Goal: Task Accomplishment & Management: Use online tool/utility

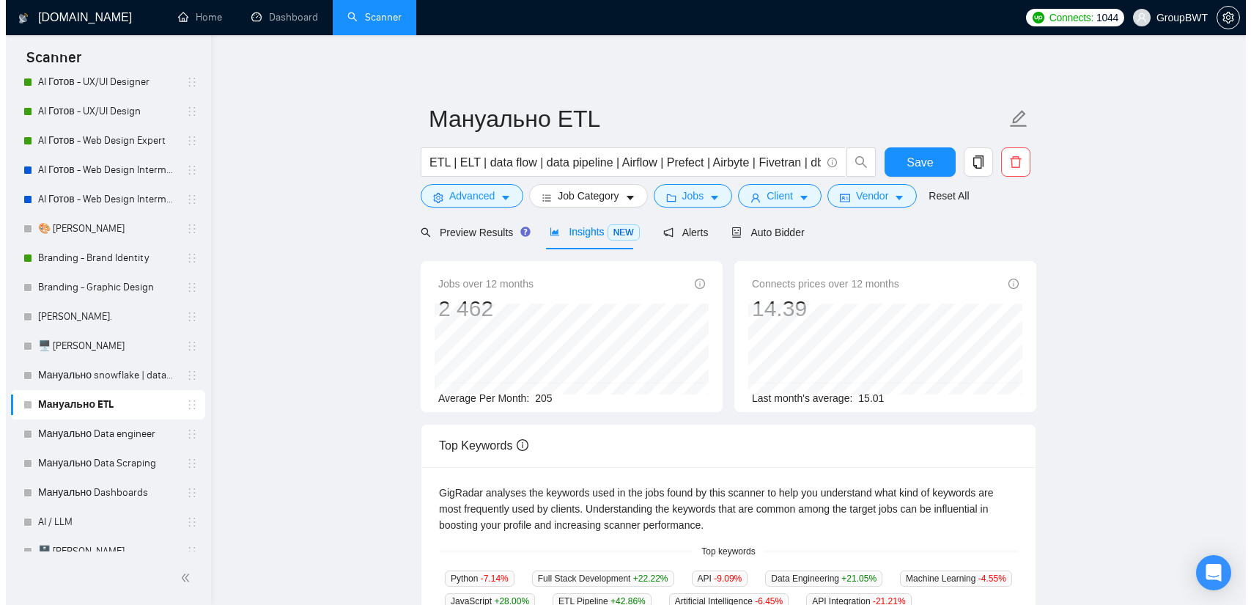
scroll to position [293, 0]
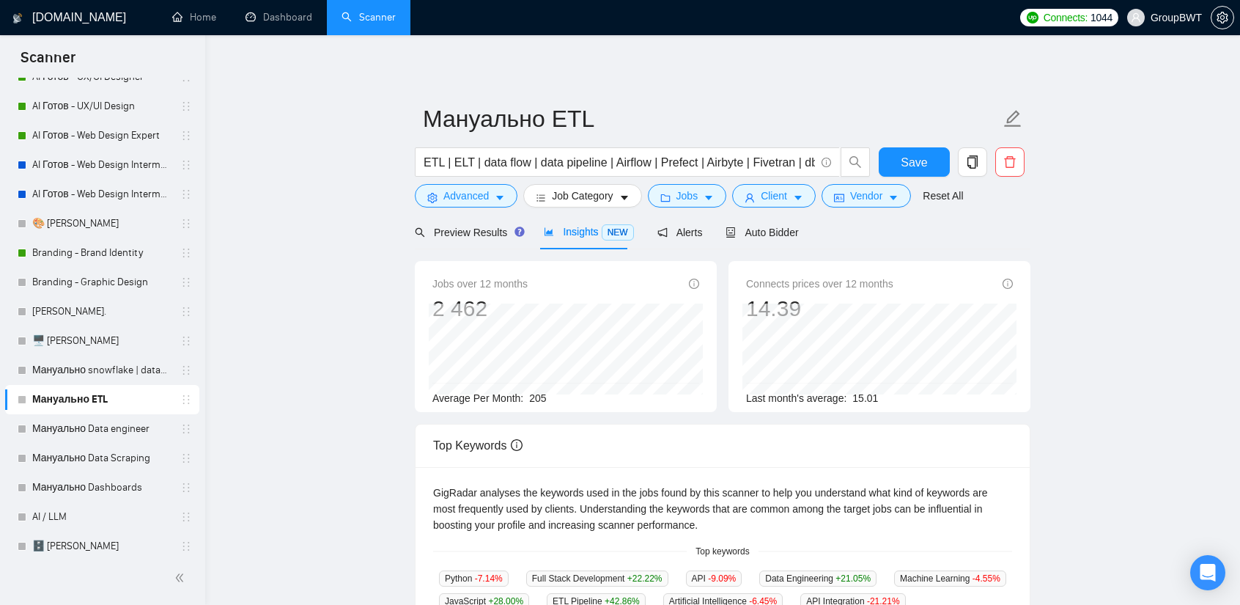
click at [293, 359] on main "Мануально ETL ETL | ELT | data flow | data pipeline | Airflow | Prefect | Airby…" at bounding box center [723, 561] width 988 height 1005
click at [479, 193] on span "Advanced" at bounding box center [465, 196] width 45 height 16
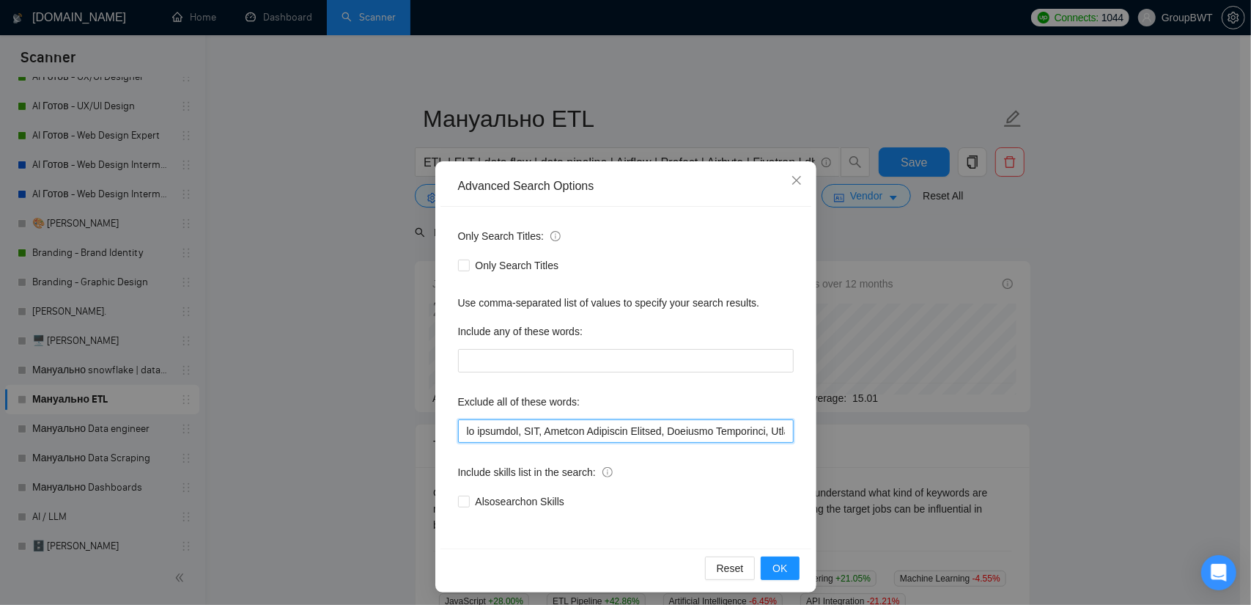
click at [601, 429] on input "text" at bounding box center [626, 430] width 336 height 23
paste input "Looker Dashboard Expert, Looker Expert, Marketing Specialist, Research Analyst,…"
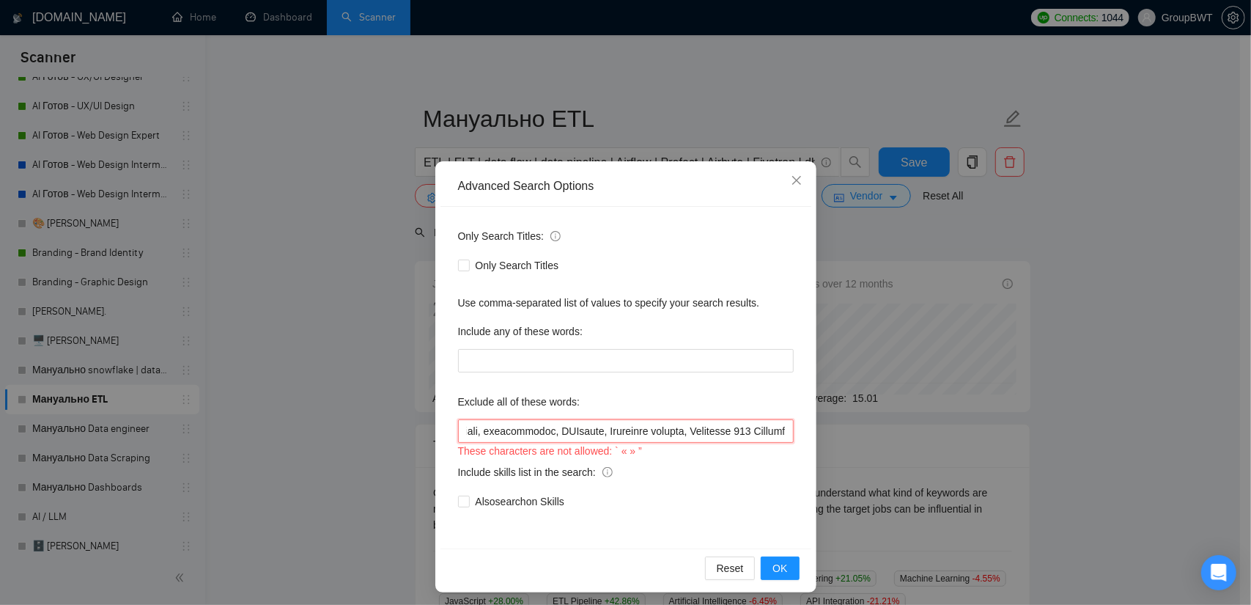
drag, startPoint x: 690, startPoint y: 424, endPoint x: 1068, endPoint y: 442, distance: 379.3
click at [1068, 442] on div "Advanced Search Options Only Search Titles: Only Search Titles Use comma-separa…" at bounding box center [625, 302] width 1251 height 605
click at [783, 433] on input "text" at bounding box center [626, 430] width 336 height 23
drag, startPoint x: 602, startPoint y: 435, endPoint x: 301, endPoint y: 436, distance: 300.4
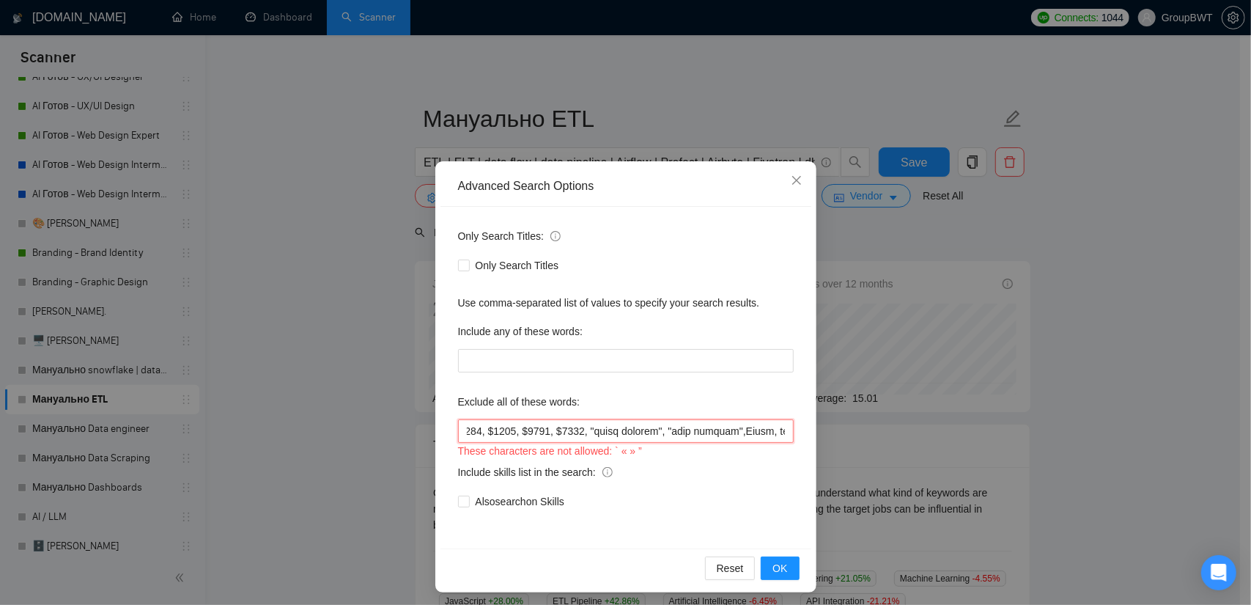
click at [301, 436] on div "Advanced Search Options Only Search Titles: Only Search Titles Use comma-separa…" at bounding box center [625, 302] width 1251 height 605
click at [592, 429] on input "text" at bounding box center [626, 430] width 336 height 23
drag, startPoint x: 918, startPoint y: 446, endPoint x: 967, endPoint y: 451, distance: 49.3
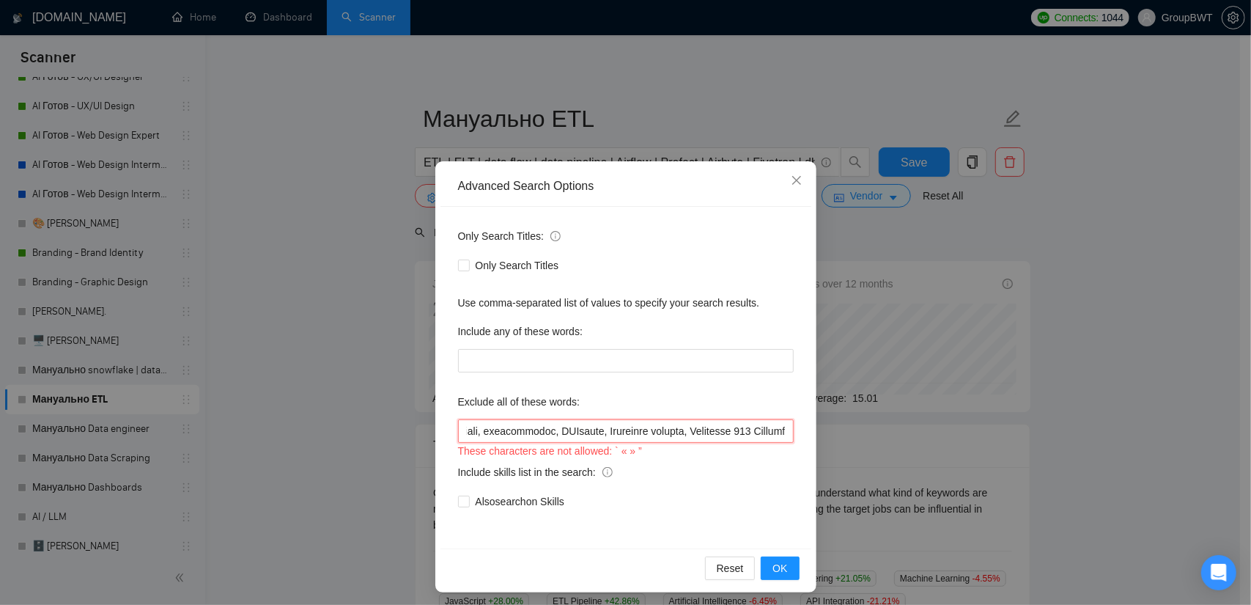
click at [967, 451] on div "Advanced Search Options Only Search Titles: Only Search Titles Use comma-separa…" at bounding box center [625, 302] width 1251 height 605
click at [720, 446] on div "These characters are not allowed: ` « » ”" at bounding box center [626, 451] width 336 height 16
click at [778, 571] on span "OK" at bounding box center [779, 568] width 15 height 16
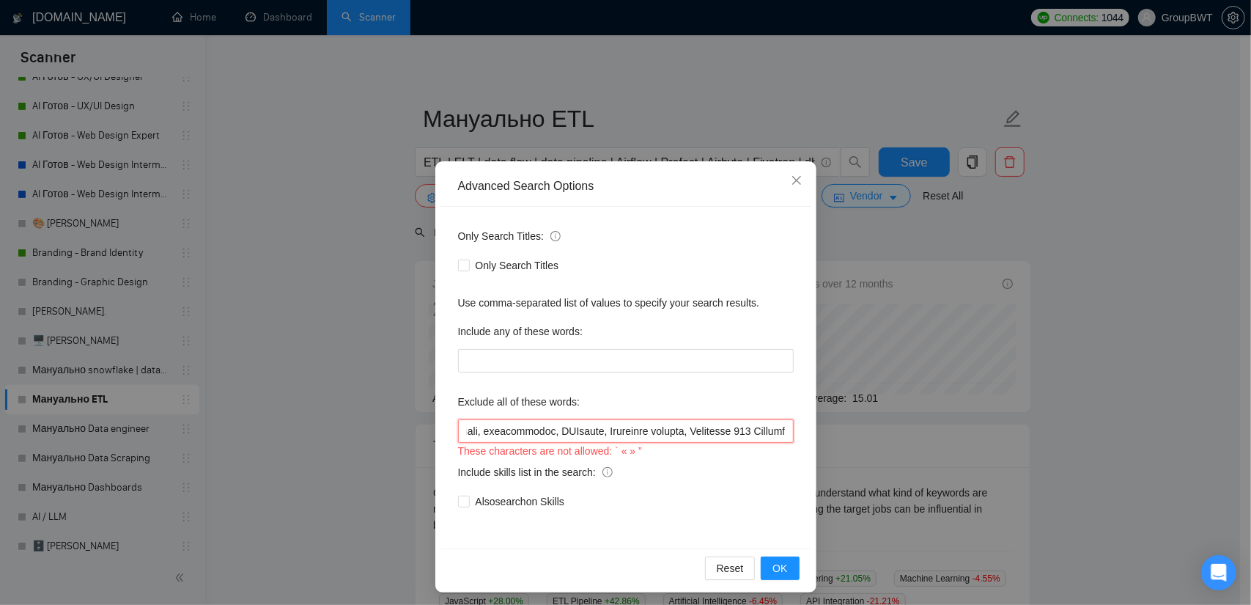
drag, startPoint x: 709, startPoint y: 426, endPoint x: 1182, endPoint y: 436, distance: 472.7
click at [1182, 436] on div "Advanced Search Options Only Search Titles: Only Search Titles Use comma-separa…" at bounding box center [625, 302] width 1251 height 605
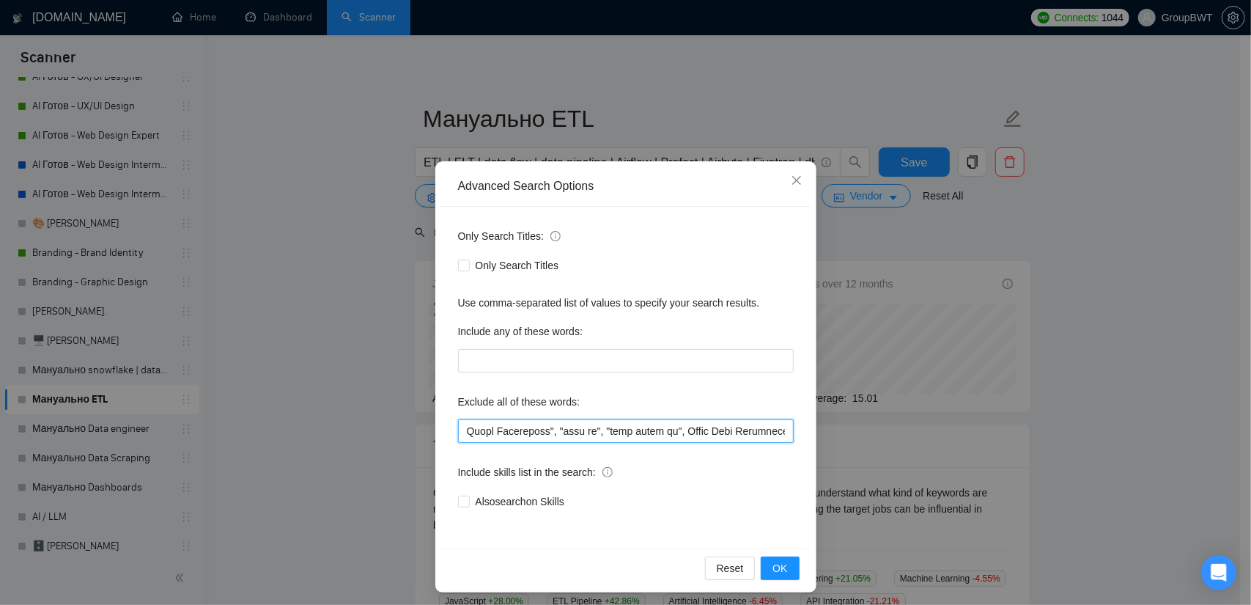
click at [750, 427] on input "text" at bounding box center [626, 430] width 336 height 23
click at [647, 423] on input "text" at bounding box center [626, 430] width 336 height 23
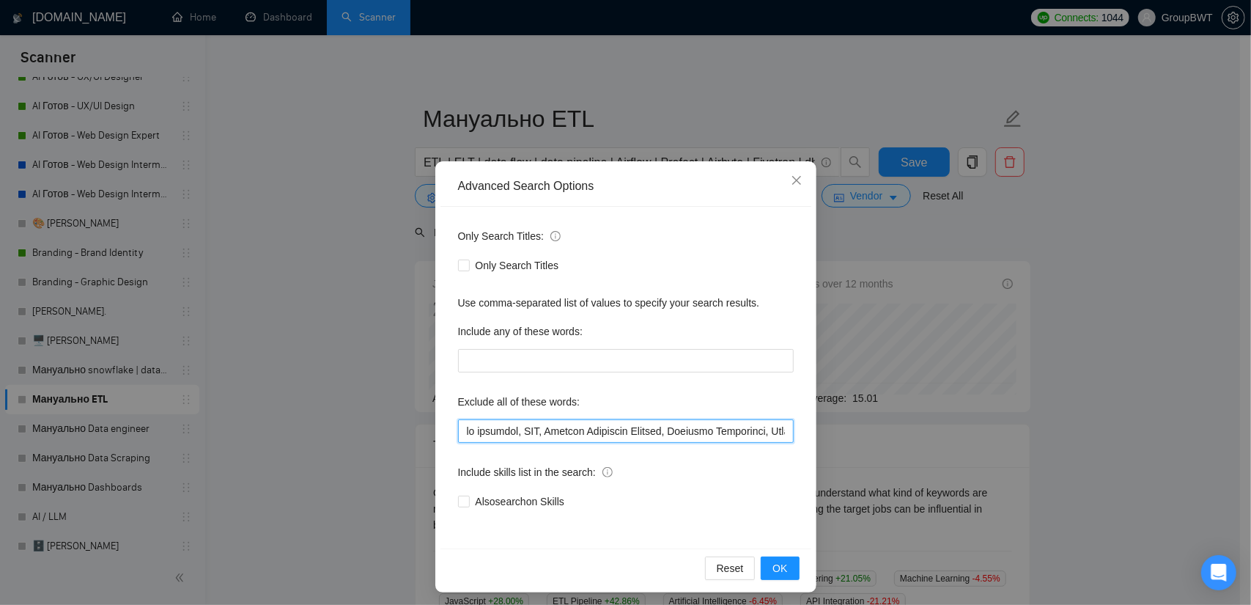
paste input "Looker Dashboard Expert, Looker Expert, Marketing Specialist, Research Analyst,…"
type input "no agencies, SDR, Digital Marketing Manager, Creative Strategist, Lead Generati…"
click at [780, 563] on span "OK" at bounding box center [779, 568] width 15 height 16
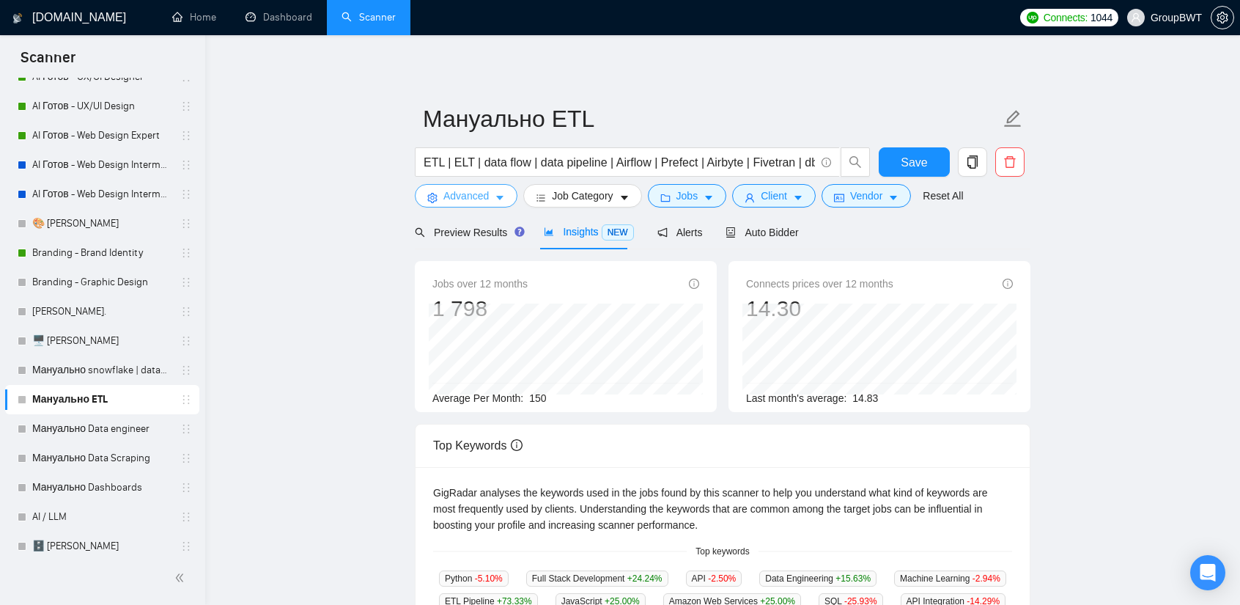
click at [479, 195] on span "Advanced" at bounding box center [465, 196] width 45 height 16
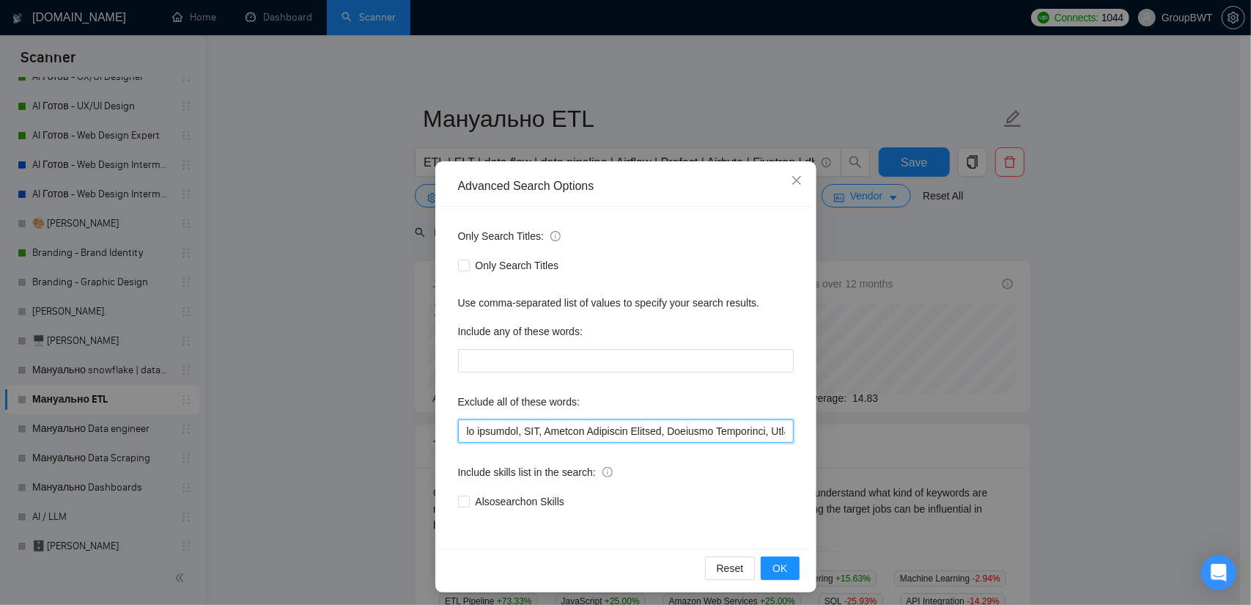
click at [764, 429] on input "text" at bounding box center [626, 430] width 336 height 23
drag, startPoint x: 788, startPoint y: 429, endPoint x: 1104, endPoint y: 437, distance: 315.9
click at [1104, 437] on div "Advanced Search Options Only Search Titles: Only Search Titles Use comma-separa…" at bounding box center [625, 302] width 1251 height 605
click at [747, 435] on input "text" at bounding box center [626, 430] width 336 height 23
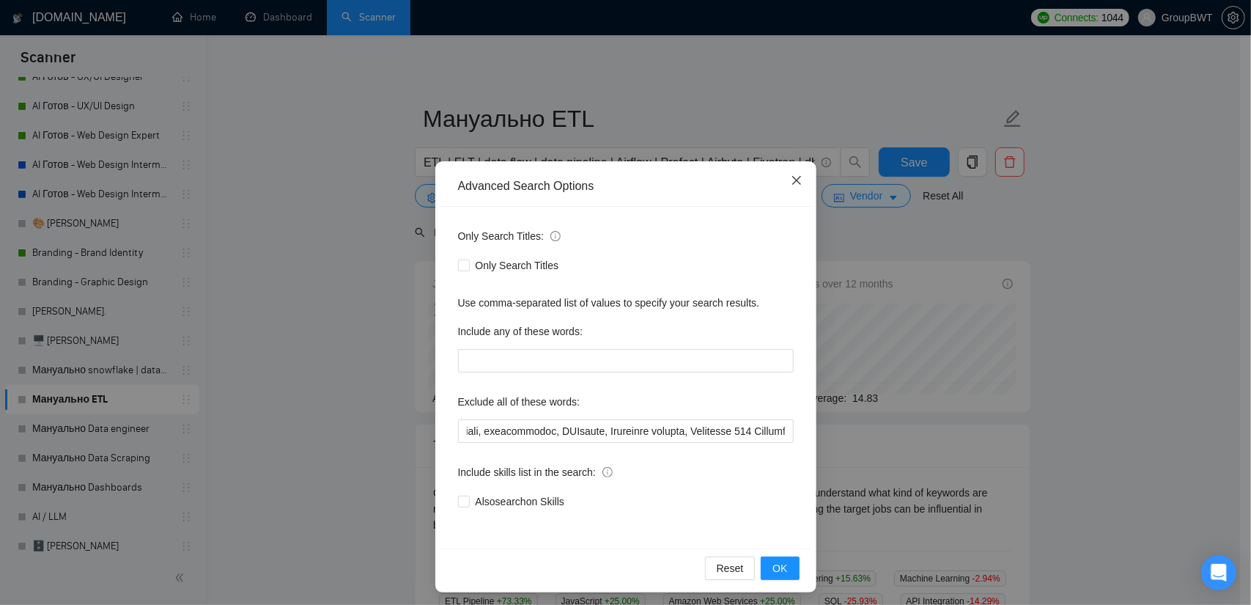
scroll to position [0, 0]
click at [791, 180] on icon "close" at bounding box center [795, 180] width 9 height 9
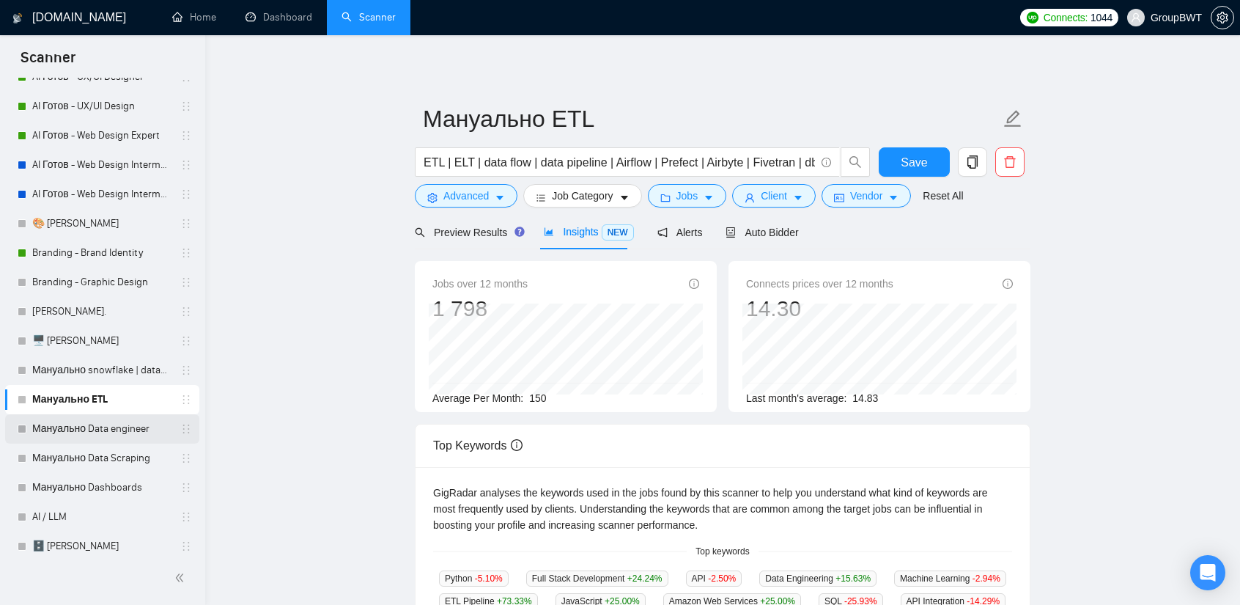
click at [98, 425] on link "Мануально Data engineer" at bounding box center [101, 428] width 139 height 29
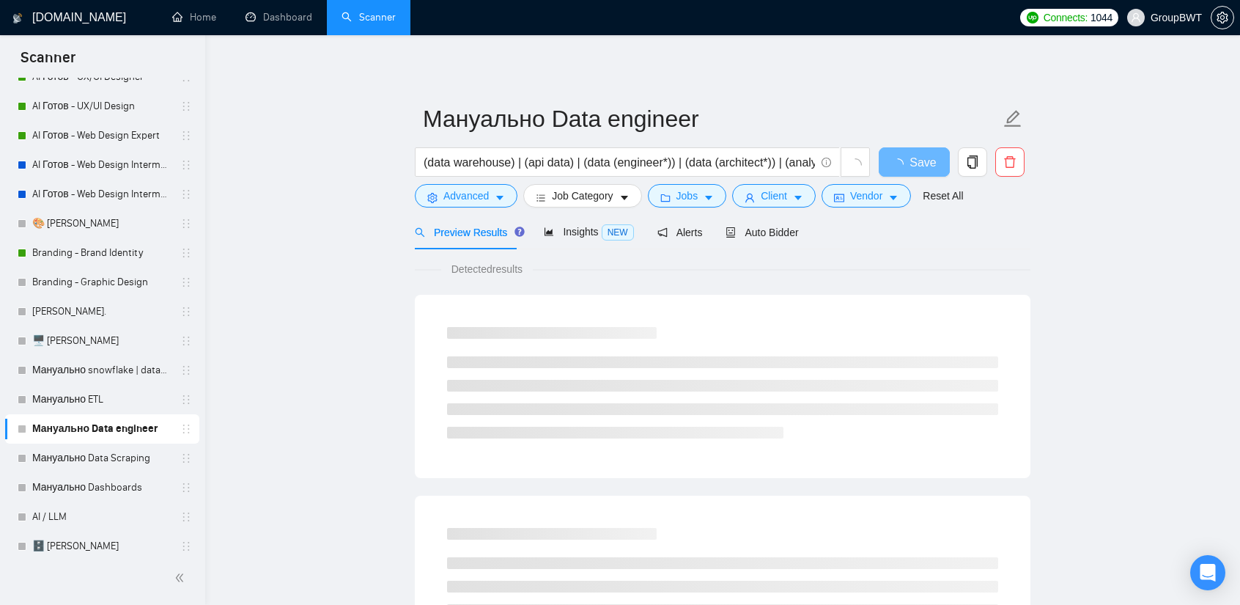
click at [86, 417] on link "Мануально Data engineer" at bounding box center [101, 428] width 139 height 29
click at [85, 401] on link "Мануально ETL" at bounding box center [101, 399] width 139 height 29
click at [570, 227] on span "Insights NEW" at bounding box center [588, 232] width 89 height 12
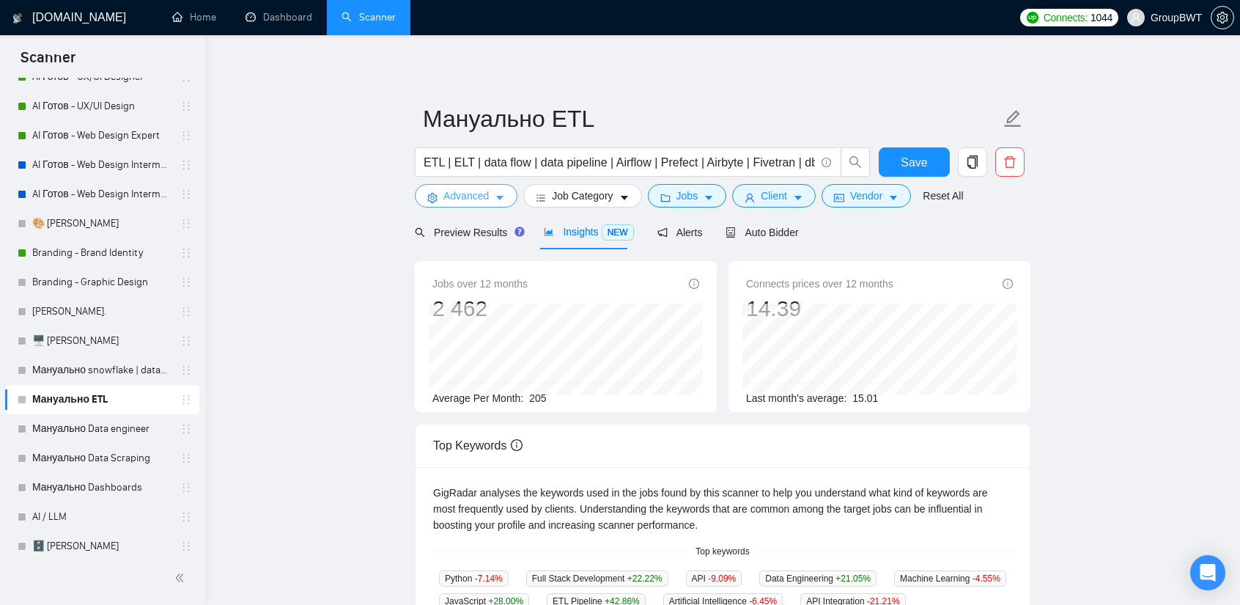
click at [469, 196] on span "Advanced" at bounding box center [465, 196] width 45 height 16
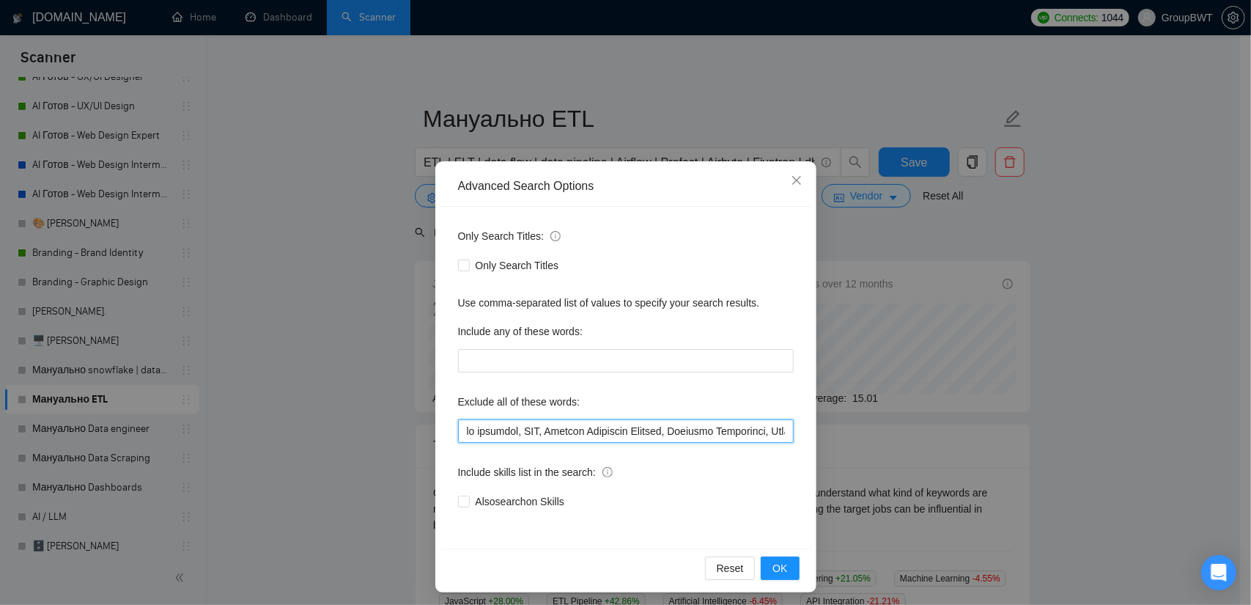
click at [623, 441] on input "text" at bounding box center [626, 430] width 336 height 23
click at [639, 431] on input "text" at bounding box center [626, 430] width 336 height 23
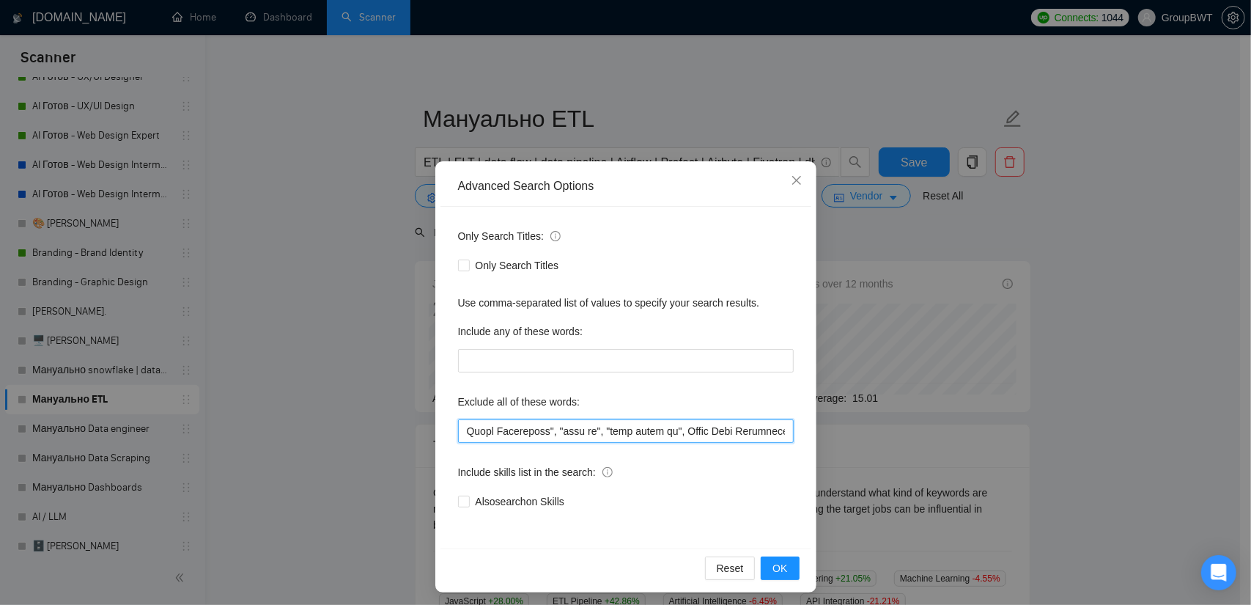
drag, startPoint x: 661, startPoint y: 431, endPoint x: 1189, endPoint y: 456, distance: 528.2
click at [1189, 456] on div "Advanced Search Options Only Search Titles: Only Search Titles Use comma-separa…" at bounding box center [625, 302] width 1251 height 605
click at [592, 426] on input "text" at bounding box center [626, 430] width 336 height 23
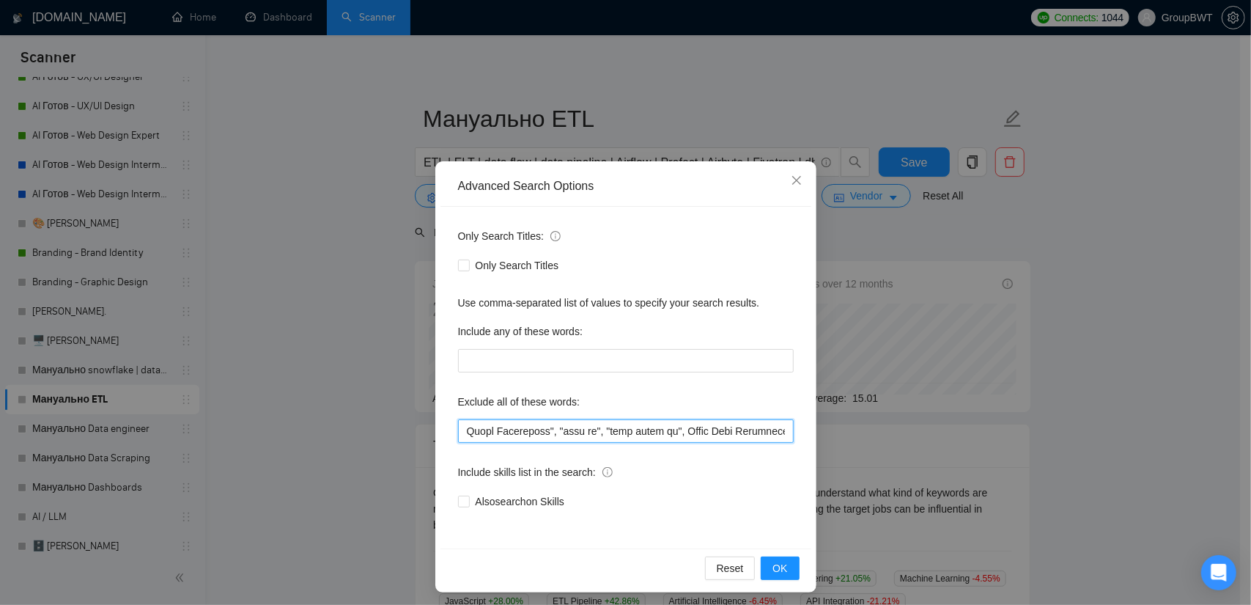
paste input "Looker Dashboard Expert, Looker Expert, Marketing Specialist, Research Analyst,…"
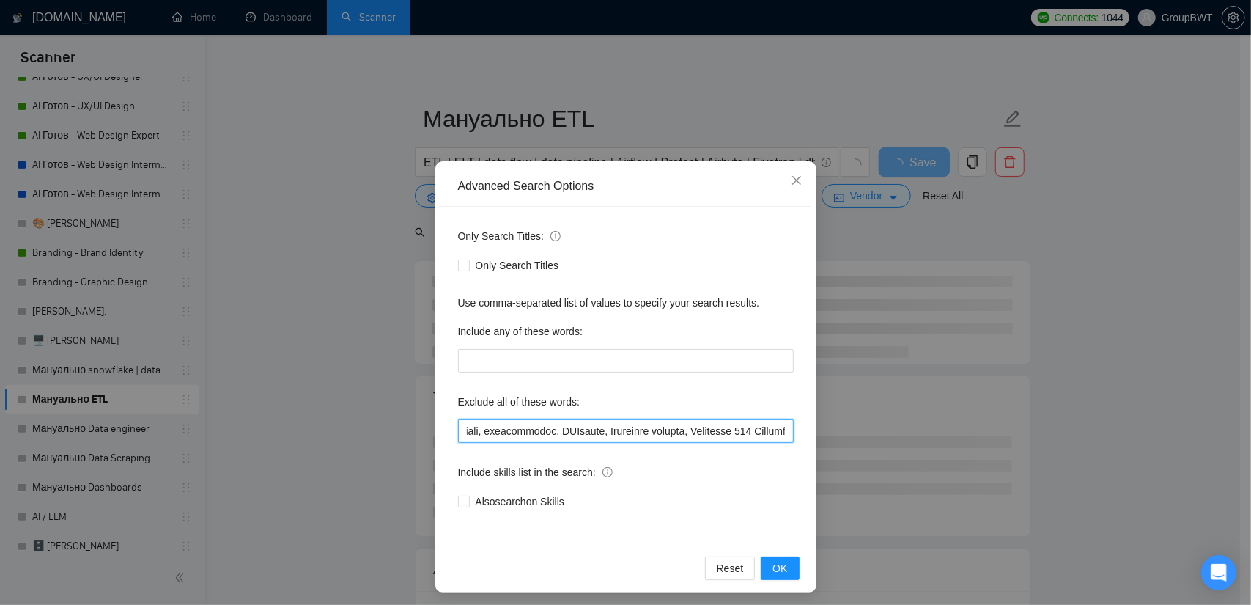
drag, startPoint x: 587, startPoint y: 433, endPoint x: 565, endPoint y: 432, distance: 22.0
click at [564, 432] on input "text" at bounding box center [626, 430] width 336 height 23
click at [476, 425] on input "text" at bounding box center [626, 430] width 336 height 23
drag, startPoint x: 522, startPoint y: 432, endPoint x: 689, endPoint y: 434, distance: 167.1
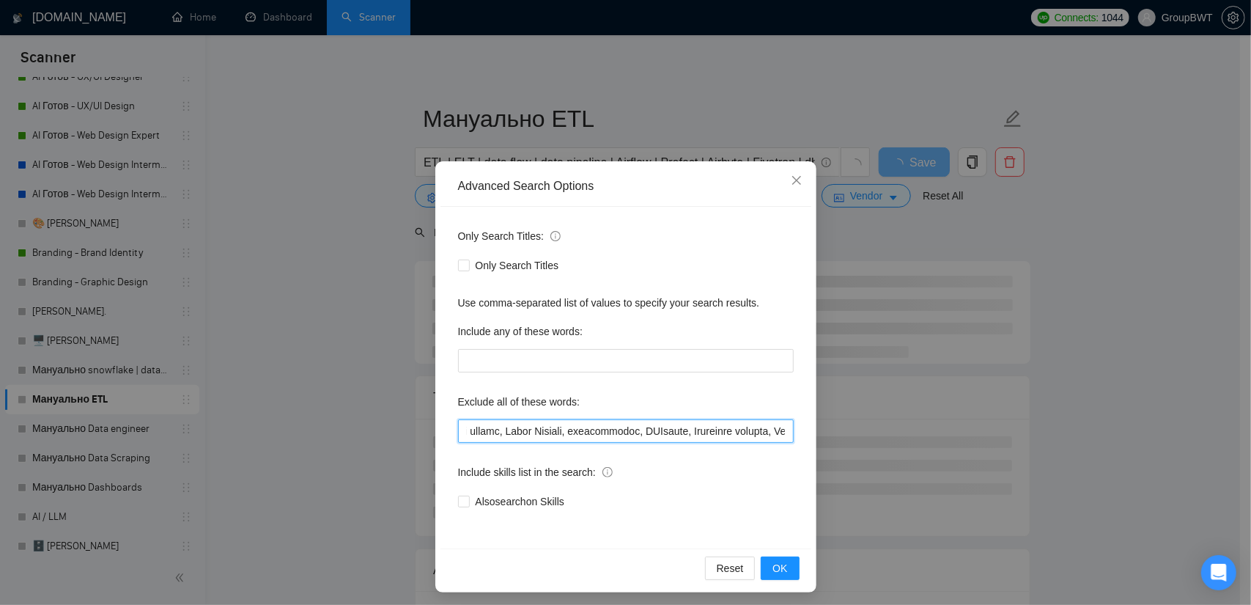
click at [689, 434] on input "text" at bounding box center [626, 430] width 336 height 23
drag, startPoint x: 701, startPoint y: 434, endPoint x: 647, endPoint y: 433, distance: 53.5
click at [699, 434] on input "text" at bounding box center [626, 430] width 336 height 23
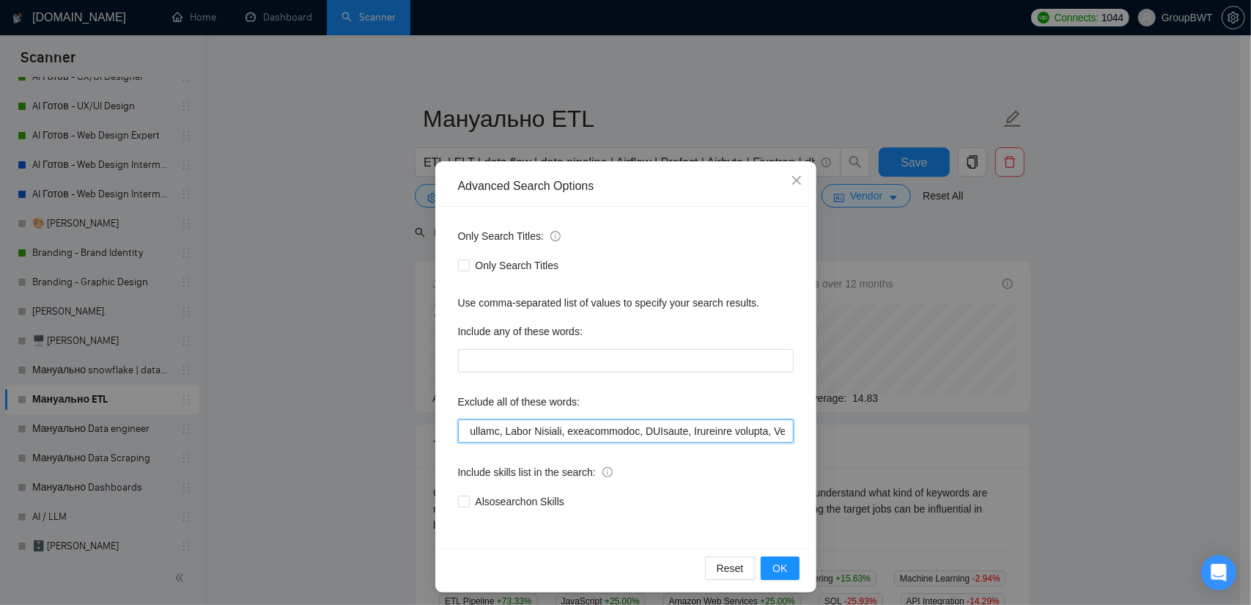
click at [580, 431] on input "text" at bounding box center [626, 430] width 336 height 23
click at [574, 429] on input "text" at bounding box center [626, 430] width 336 height 23
click at [690, 433] on input "text" at bounding box center [626, 430] width 336 height 23
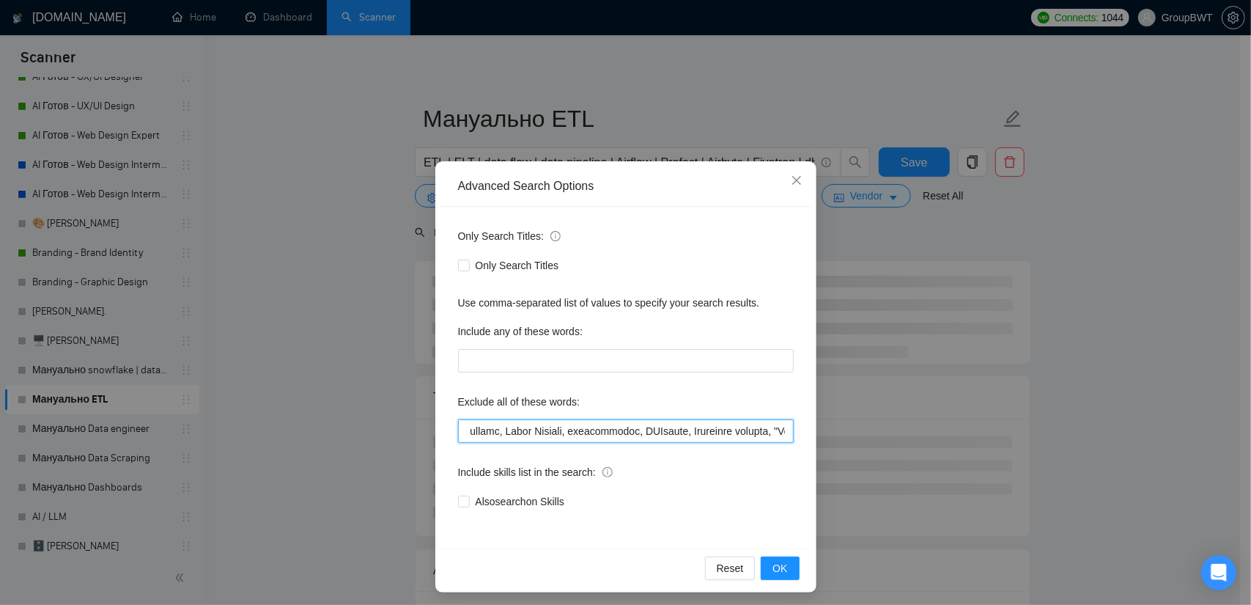
click at [693, 432] on input "text" at bounding box center [626, 430] width 336 height 23
click at [570, 433] on input "text" at bounding box center [626, 430] width 336 height 23
click at [484, 432] on input "text" at bounding box center [626, 430] width 336 height 23
drag, startPoint x: 744, startPoint y: 429, endPoint x: 717, endPoint y: 432, distance: 27.9
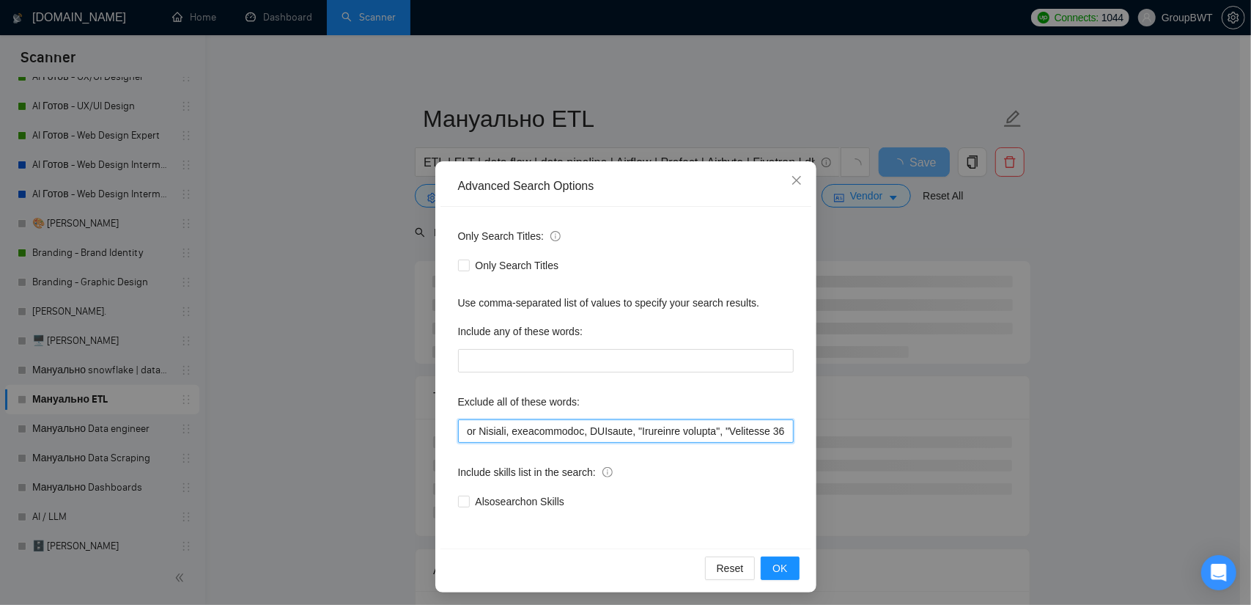
click at [721, 432] on input "text" at bounding box center [626, 430] width 336 height 23
click at [665, 426] on input "text" at bounding box center [626, 430] width 336 height 23
click at [658, 430] on input "text" at bounding box center [626, 430] width 336 height 23
click at [655, 432] on input "text" at bounding box center [626, 430] width 336 height 23
click at [748, 429] on input "text" at bounding box center [626, 430] width 336 height 23
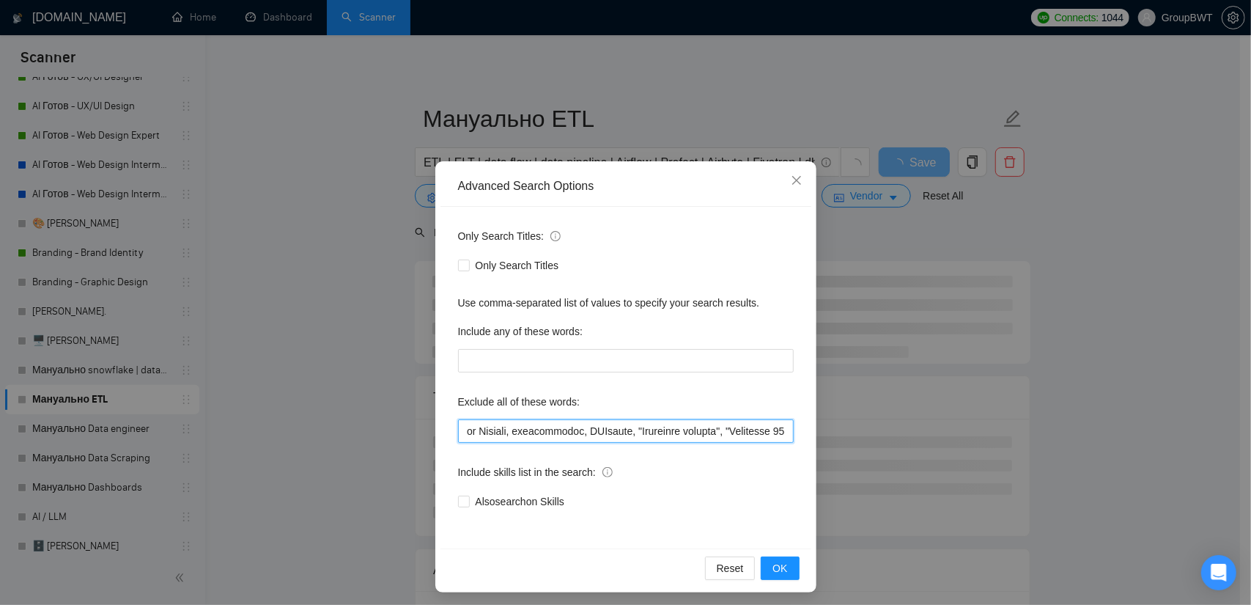
paste input """
drag, startPoint x: 766, startPoint y: 430, endPoint x: 736, endPoint y: 437, distance: 31.6
click at [736, 437] on input "text" at bounding box center [626, 430] width 336 height 23
click at [699, 435] on input "text" at bounding box center [626, 430] width 336 height 23
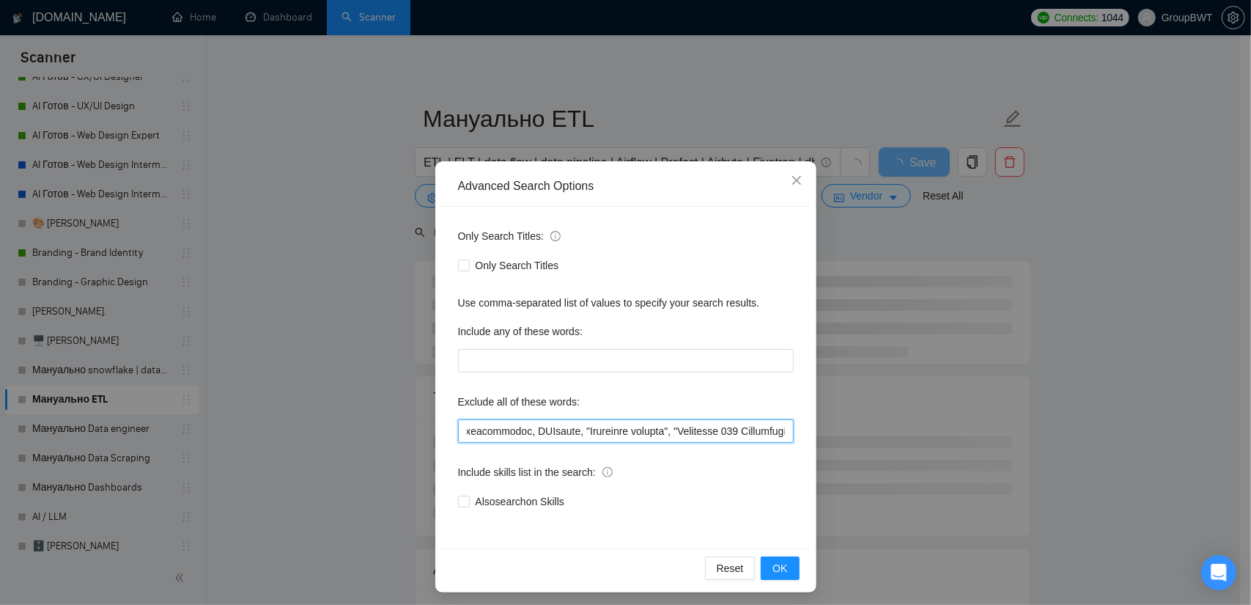
click at [703, 433] on input "text" at bounding box center [626, 430] width 336 height 23
click at [706, 432] on input "text" at bounding box center [626, 430] width 336 height 23
paste input """
drag, startPoint x: 766, startPoint y: 427, endPoint x: 780, endPoint y: 430, distance: 13.5
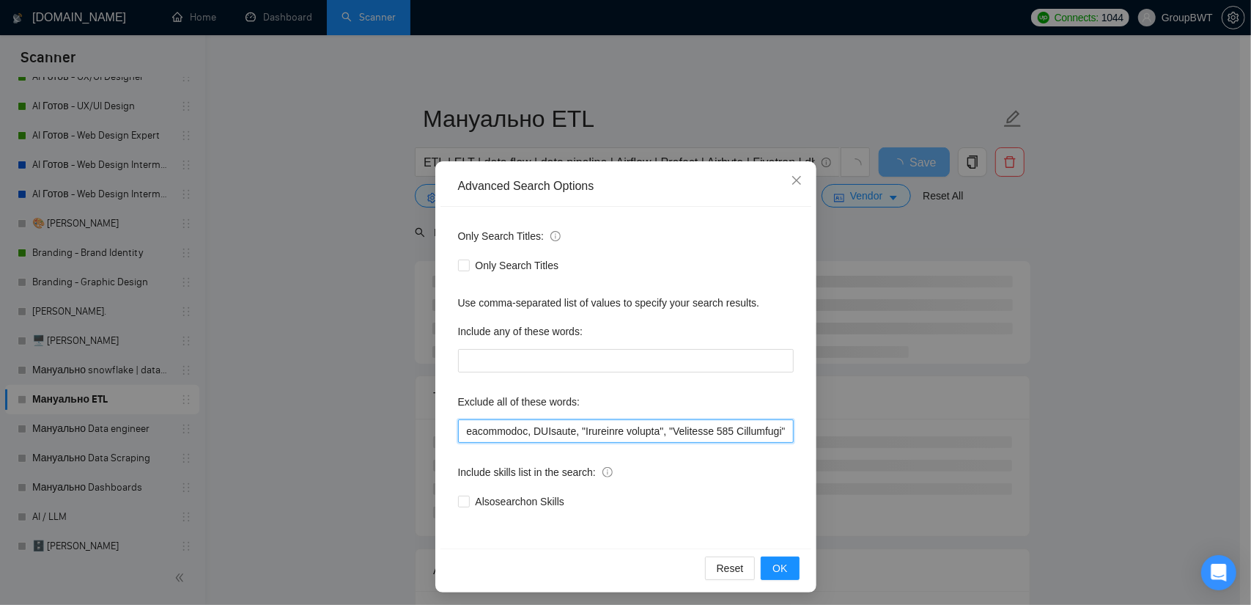
click at [821, 429] on div "Advanced Search Options Only Search Titles: Only Search Titles Use comma-separa…" at bounding box center [625, 302] width 1251 height 605
click at [772, 429] on input "text" at bounding box center [626, 430] width 336 height 23
click at [776, 430] on input "text" at bounding box center [626, 430] width 336 height 23
paste input """
click at [737, 428] on input "text" at bounding box center [626, 430] width 336 height 23
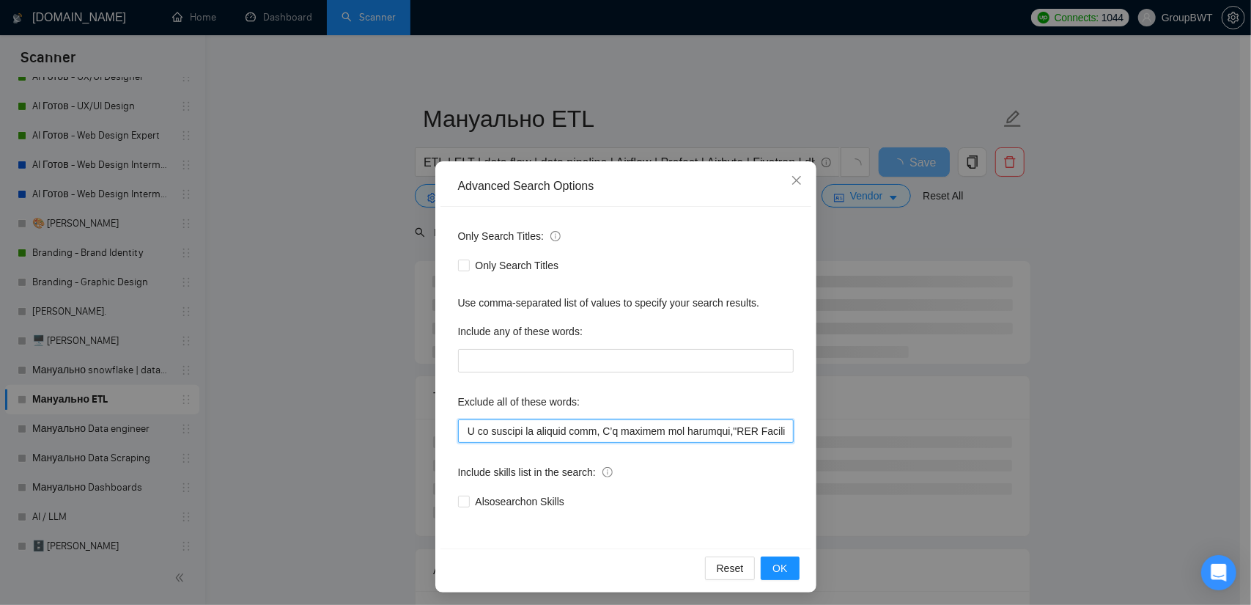
scroll to position [0, 4624]
drag, startPoint x: 630, startPoint y: 429, endPoint x: 642, endPoint y: 432, distance: 11.9
click at [642, 432] on input "text" at bounding box center [626, 430] width 336 height 23
click at [659, 433] on input "text" at bounding box center [626, 430] width 336 height 23
click at [657, 432] on input "text" at bounding box center [626, 430] width 336 height 23
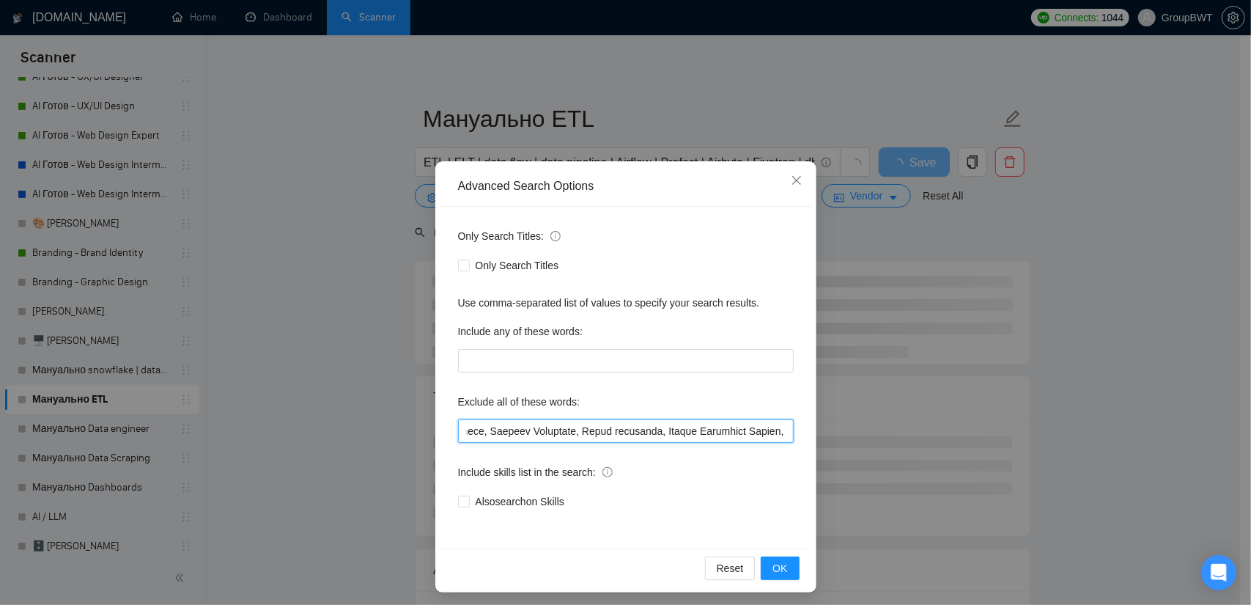
paste input """
click at [668, 429] on input "text" at bounding box center [626, 430] width 336 height 23
paste input """
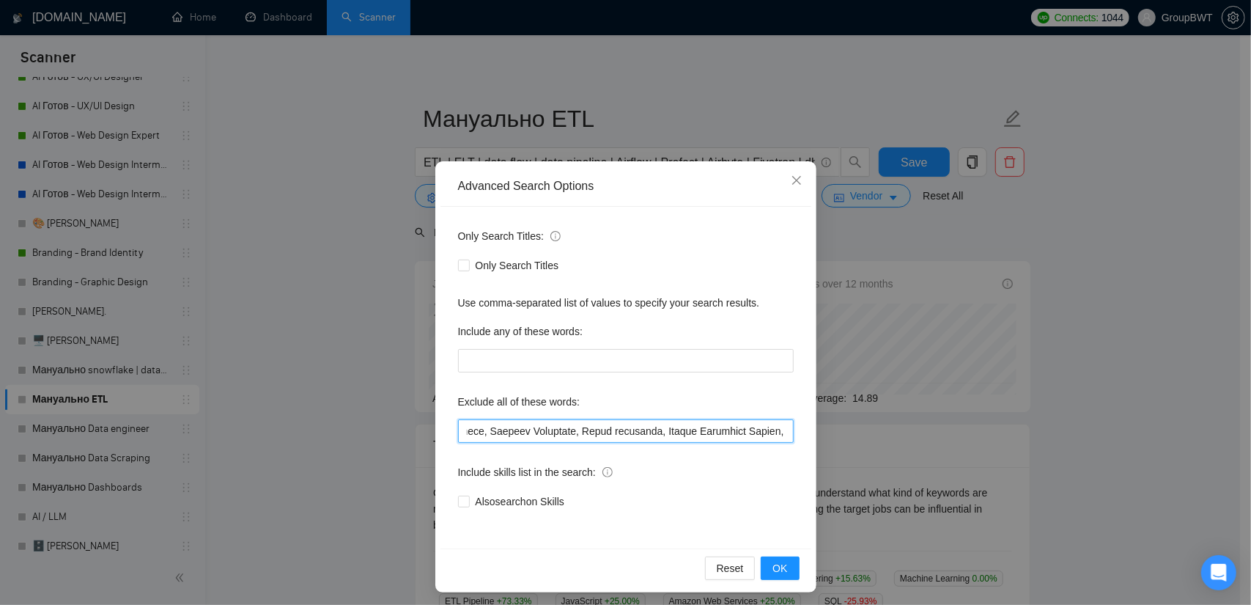
click at [761, 432] on input "text" at bounding box center [626, 430] width 336 height 23
paste input """
click at [593, 430] on input "text" at bounding box center [626, 430] width 336 height 23
click at [594, 431] on input "text" at bounding box center [626, 430] width 336 height 23
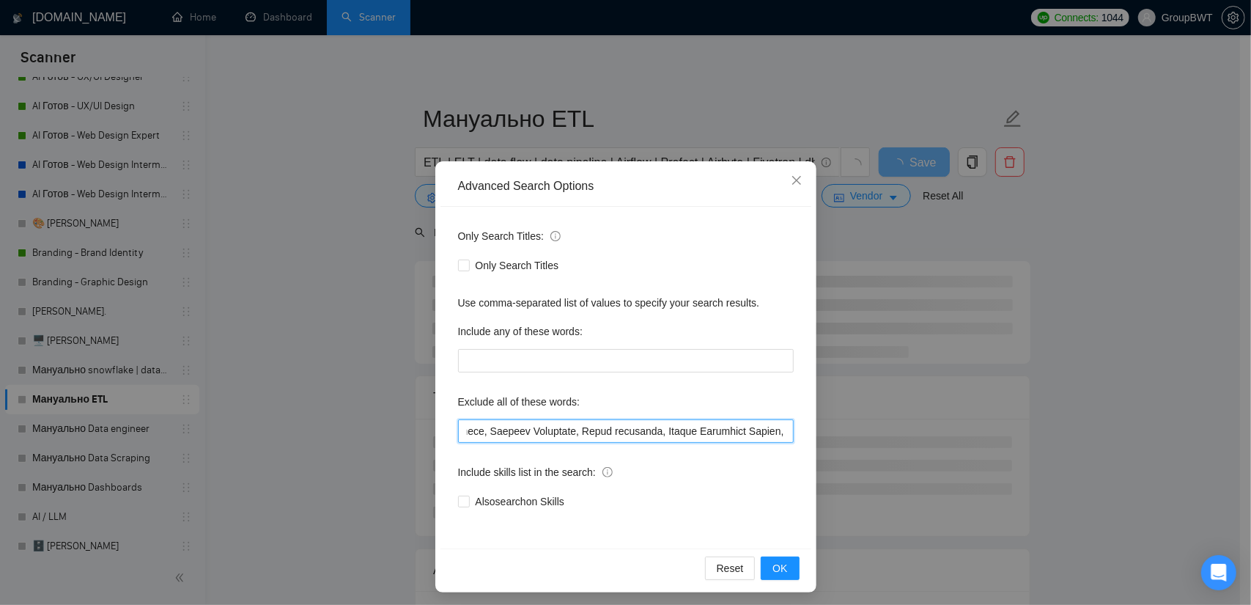
click at [595, 433] on input "text" at bounding box center [626, 430] width 336 height 23
paste input """
click at [589, 432] on input "text" at bounding box center [626, 430] width 336 height 23
paste input """
click at [478, 429] on input "text" at bounding box center [626, 430] width 336 height 23
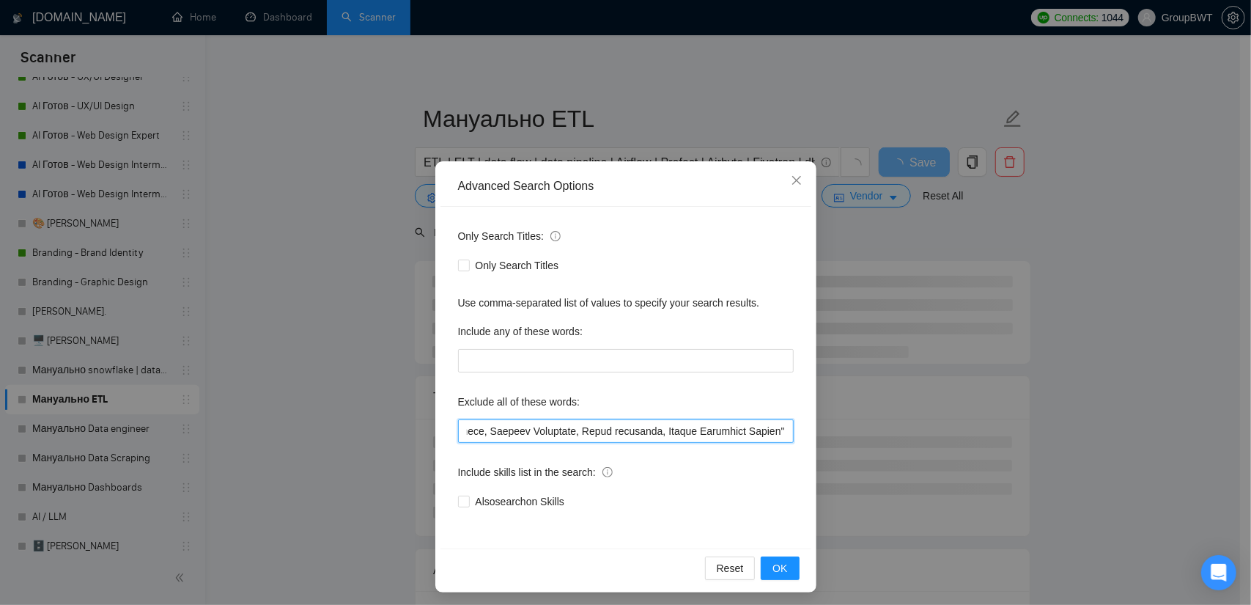
paste input """
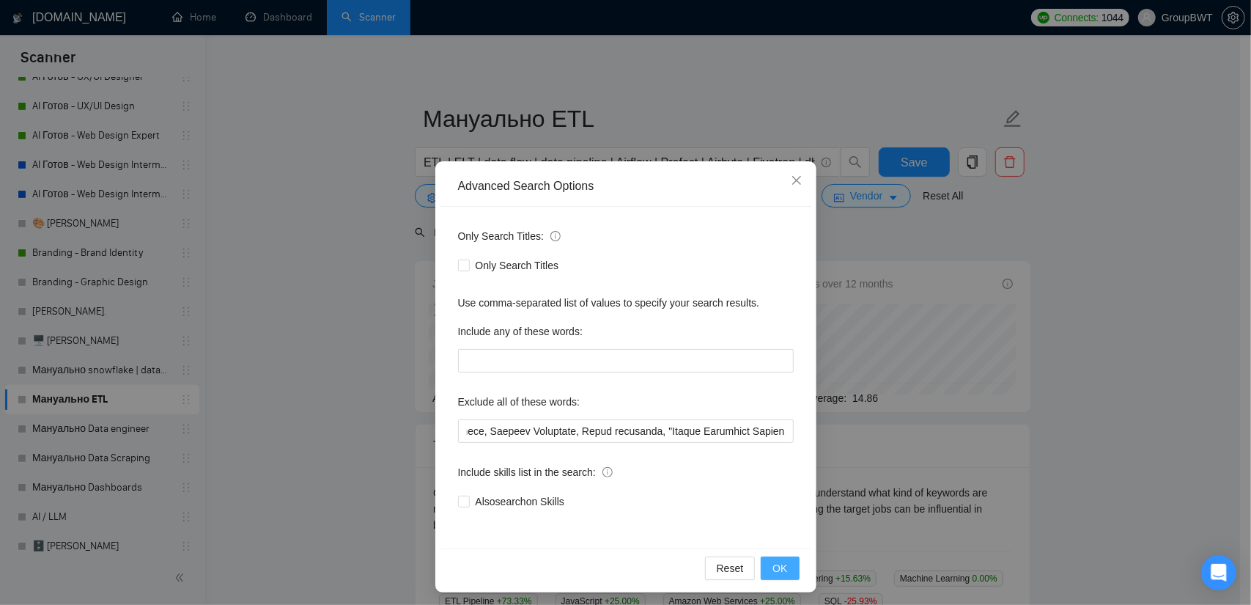
scroll to position [0, 0]
click at [772, 561] on span "OK" at bounding box center [779, 568] width 15 height 16
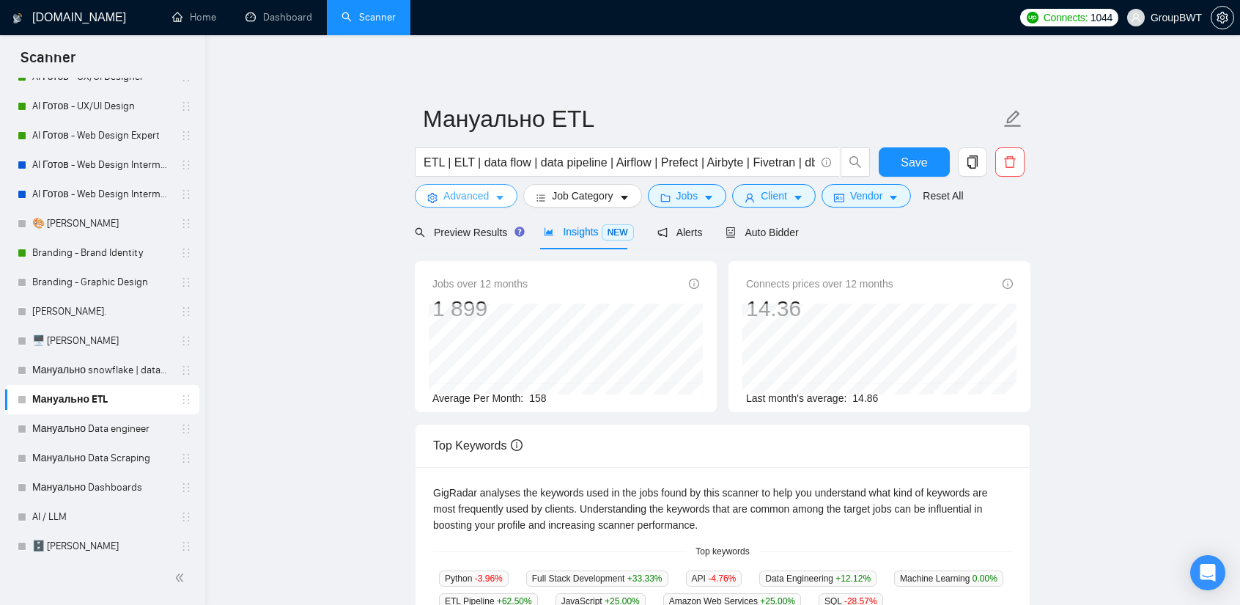
click at [481, 193] on span "Advanced" at bounding box center [465, 196] width 45 height 16
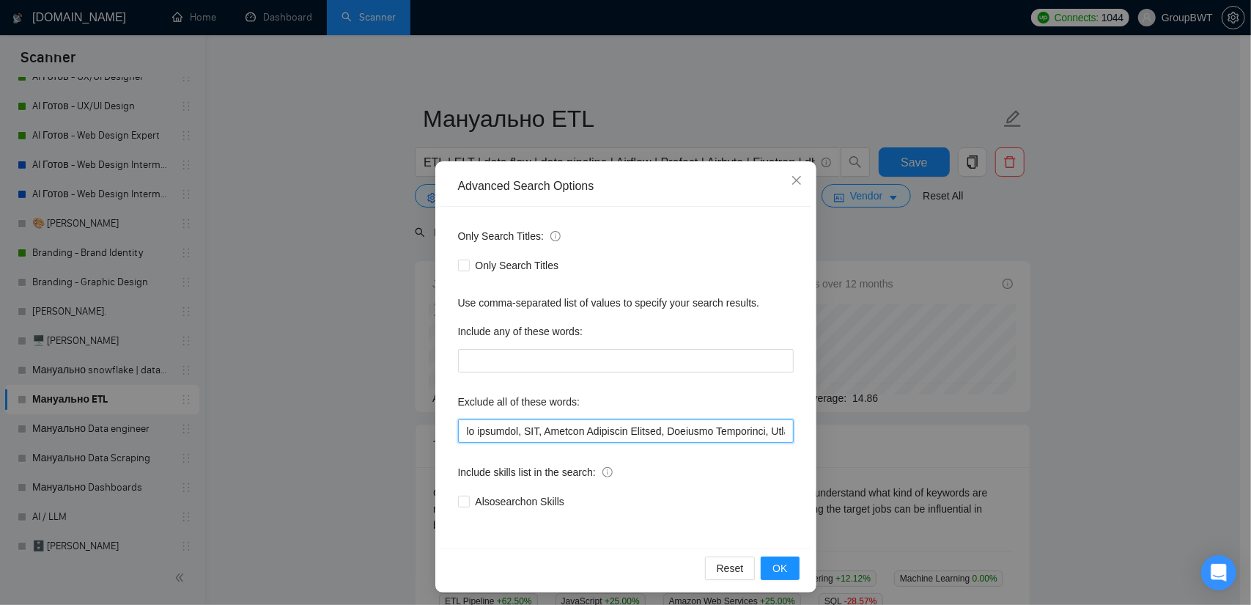
click at [618, 438] on input "text" at bounding box center [626, 430] width 336 height 23
click at [610, 427] on input "text" at bounding box center [626, 430] width 336 height 23
click at [669, 437] on input "text" at bounding box center [626, 430] width 336 height 23
click at [662, 434] on input "text" at bounding box center [626, 430] width 336 height 23
click at [667, 430] on input "text" at bounding box center [626, 430] width 336 height 23
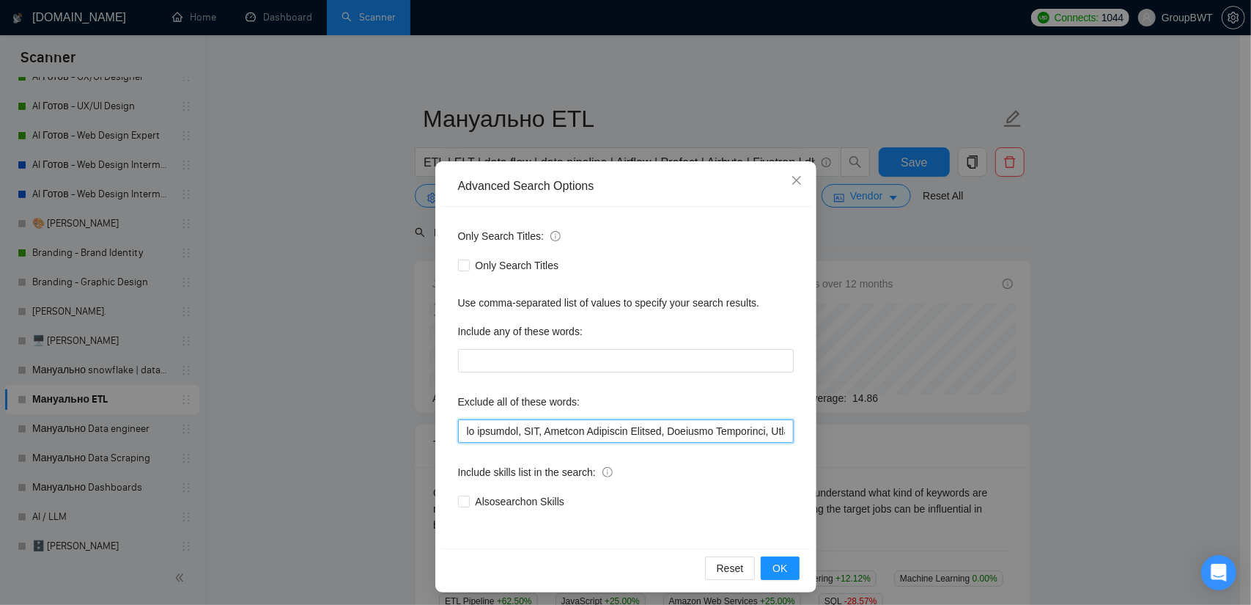
click at [662, 426] on input "text" at bounding box center [626, 430] width 336 height 23
click at [663, 427] on input "text" at bounding box center [626, 430] width 336 height 23
click at [667, 432] on input "text" at bounding box center [626, 430] width 336 height 23
click at [665, 428] on input "text" at bounding box center [626, 430] width 336 height 23
paste input """
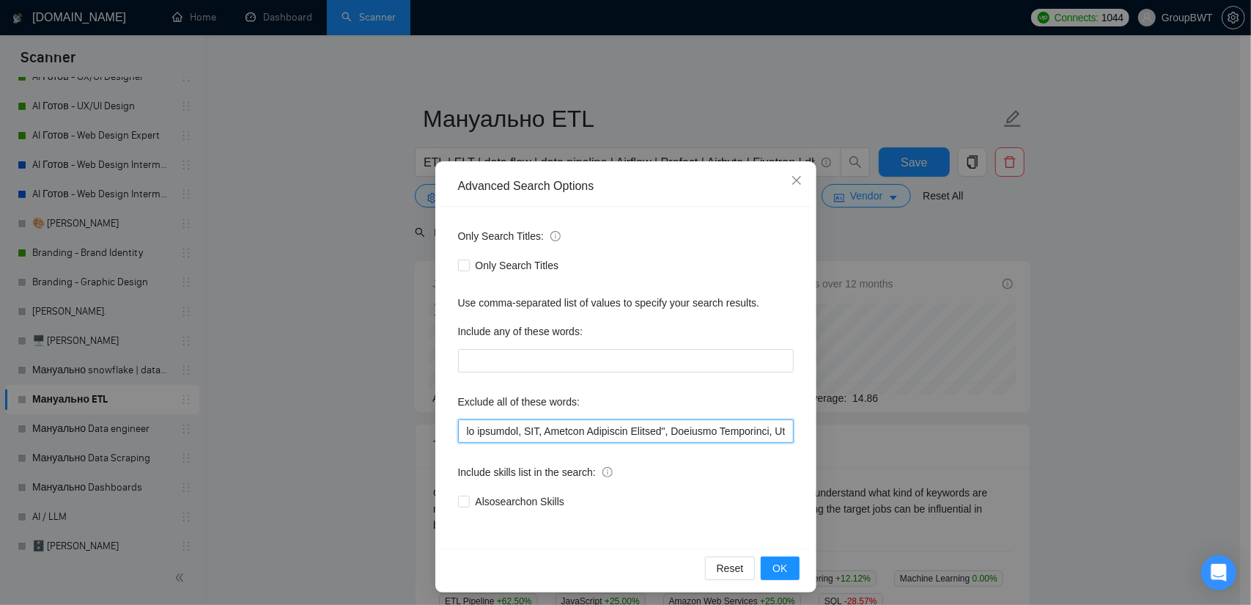
click at [543, 428] on input "text" at bounding box center [626, 430] width 336 height 23
paste input """
drag, startPoint x: 517, startPoint y: 432, endPoint x: 506, endPoint y: 429, distance: 11.4
click at [331, 414] on div "Advanced Search Options Only Search Titles: Only Search Titles Use comma-separa…" at bounding box center [625, 302] width 1251 height 605
click at [507, 429] on input "text" at bounding box center [626, 430] width 336 height 23
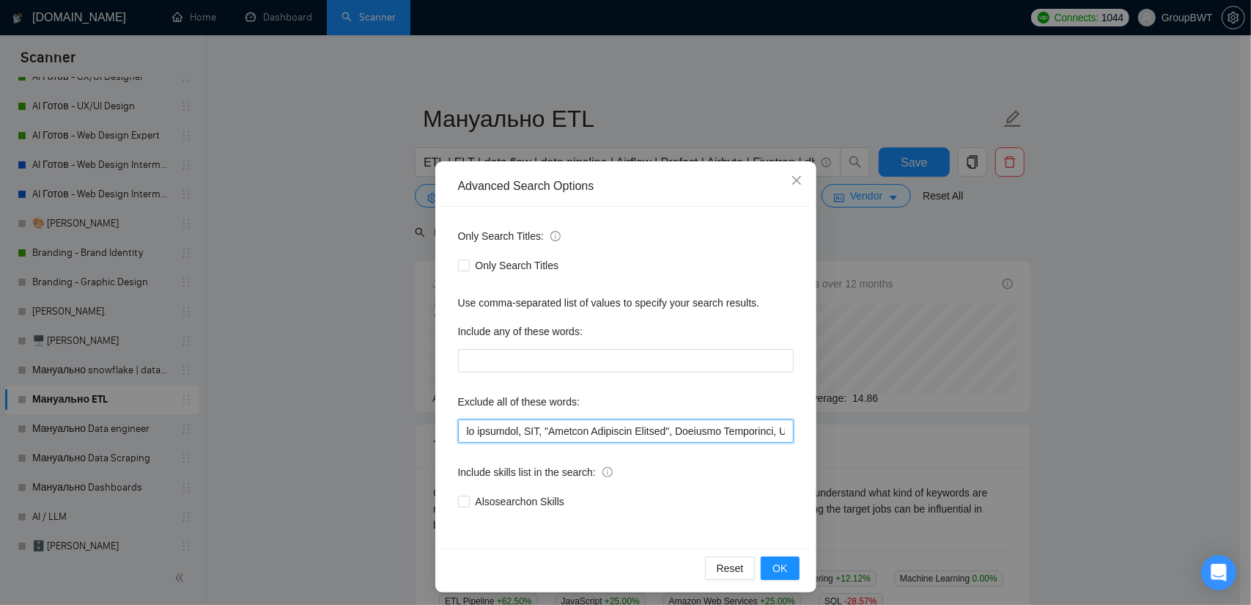
click at [512, 431] on input "text" at bounding box center [626, 430] width 336 height 23
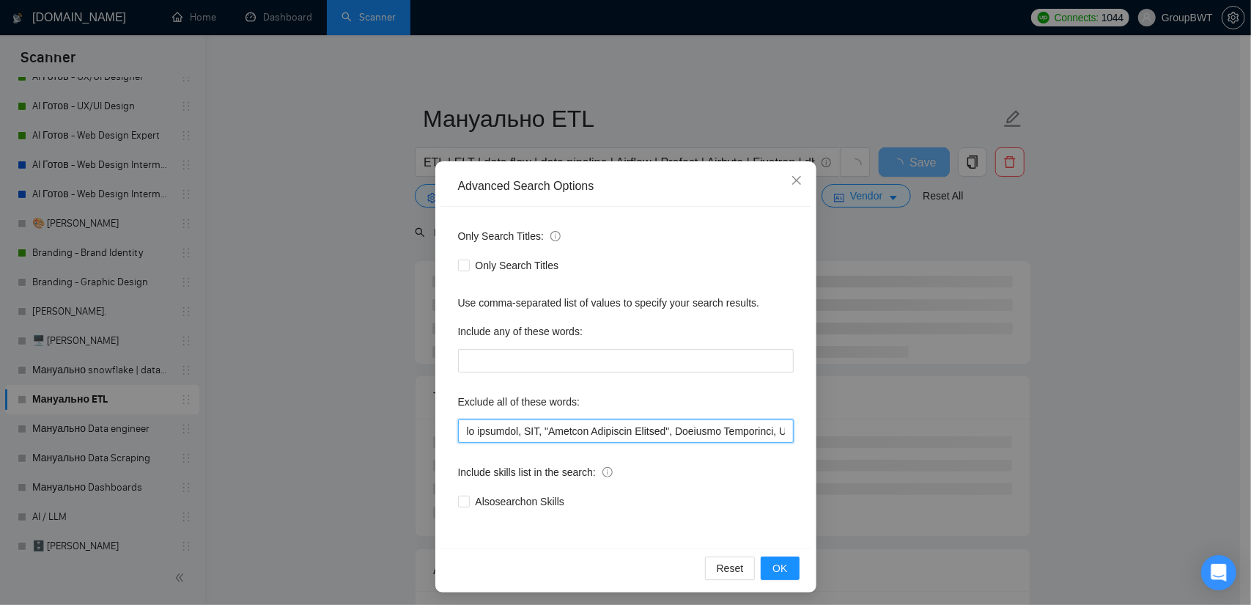
click at [517, 429] on input "text" at bounding box center [626, 430] width 336 height 23
click at [513, 429] on input "text" at bounding box center [626, 430] width 336 height 23
paste input """
click at [459, 434] on input "text" at bounding box center [626, 430] width 336 height 23
paste input """
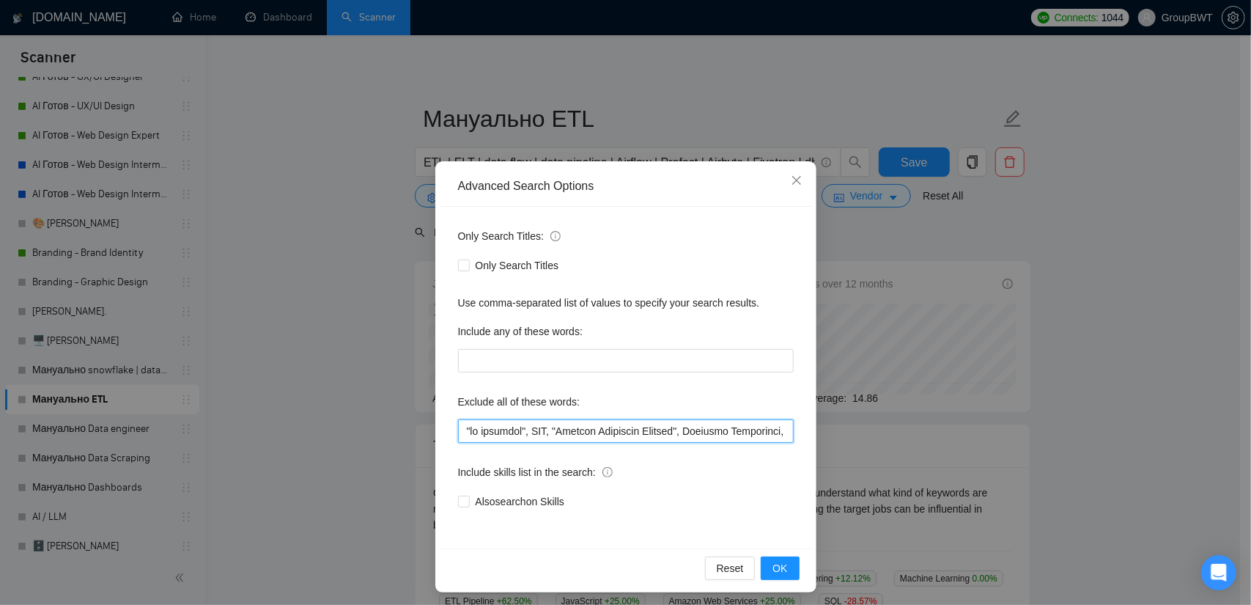
click at [684, 433] on input "text" at bounding box center [626, 430] width 336 height 23
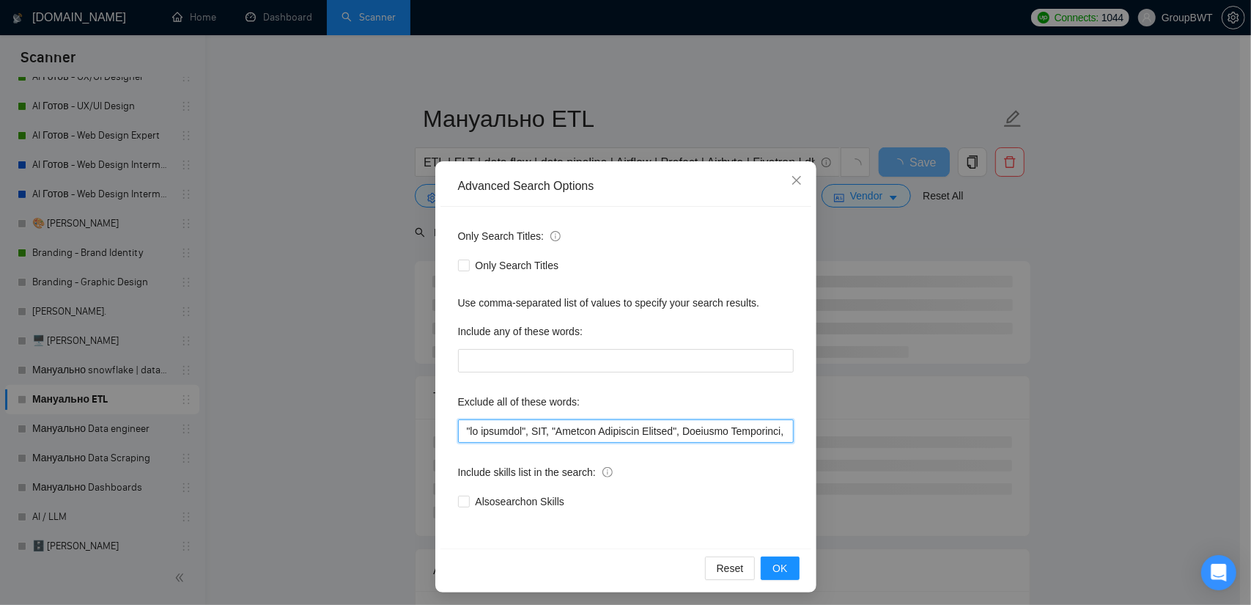
click at [687, 433] on input "text" at bounding box center [626, 430] width 336 height 23
paste input """
click at [771, 431] on input "text" at bounding box center [626, 430] width 336 height 23
paste input """
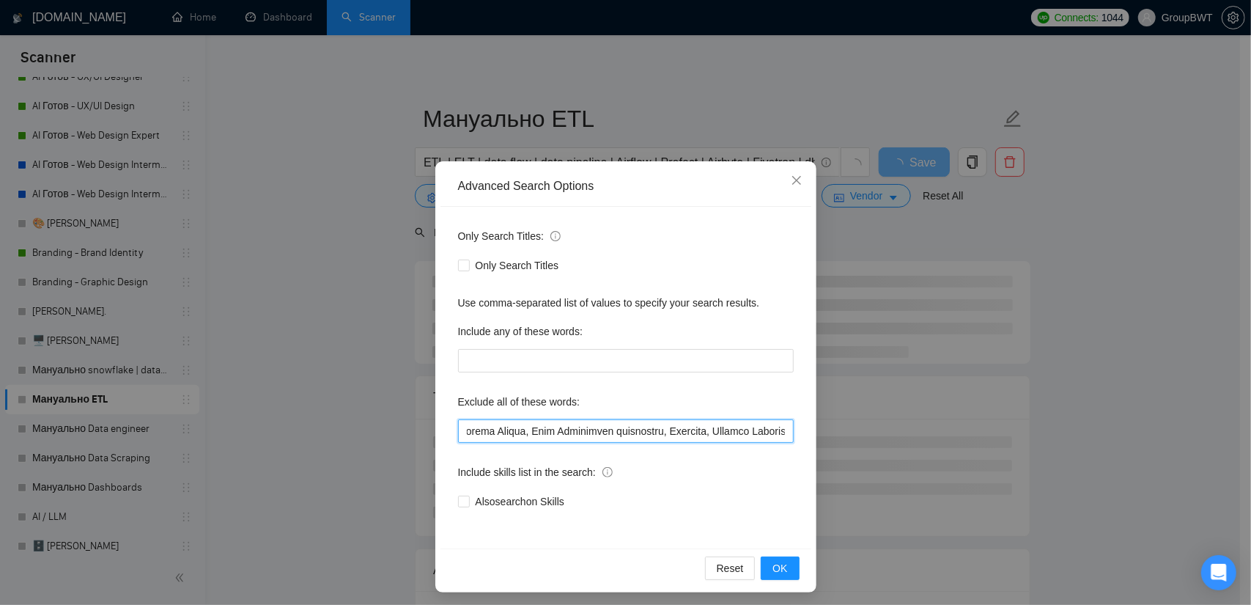
drag, startPoint x: 781, startPoint y: 437, endPoint x: 684, endPoint y: 435, distance: 96.7
click at [684, 435] on input "text" at bounding box center [626, 430] width 336 height 23
click at [545, 432] on input "text" at bounding box center [626, 430] width 336 height 23
click at [517, 430] on input "text" at bounding box center [626, 430] width 336 height 23
click at [519, 432] on input "text" at bounding box center [626, 430] width 336 height 23
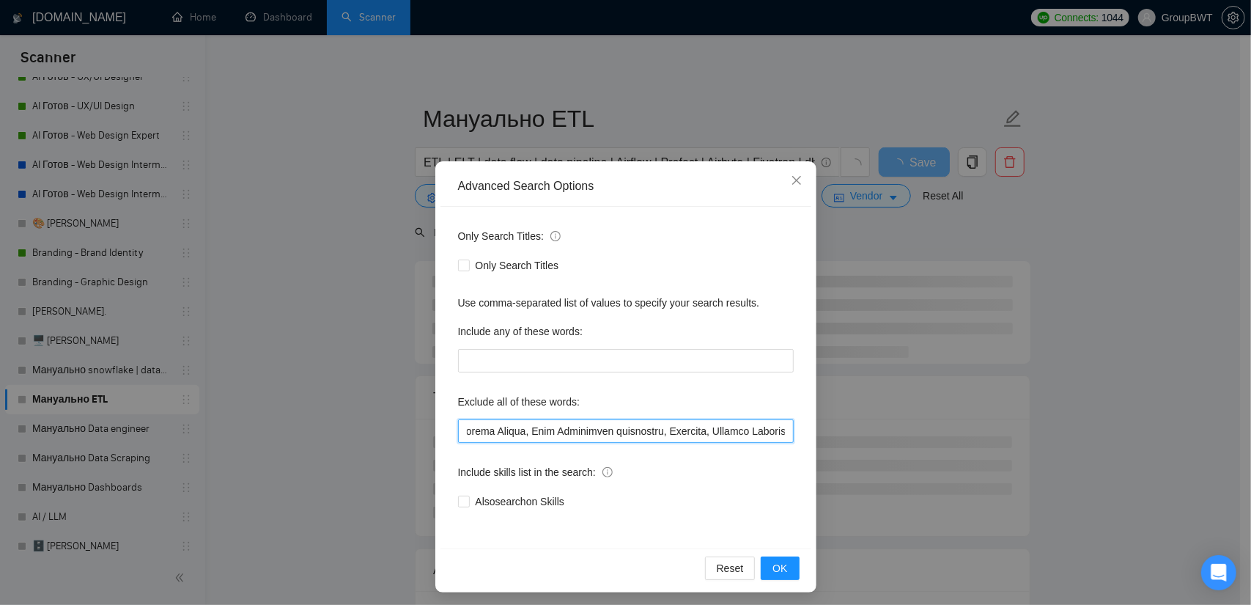
paste input """
click at [643, 432] on input "text" at bounding box center [626, 430] width 336 height 23
click at [641, 430] on input "text" at bounding box center [626, 430] width 336 height 23
paste input """
click at [698, 432] on input "text" at bounding box center [626, 430] width 336 height 23
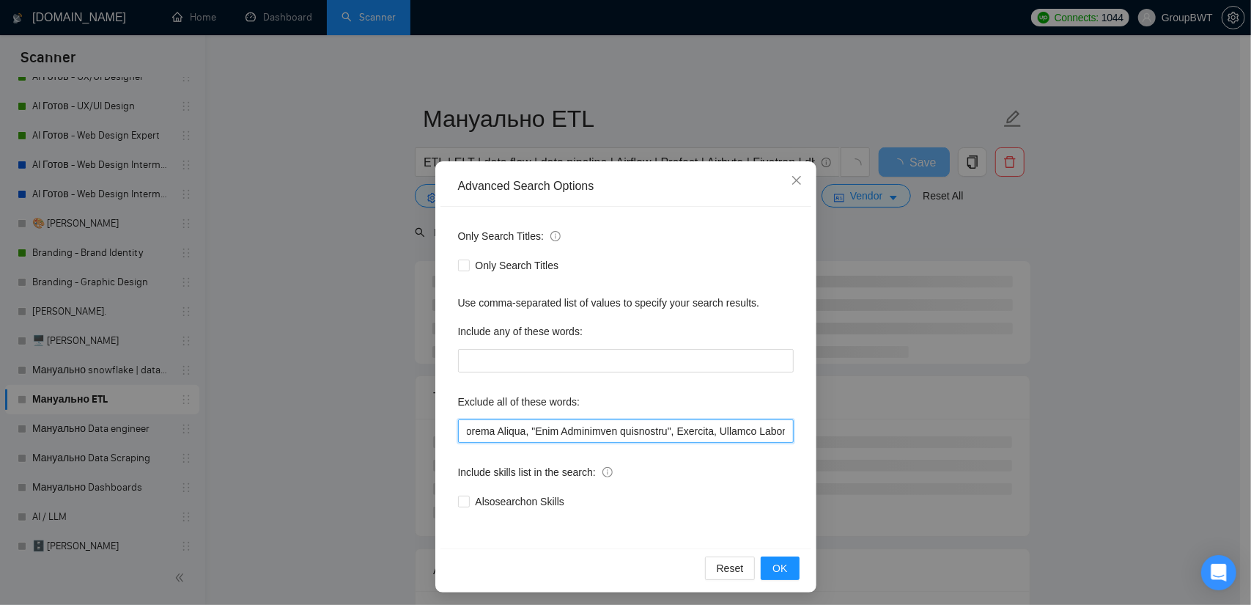
paste input """
click at [780, 432] on input "text" at bounding box center [626, 430] width 336 height 23
paste input """
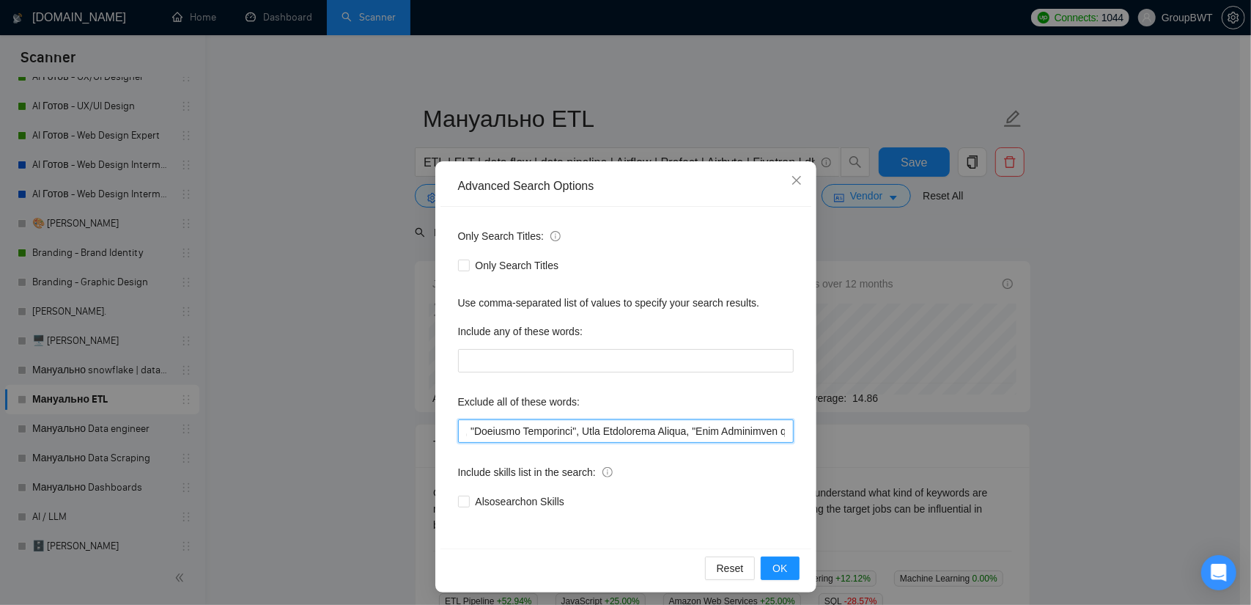
scroll to position [0, 345]
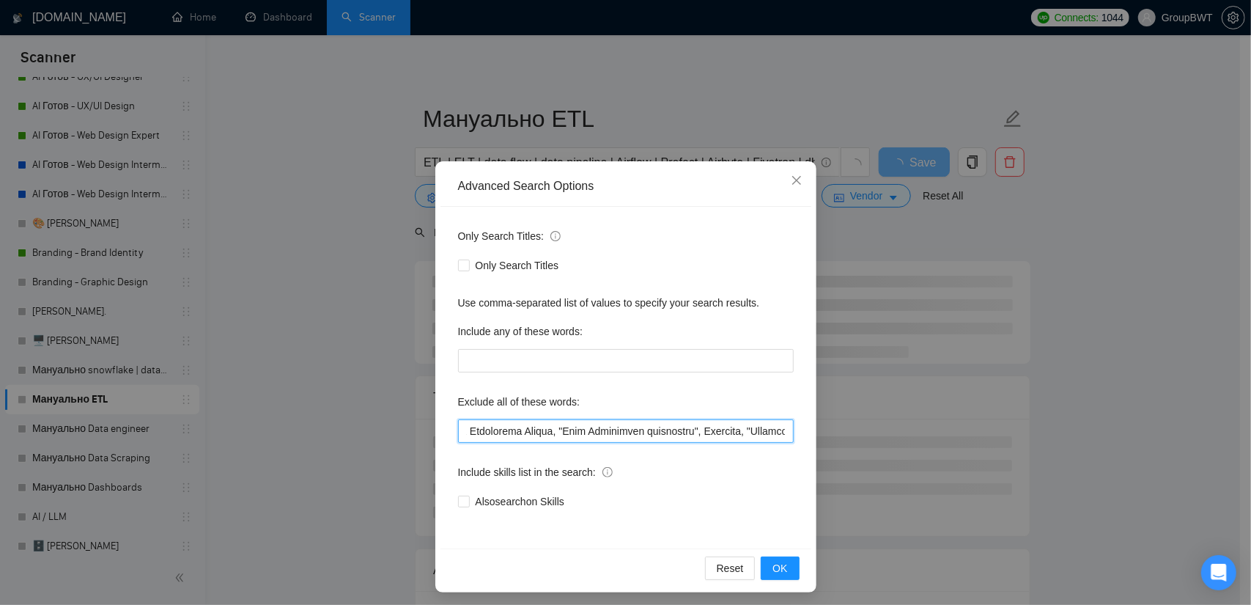
drag, startPoint x: 485, startPoint y: 427, endPoint x: 636, endPoint y: 433, distance: 151.1
click at [636, 433] on input "text" at bounding box center [626, 430] width 336 height 23
click at [599, 424] on input "text" at bounding box center [626, 430] width 336 height 23
drag, startPoint x: 712, startPoint y: 431, endPoint x: 731, endPoint y: 432, distance: 19.8
click at [736, 432] on input "text" at bounding box center [626, 430] width 336 height 23
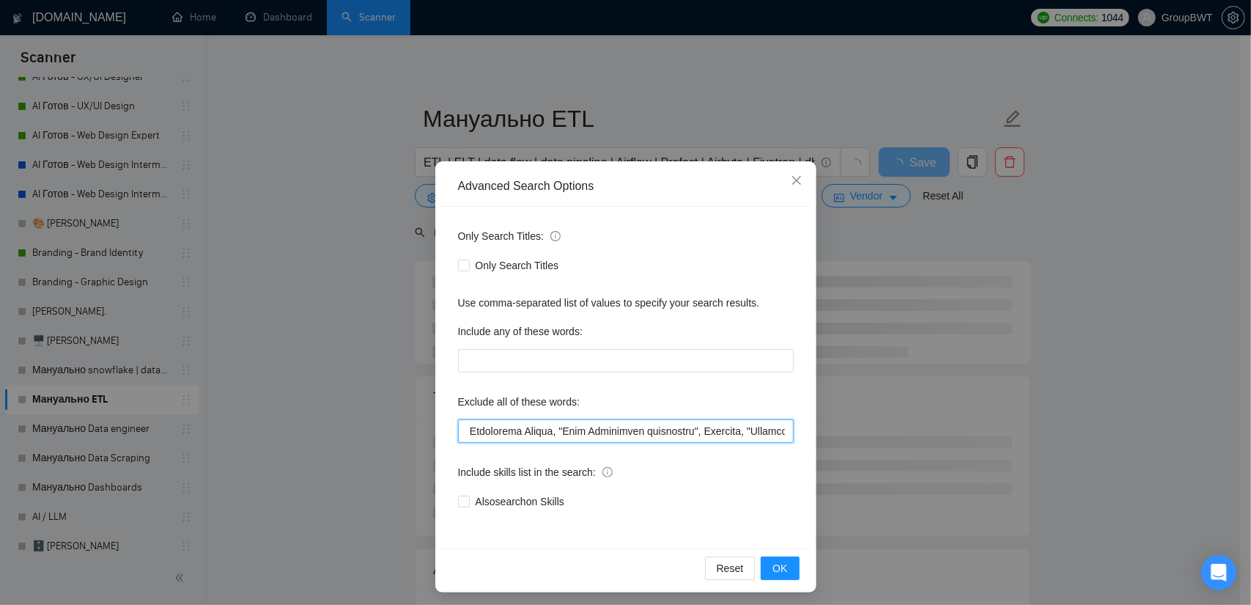
click at [535, 432] on input "text" at bounding box center [626, 430] width 336 height 23
click at [539, 432] on input "text" at bounding box center [626, 430] width 336 height 23
click at [541, 432] on input "text" at bounding box center [626, 430] width 336 height 23
paste input """
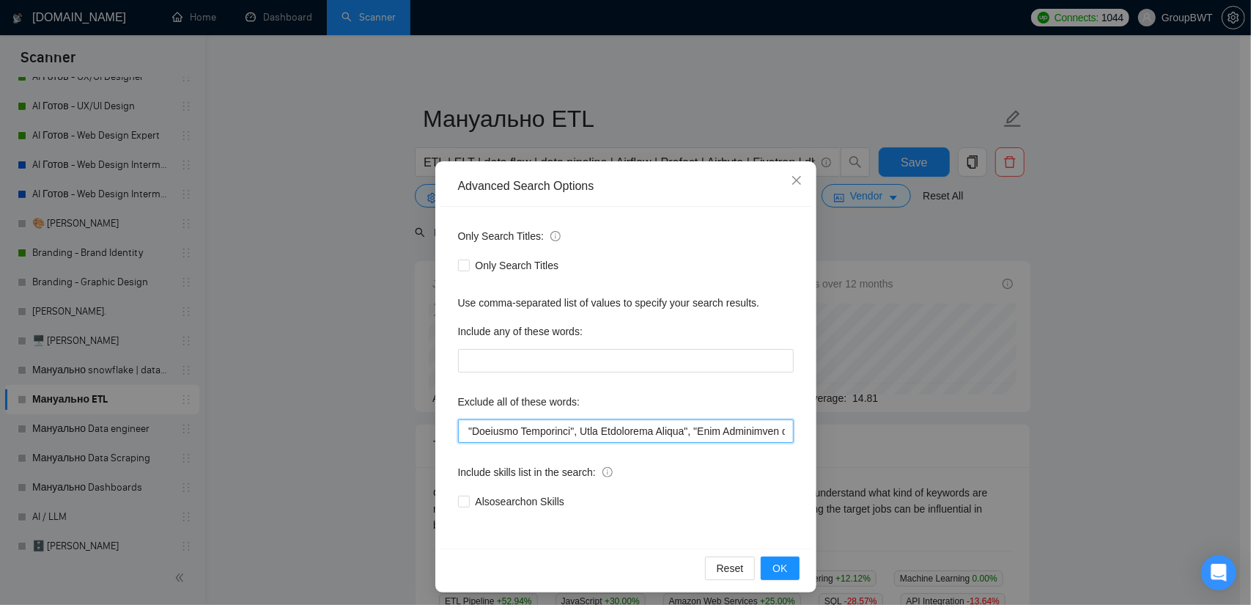
scroll to position [0, 0]
drag, startPoint x: 539, startPoint y: 428, endPoint x: 574, endPoint y: 429, distance: 34.4
click at [574, 429] on input "text" at bounding box center [626, 430] width 336 height 23
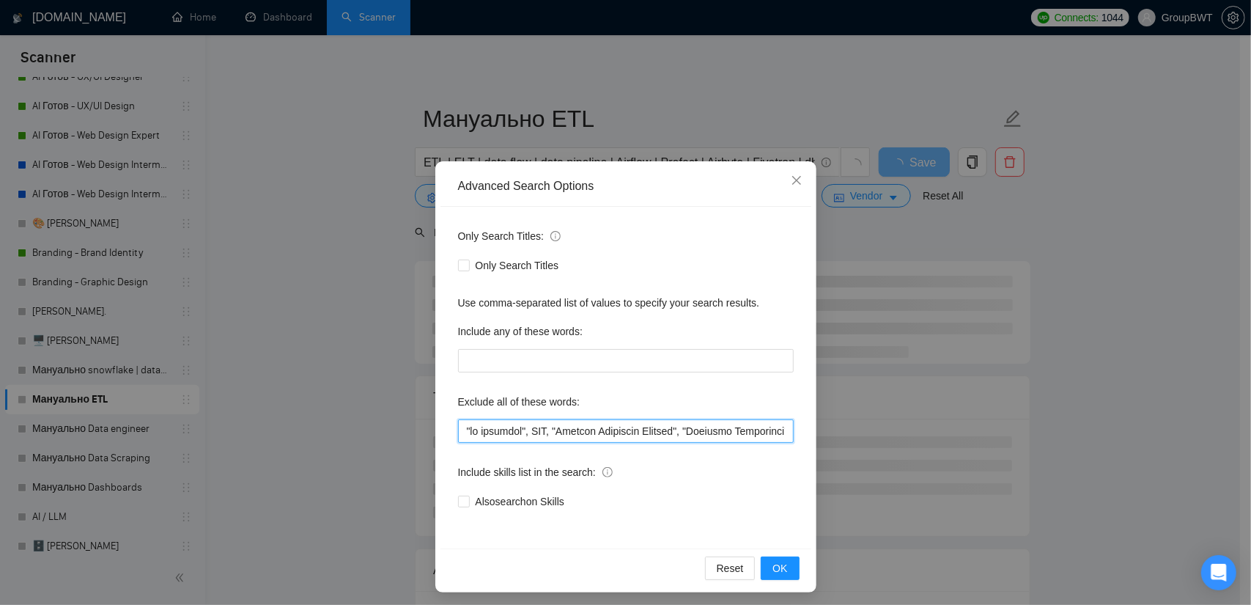
click at [702, 432] on input "text" at bounding box center [626, 430] width 336 height 23
drag, startPoint x: 745, startPoint y: 432, endPoint x: 673, endPoint y: 435, distance: 72.6
click at [673, 435] on input "text" at bounding box center [626, 430] width 336 height 23
click at [656, 427] on input "text" at bounding box center [626, 430] width 336 height 23
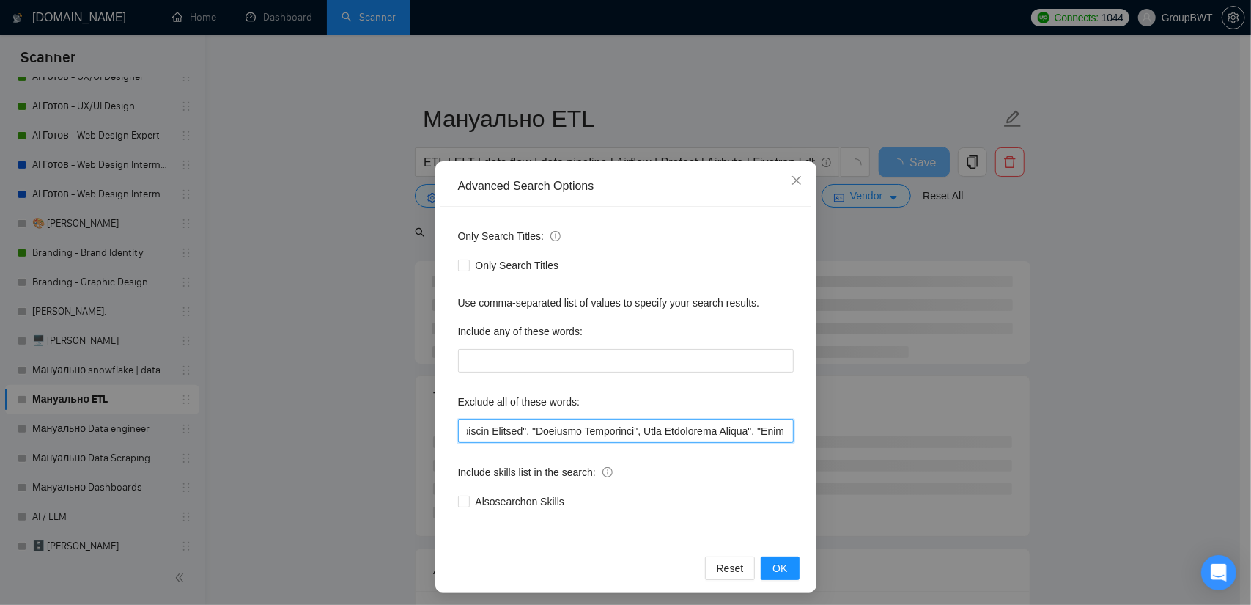
click at [632, 429] on input "text" at bounding box center [626, 430] width 336 height 23
paste input """
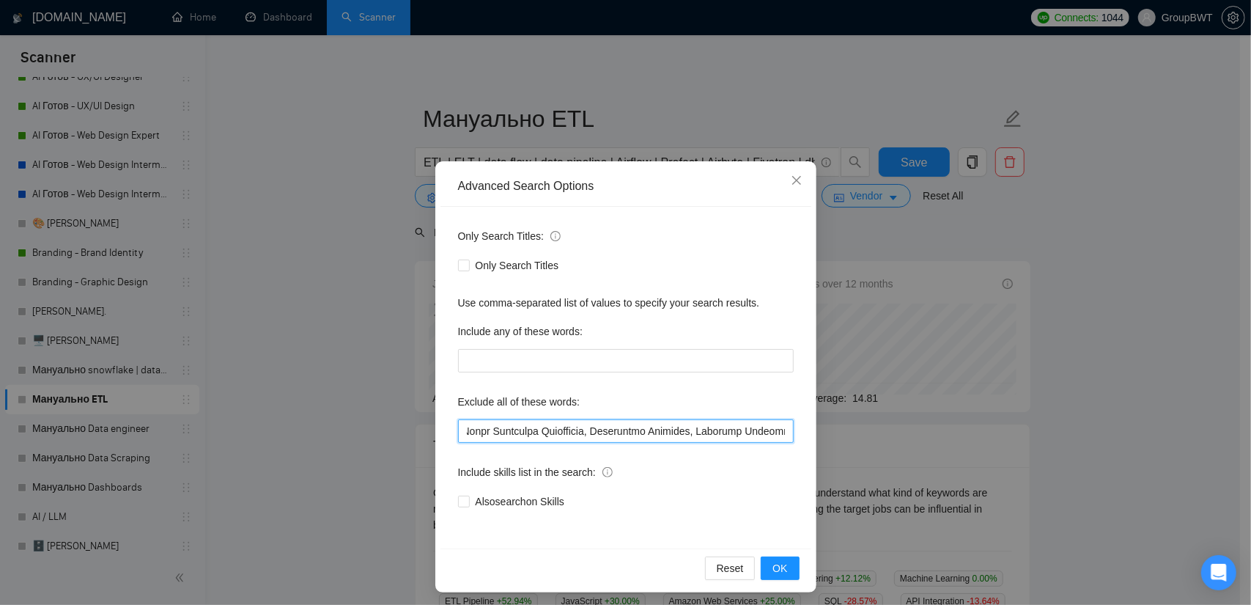
scroll to position [0, 1473]
drag, startPoint x: 788, startPoint y: 433, endPoint x: 650, endPoint y: 433, distance: 138.5
click at [650, 433] on input "text" at bounding box center [626, 430] width 336 height 23
click at [596, 433] on input "text" at bounding box center [626, 430] width 336 height 23
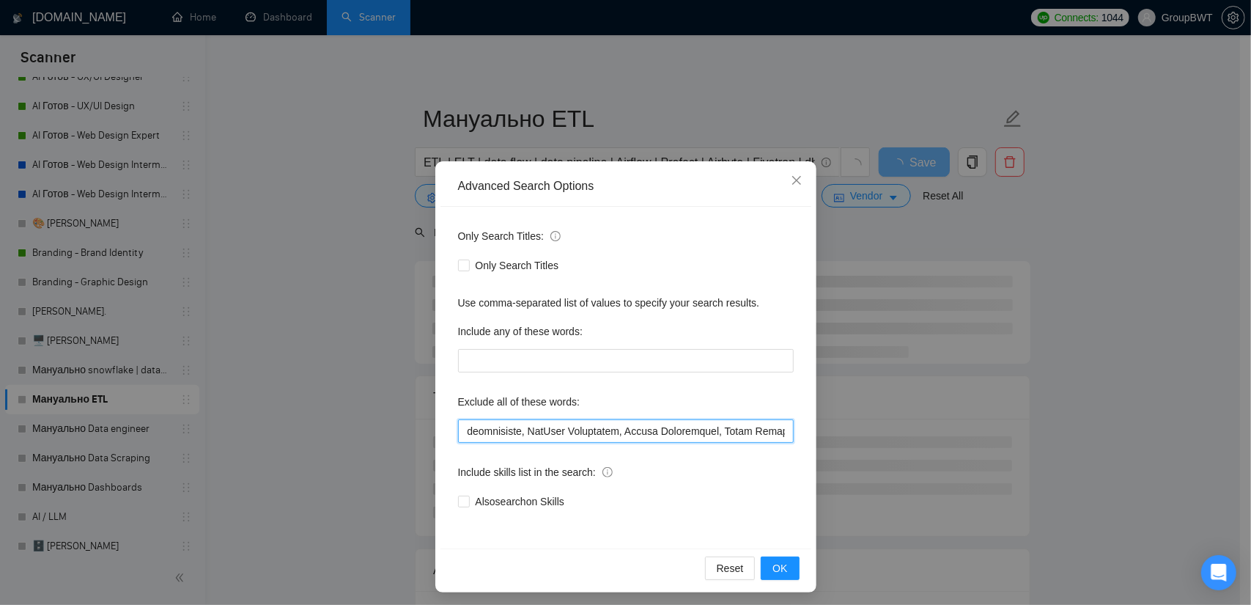
click at [510, 429] on input "text" at bounding box center [626, 430] width 336 height 23
paste input """
click at [597, 430] on input "text" at bounding box center [626, 430] width 336 height 23
paste input """
click at [607, 430] on input "text" at bounding box center [626, 430] width 336 height 23
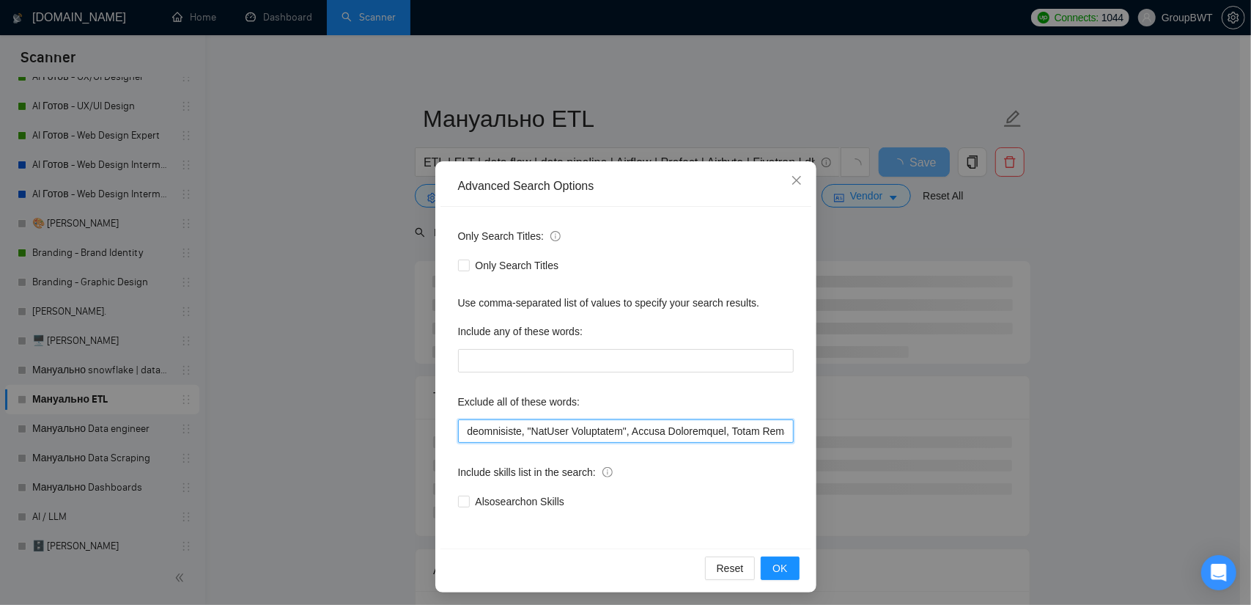
paste input """
click at [699, 429] on input "text" at bounding box center [626, 430] width 336 height 23
paste input """
click at [710, 427] on input "text" at bounding box center [626, 430] width 336 height 23
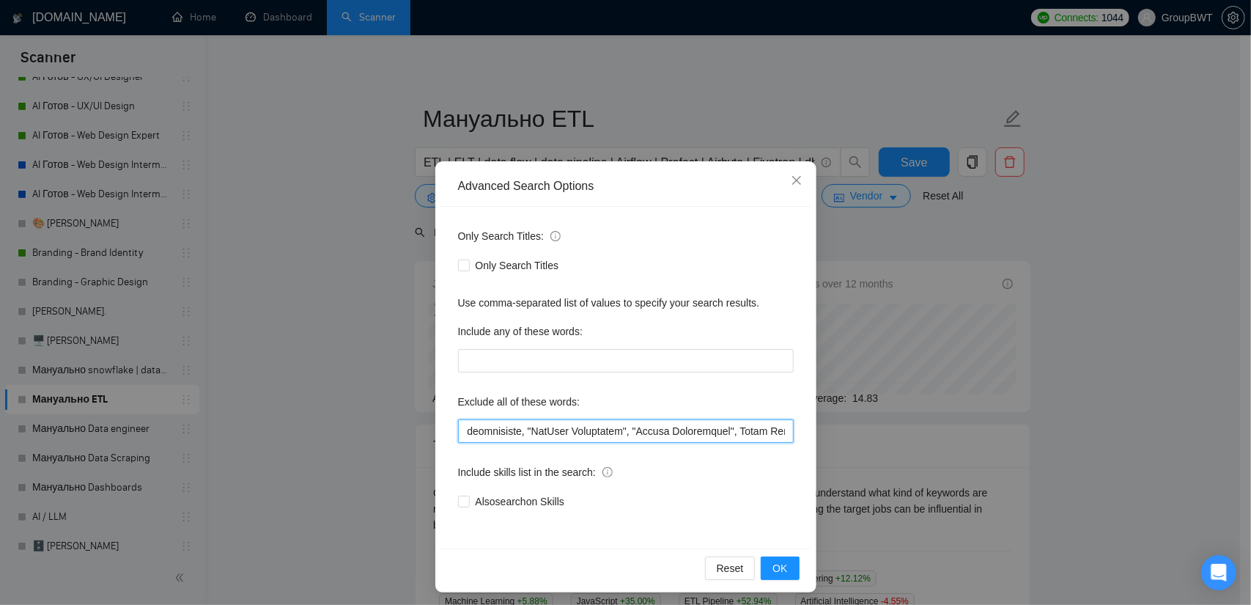
paste input """
click at [780, 429] on input "text" at bounding box center [626, 430] width 336 height 23
paste input """
drag, startPoint x: 491, startPoint y: 438, endPoint x: 599, endPoint y: 435, distance: 108.5
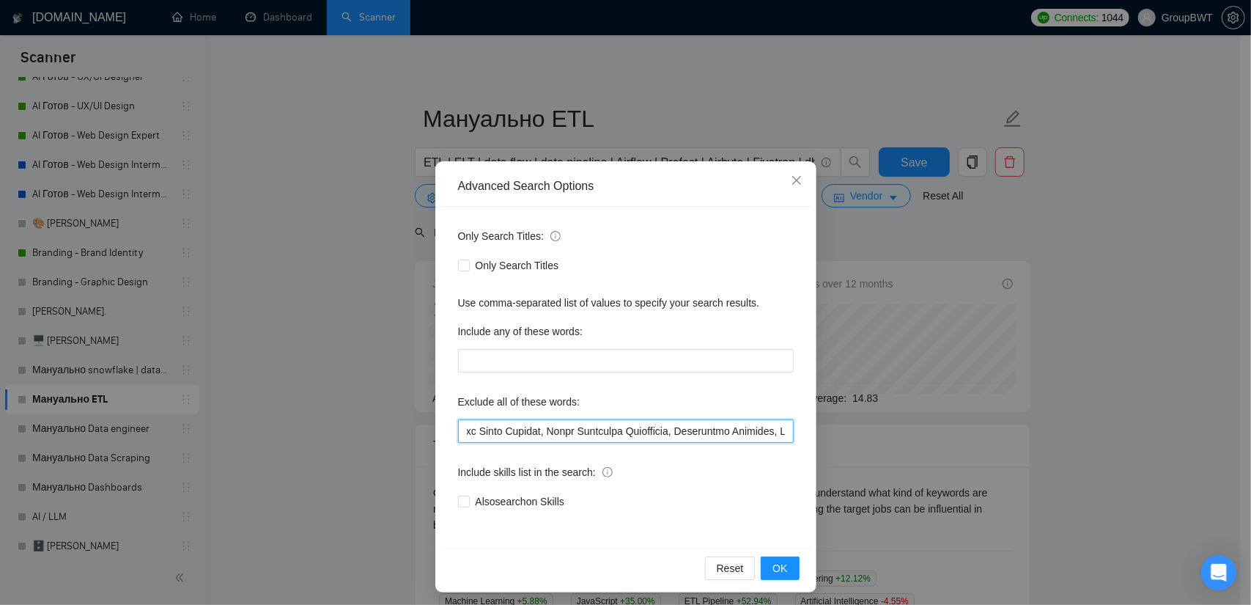
click at [594, 434] on input "text" at bounding box center [626, 430] width 336 height 23
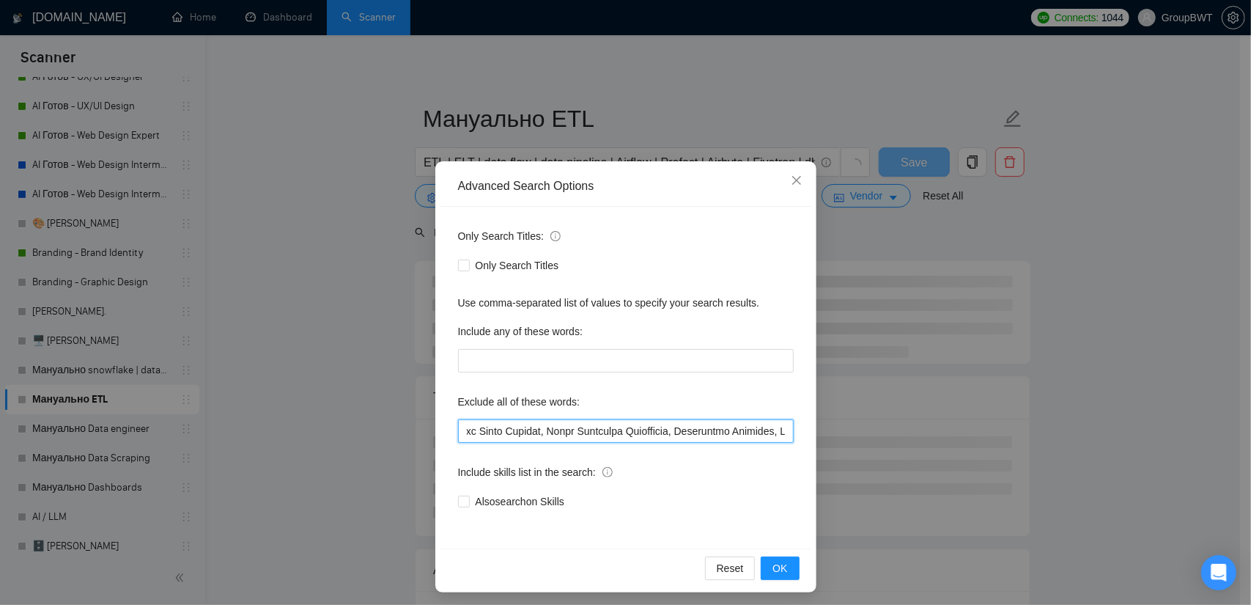
click at [656, 436] on input "text" at bounding box center [626, 430] width 336 height 23
click at [666, 432] on input "text" at bounding box center [626, 430] width 336 height 23
paste input """
click at [679, 428] on input "text" at bounding box center [626, 430] width 336 height 23
paste input """
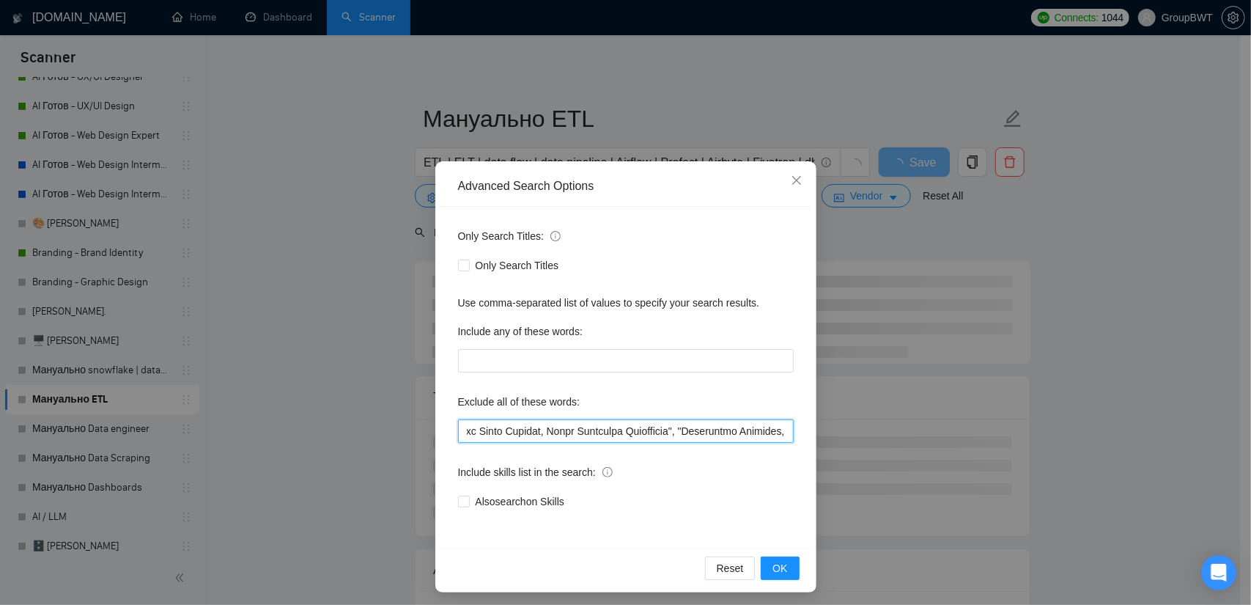
click at [775, 432] on input "text" at bounding box center [626, 430] width 336 height 23
paste input """
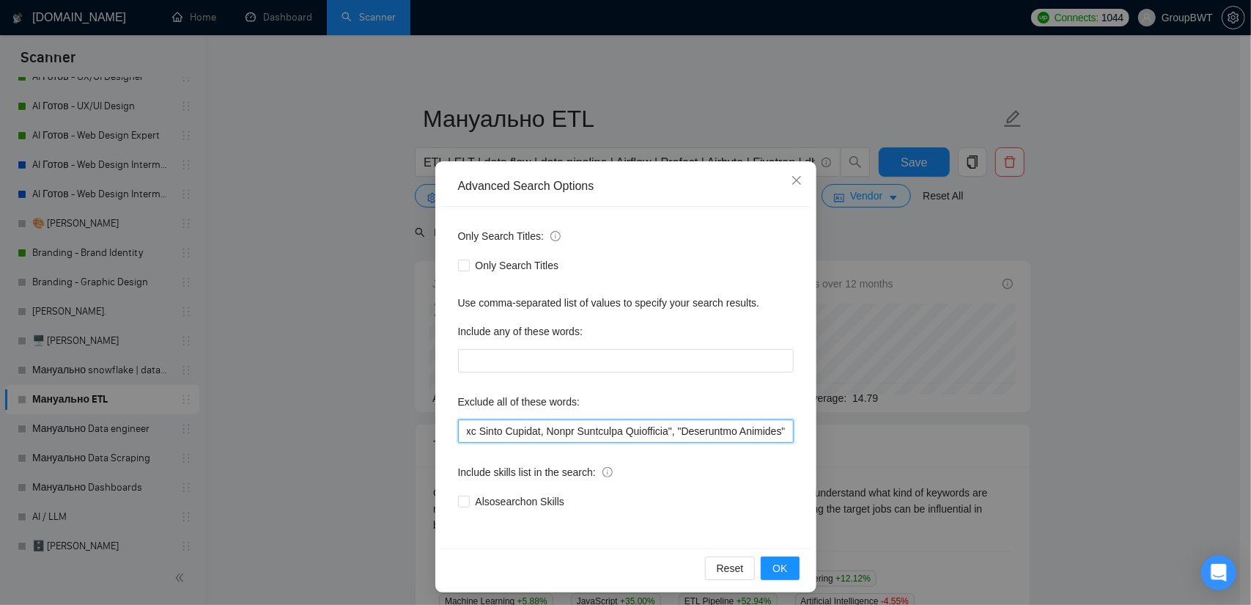
click at [540, 432] on input "text" at bounding box center [626, 430] width 336 height 23
paste input """
click at [532, 433] on input "text" at bounding box center [626, 430] width 336 height 23
paste input """
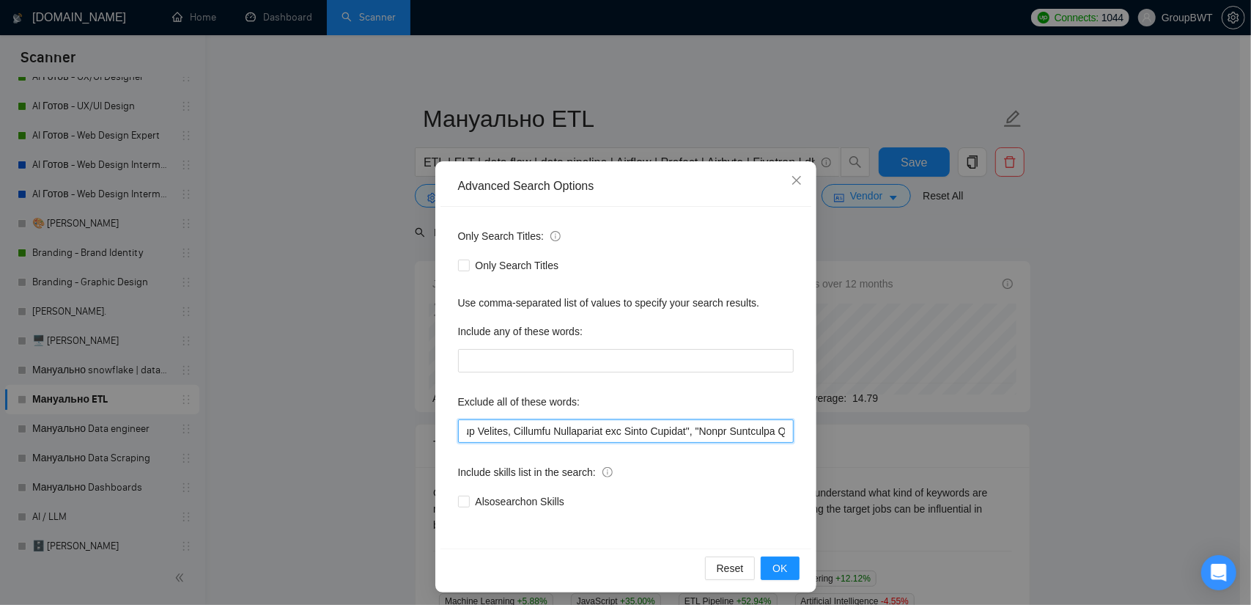
drag, startPoint x: 468, startPoint y: 432, endPoint x: 553, endPoint y: 429, distance: 85.0
click at [553, 429] on input "text" at bounding box center [626, 430] width 336 height 23
click at [579, 432] on input "text" at bounding box center [626, 430] width 336 height 23
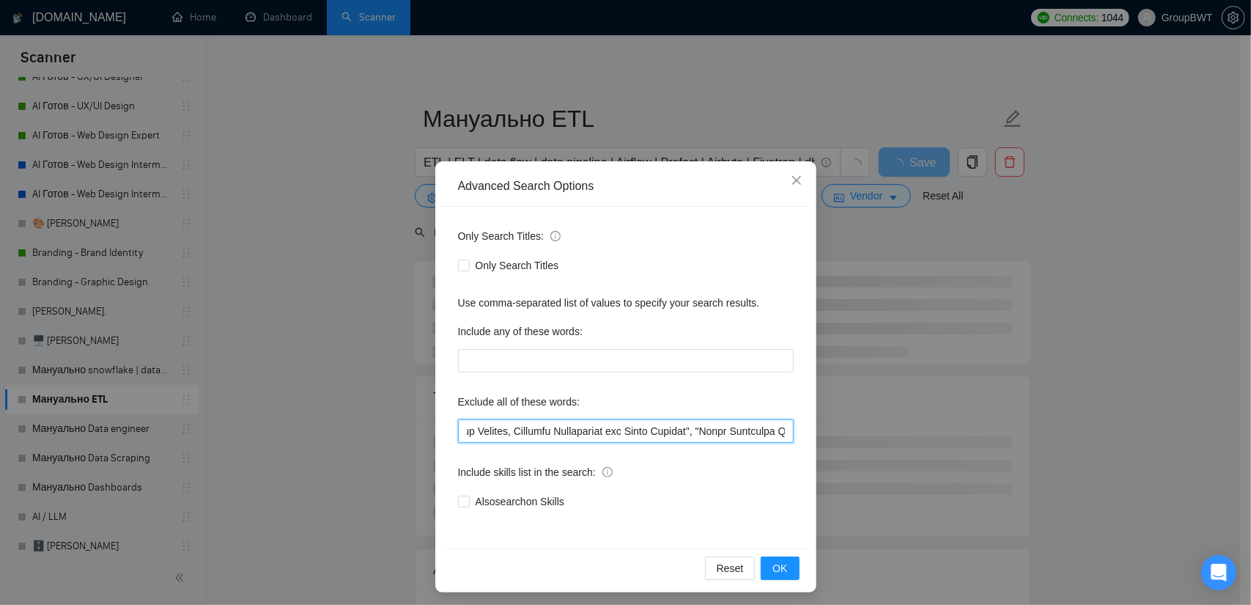
click at [489, 430] on input "text" at bounding box center [626, 430] width 336 height 23
paste input """
drag, startPoint x: 474, startPoint y: 430, endPoint x: 535, endPoint y: 429, distance: 60.8
click at [535, 429] on input "text" at bounding box center [626, 430] width 336 height 23
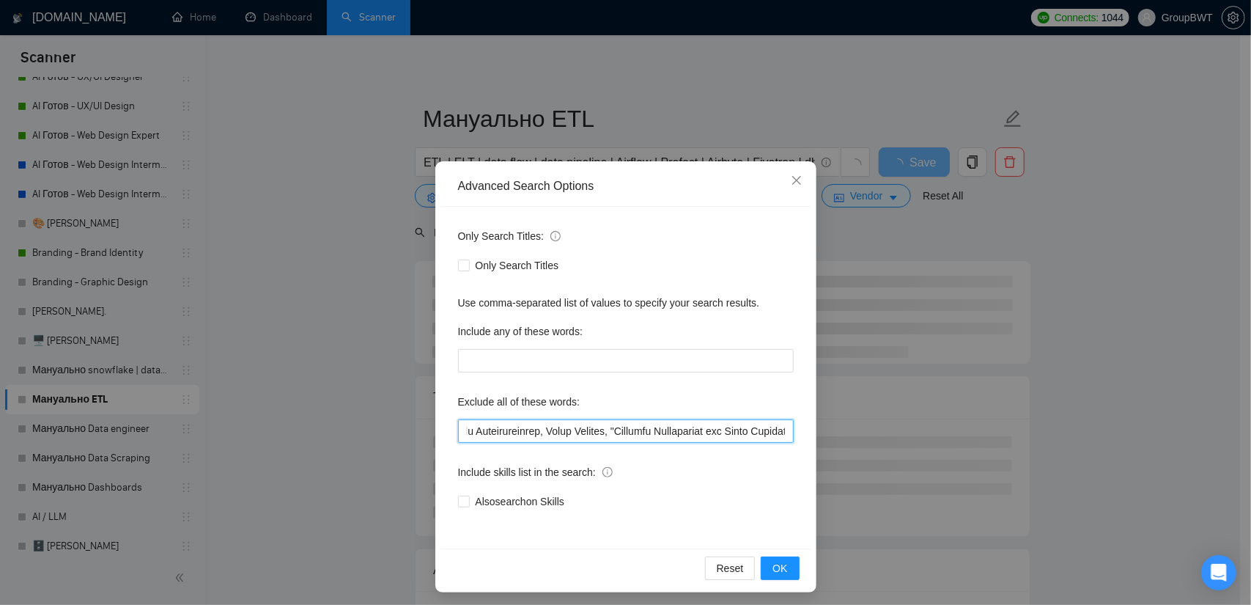
click at [567, 429] on input "text" at bounding box center [626, 430] width 336 height 23
click at [580, 428] on input "text" at bounding box center [626, 430] width 336 height 23
paste input """
click at [514, 434] on input "text" at bounding box center [626, 430] width 336 height 23
paste input """
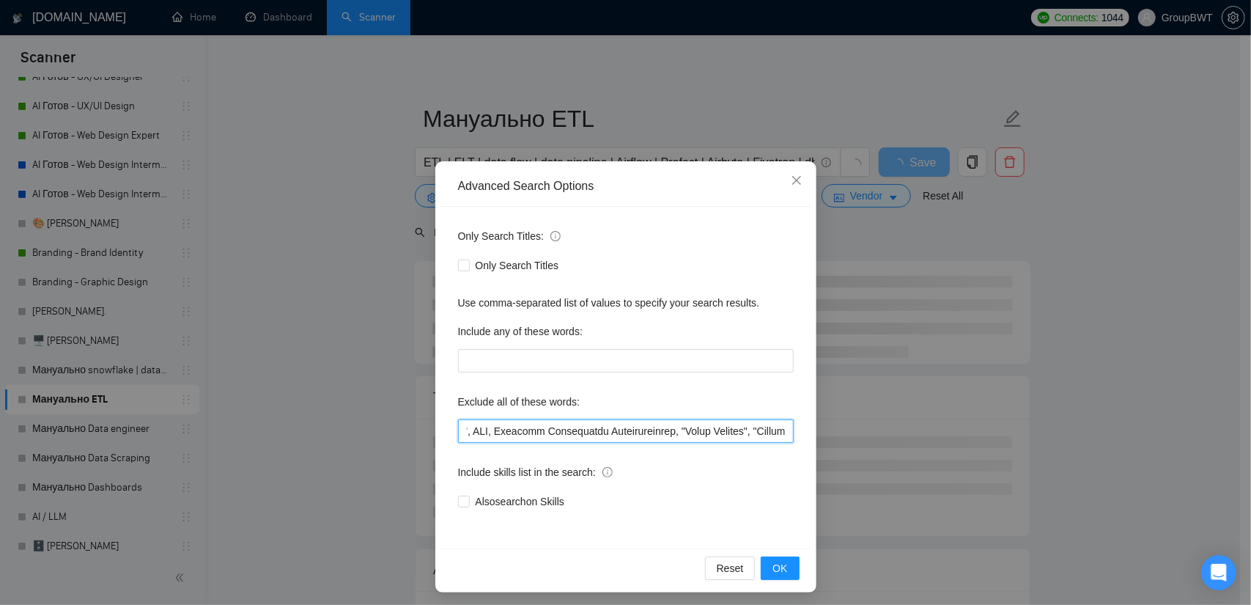
scroll to position [0, 525]
drag, startPoint x: 489, startPoint y: 432, endPoint x: 592, endPoint y: 429, distance: 103.4
click at [588, 428] on input "text" at bounding box center [626, 430] width 336 height 23
click at [687, 430] on input "text" at bounding box center [626, 430] width 336 height 23
click at [676, 432] on input "text" at bounding box center [626, 430] width 336 height 23
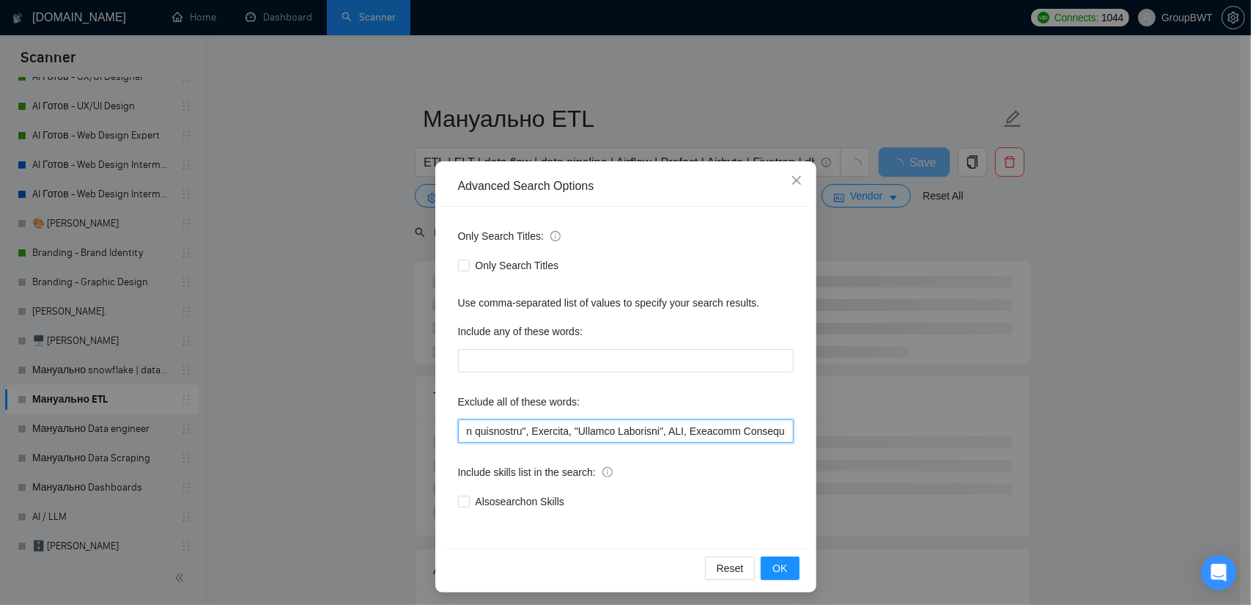
click at [670, 432] on input "text" at bounding box center [626, 430] width 336 height 23
paste input """
drag, startPoint x: 747, startPoint y: 431, endPoint x: 654, endPoint y: 432, distance: 93.8
click at [654, 432] on input "text" at bounding box center [626, 430] width 336 height 23
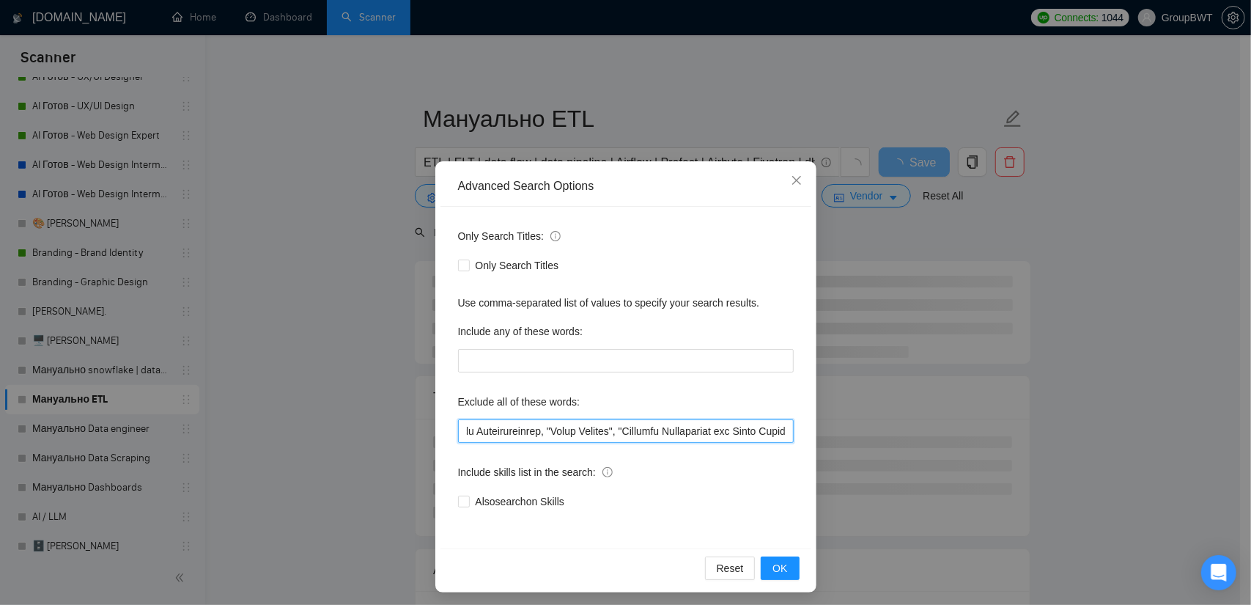
click at [509, 435] on input "text" at bounding box center [626, 430] width 336 height 23
paste input """
drag, startPoint x: 614, startPoint y: 429, endPoint x: 629, endPoint y: 431, distance: 14.7
click at [629, 431] on input "text" at bounding box center [626, 430] width 336 height 23
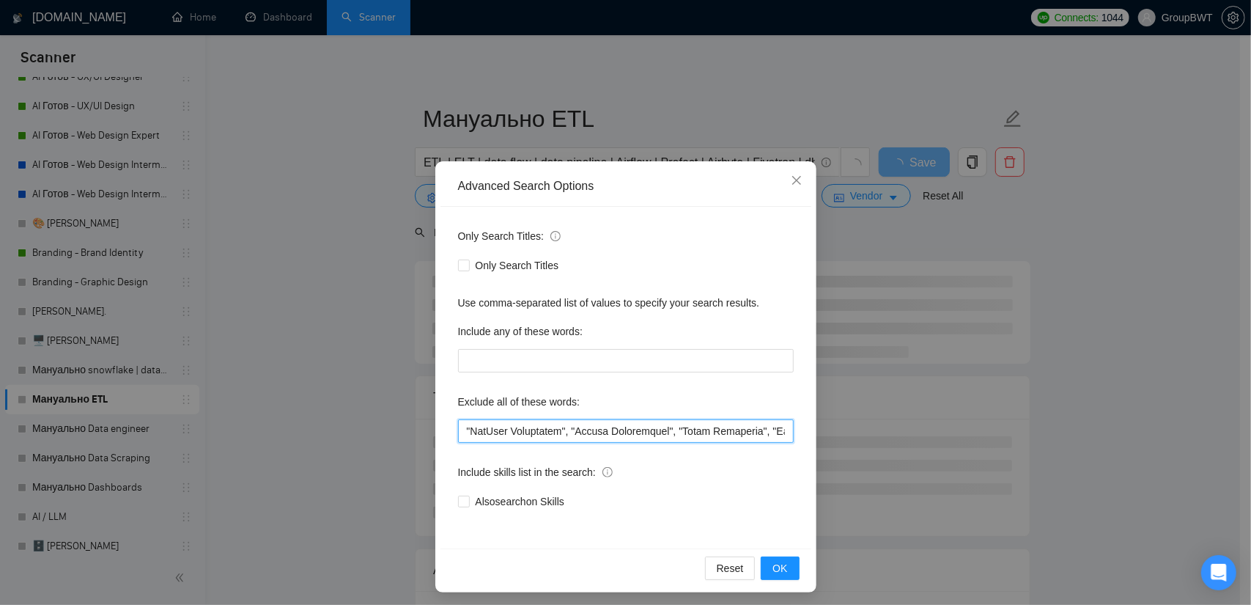
click at [731, 434] on input "text" at bounding box center [626, 430] width 336 height 23
drag, startPoint x: 756, startPoint y: 435, endPoint x: 725, endPoint y: 435, distance: 30.8
click at [725, 435] on input "text" at bounding box center [626, 430] width 336 height 23
click at [694, 432] on input "text" at bounding box center [626, 430] width 336 height 23
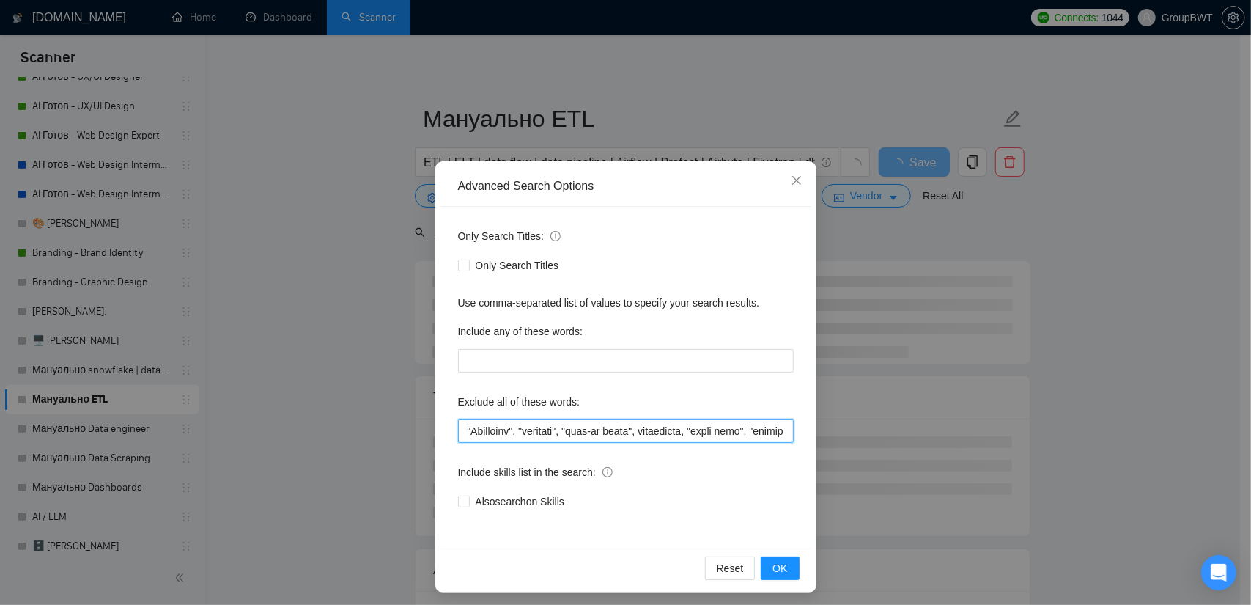
scroll to position [0, 2420]
drag, startPoint x: 761, startPoint y: 429, endPoint x: 731, endPoint y: 433, distance: 30.4
click at [731, 433] on input "text" at bounding box center [626, 430] width 336 height 23
click at [593, 435] on input "text" at bounding box center [626, 430] width 336 height 23
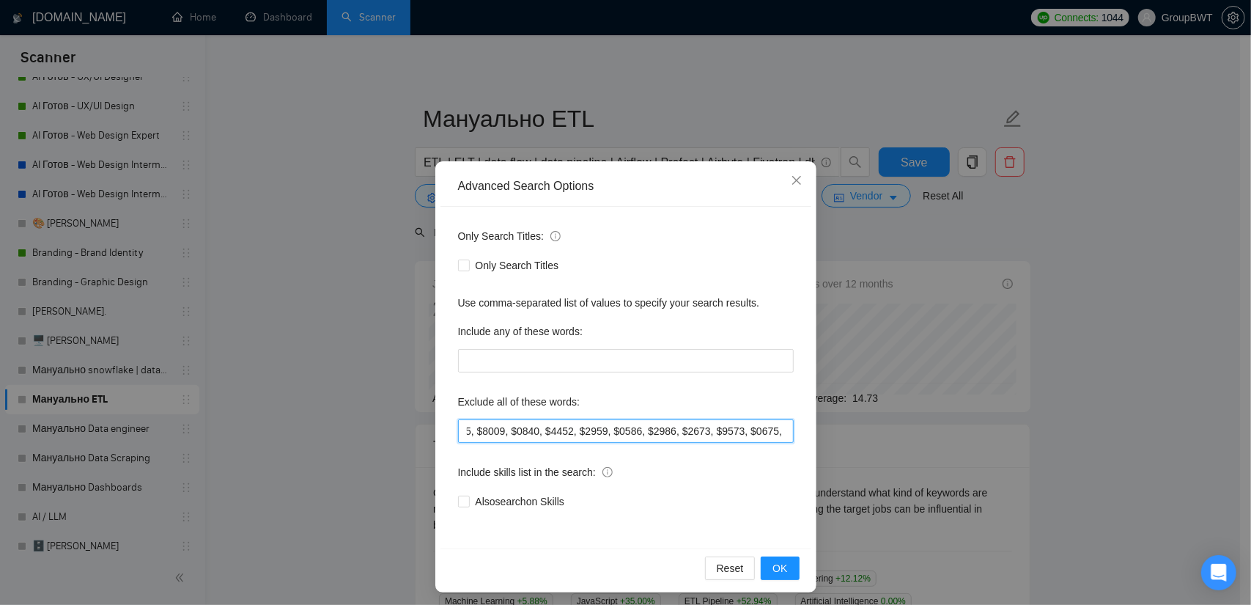
drag, startPoint x: 657, startPoint y: 427, endPoint x: 772, endPoint y: 426, distance: 114.3
click at [772, 426] on input "text" at bounding box center [626, 430] width 336 height 23
click at [720, 432] on input "text" at bounding box center [626, 430] width 336 height 23
drag, startPoint x: 775, startPoint y: 432, endPoint x: 656, endPoint y: 433, distance: 118.7
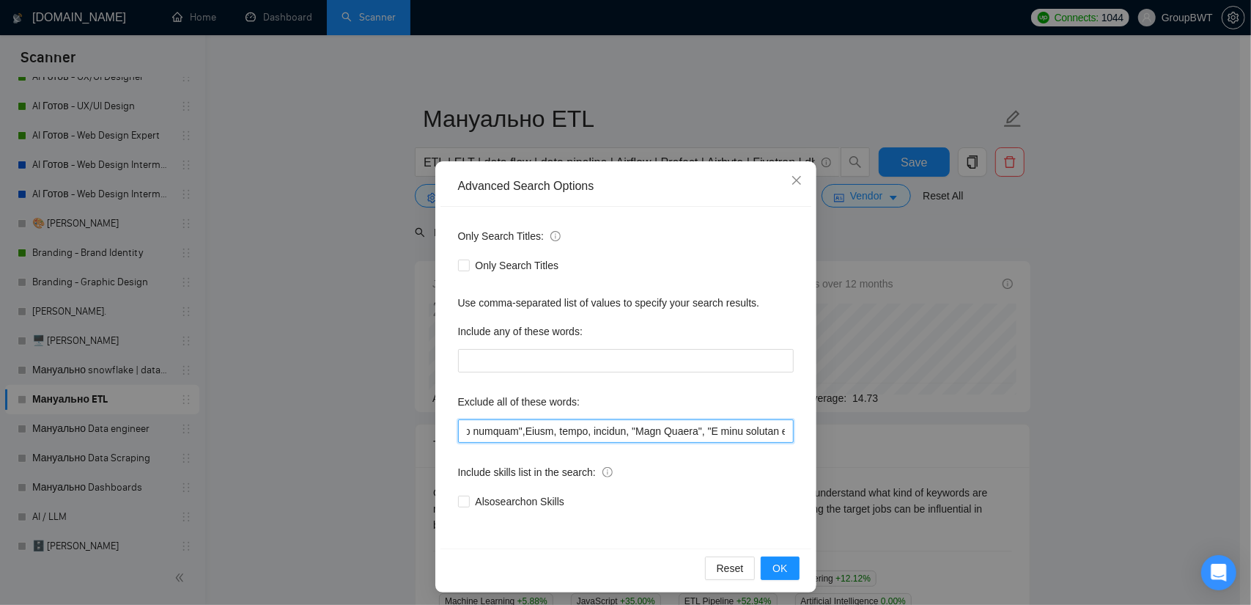
click at [656, 433] on input "text" at bounding box center [626, 430] width 336 height 23
click at [753, 433] on input "text" at bounding box center [626, 430] width 336 height 23
click at [658, 432] on input "text" at bounding box center [626, 430] width 336 height 23
click at [663, 432] on input "text" at bounding box center [626, 430] width 336 height 23
paste input """
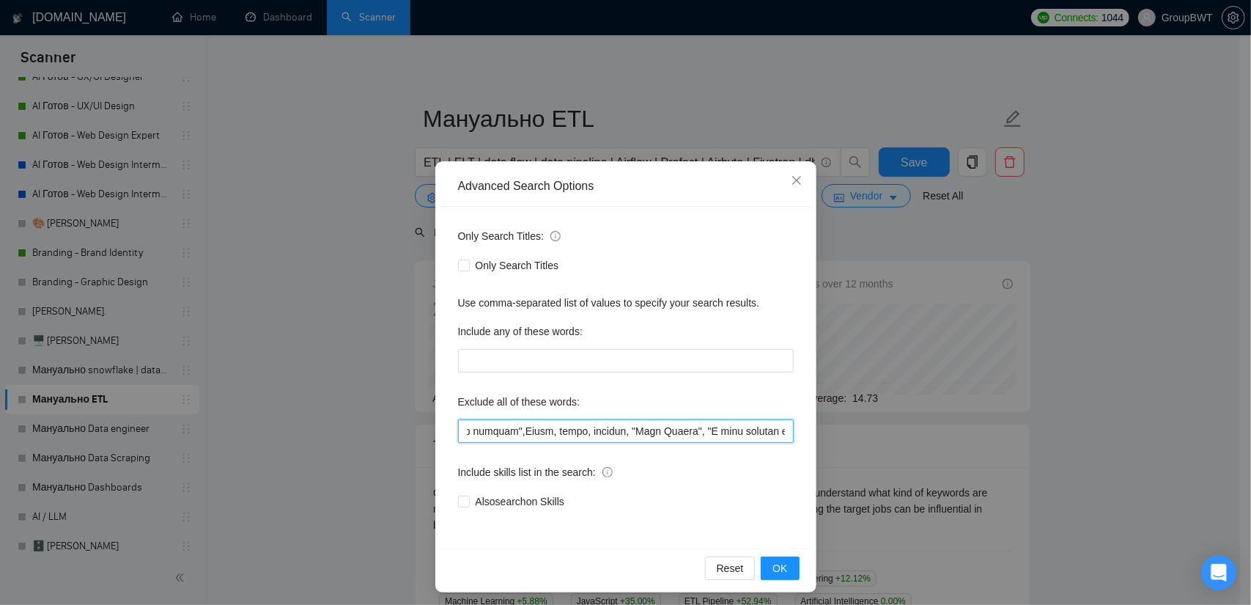
click at [730, 431] on input "text" at bounding box center [626, 430] width 336 height 23
click at [731, 430] on input "text" at bounding box center [626, 430] width 336 height 23
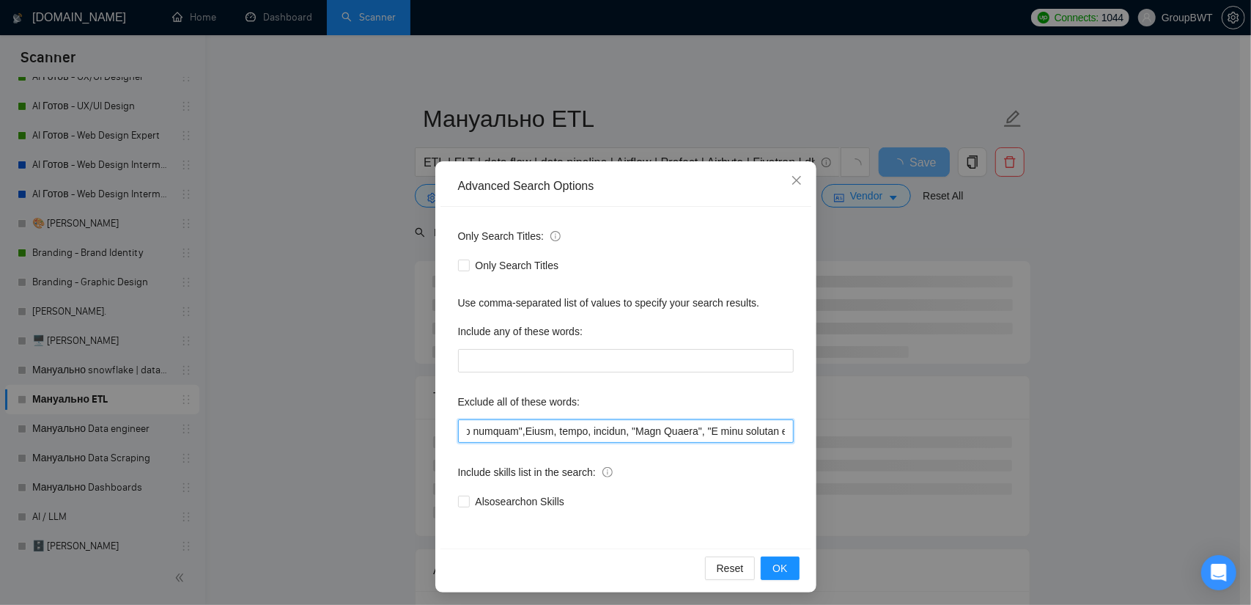
click at [731, 430] on input "text" at bounding box center [626, 430] width 336 height 23
paste input """
drag, startPoint x: 753, startPoint y: 430, endPoint x: 731, endPoint y: 435, distance: 22.4
click at [731, 435] on input "text" at bounding box center [626, 430] width 336 height 23
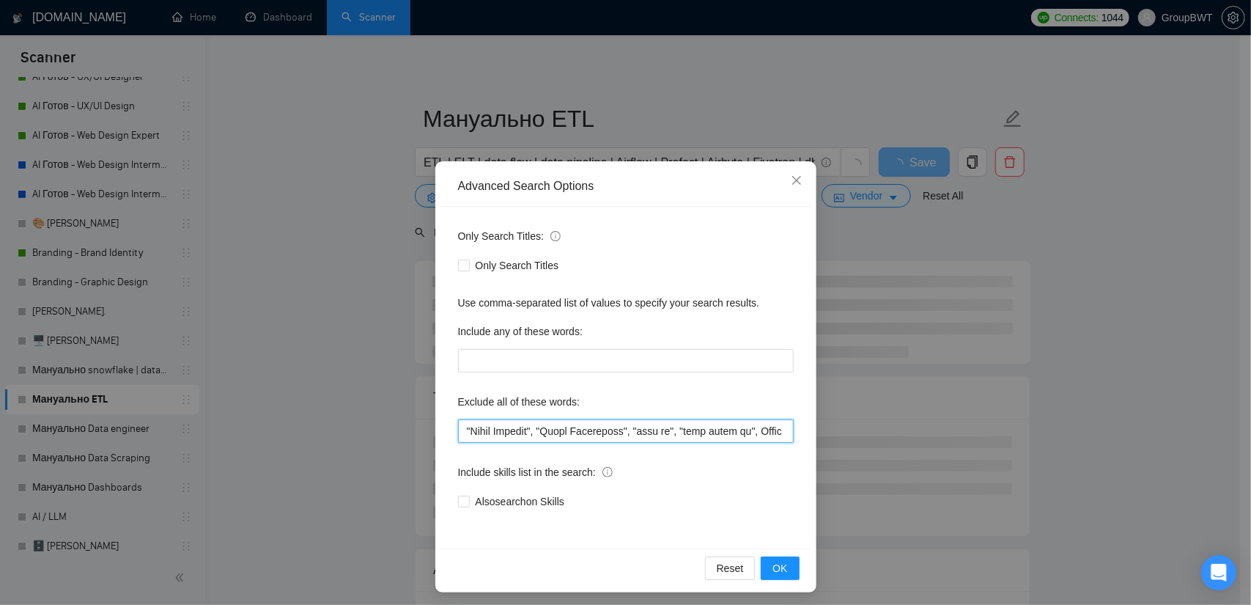
click at [670, 433] on input "text" at bounding box center [626, 430] width 336 height 23
click at [602, 432] on input "text" at bounding box center [626, 430] width 336 height 23
paste input """
click at [708, 429] on input "text" at bounding box center [626, 430] width 336 height 23
paste input """
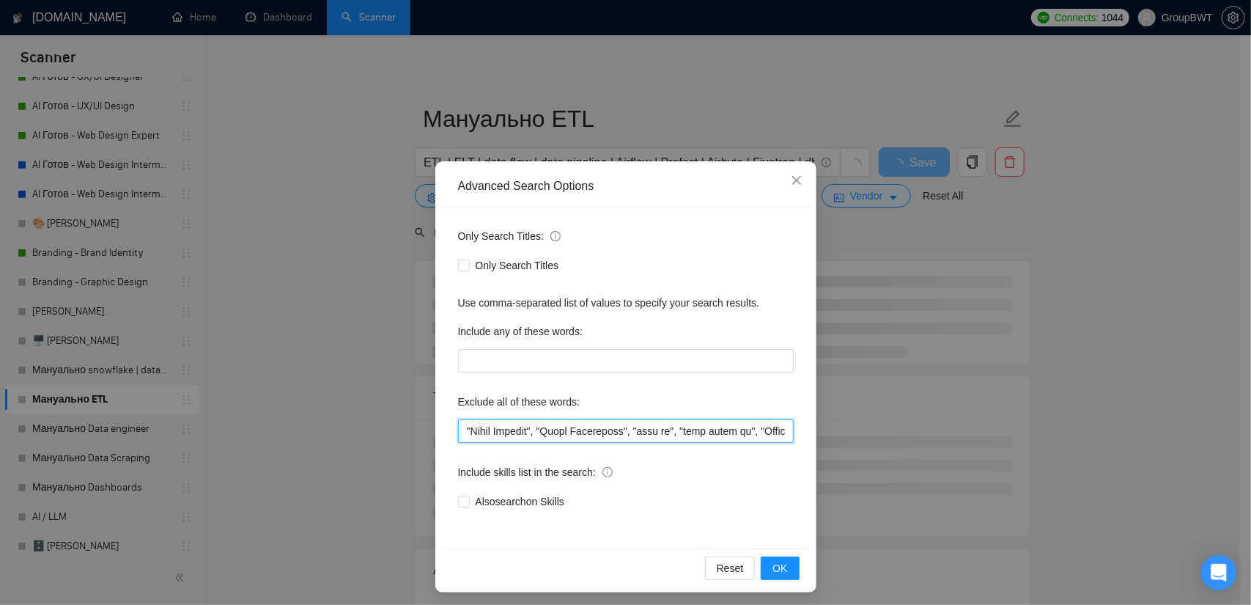
click at [719, 429] on input "text" at bounding box center [626, 430] width 336 height 23
paste input """
drag, startPoint x: 739, startPoint y: 432, endPoint x: 703, endPoint y: 432, distance: 35.2
click at [703, 432] on input "text" at bounding box center [626, 430] width 336 height 23
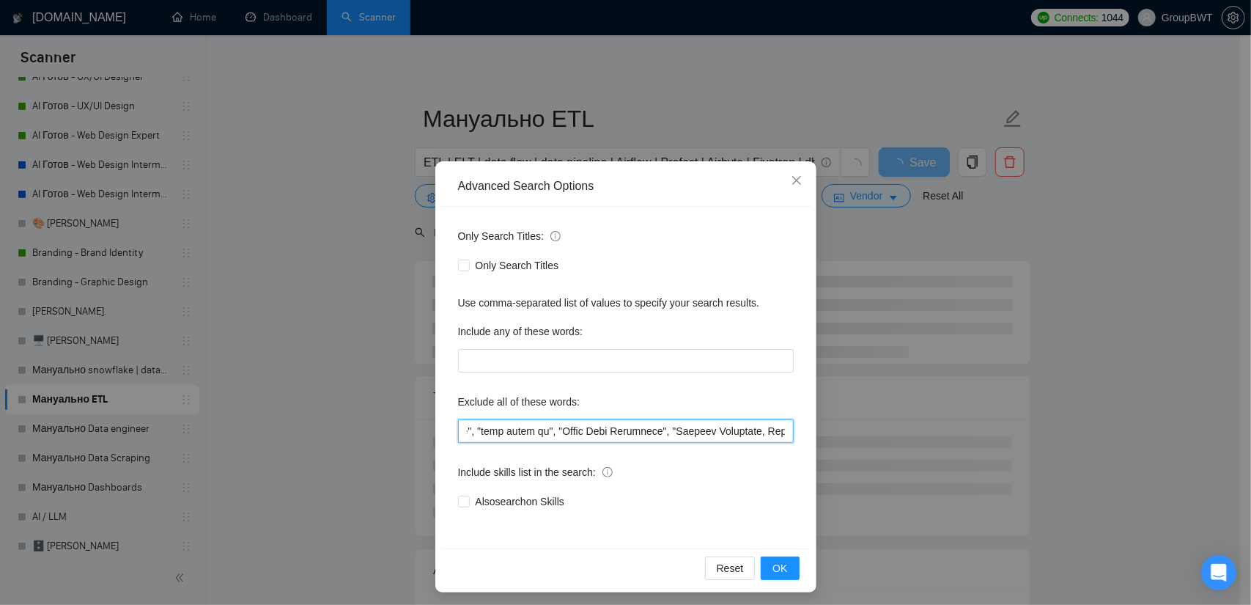
click at [592, 433] on input "text" at bounding box center [626, 430] width 336 height 23
paste input """
click at [604, 431] on input "text" at bounding box center [626, 430] width 336 height 23
paste input """
click at [673, 432] on input "text" at bounding box center [626, 430] width 336 height 23
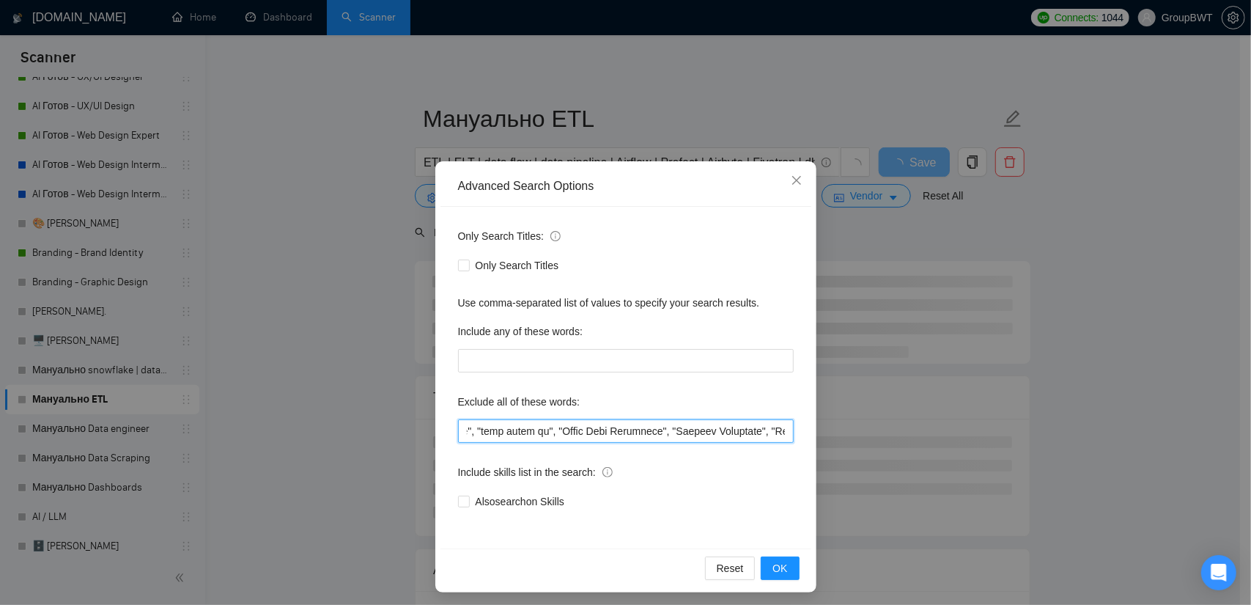
paste
drag, startPoint x: 794, startPoint y: 435, endPoint x: 715, endPoint y: 436, distance: 79.2
click at [715, 436] on input "text" at bounding box center [626, 430] width 336 height 23
click at [596, 439] on input "text" at bounding box center [626, 430] width 336 height 23
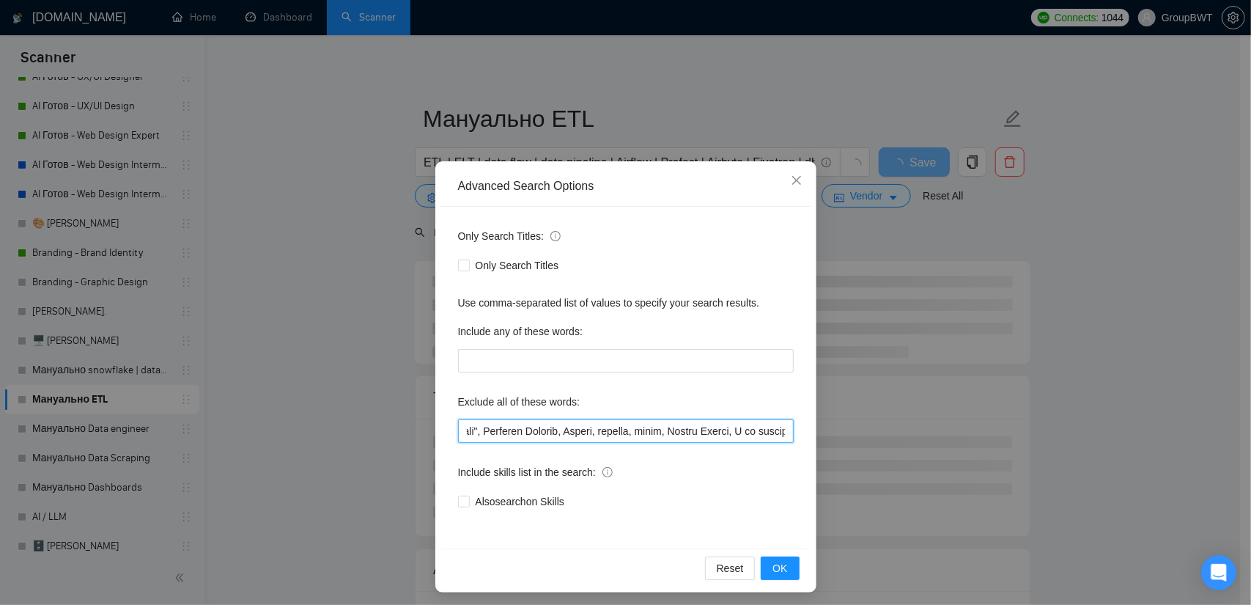
click at [563, 432] on input "text" at bounding box center [626, 430] width 336 height 23
click at [558, 432] on input "text" at bounding box center [626, 430] width 336 height 23
click at [698, 432] on input "text" at bounding box center [626, 430] width 336 height 23
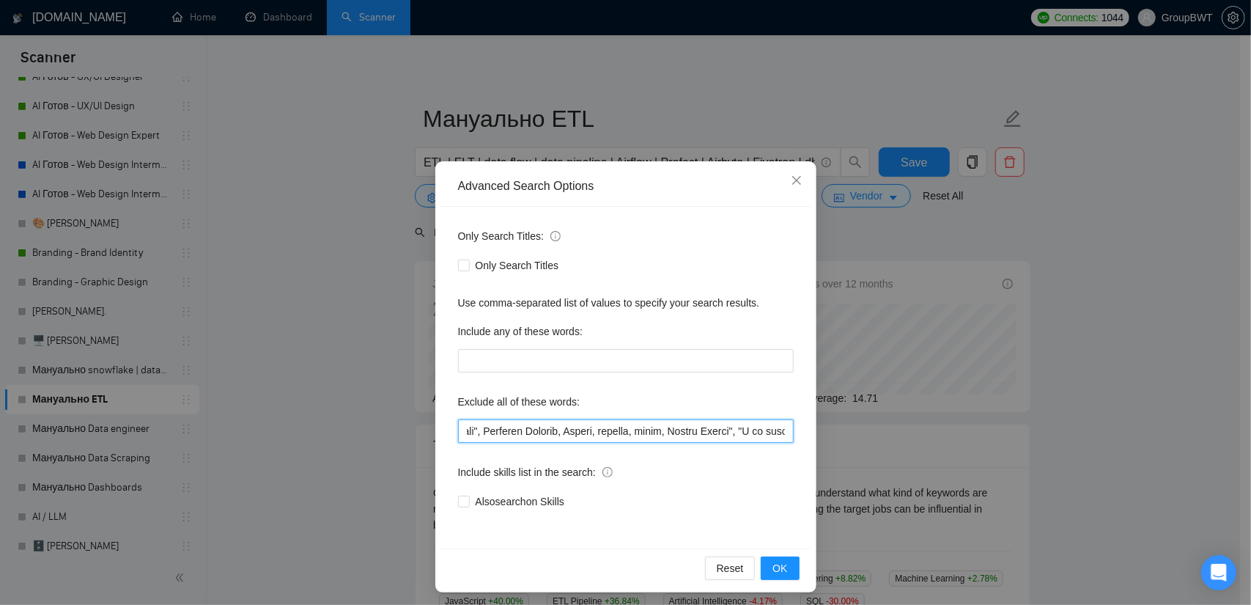
drag, startPoint x: 517, startPoint y: 433, endPoint x: 498, endPoint y: 434, distance: 19.1
click at [498, 434] on input "text" at bounding box center [626, 430] width 336 height 23
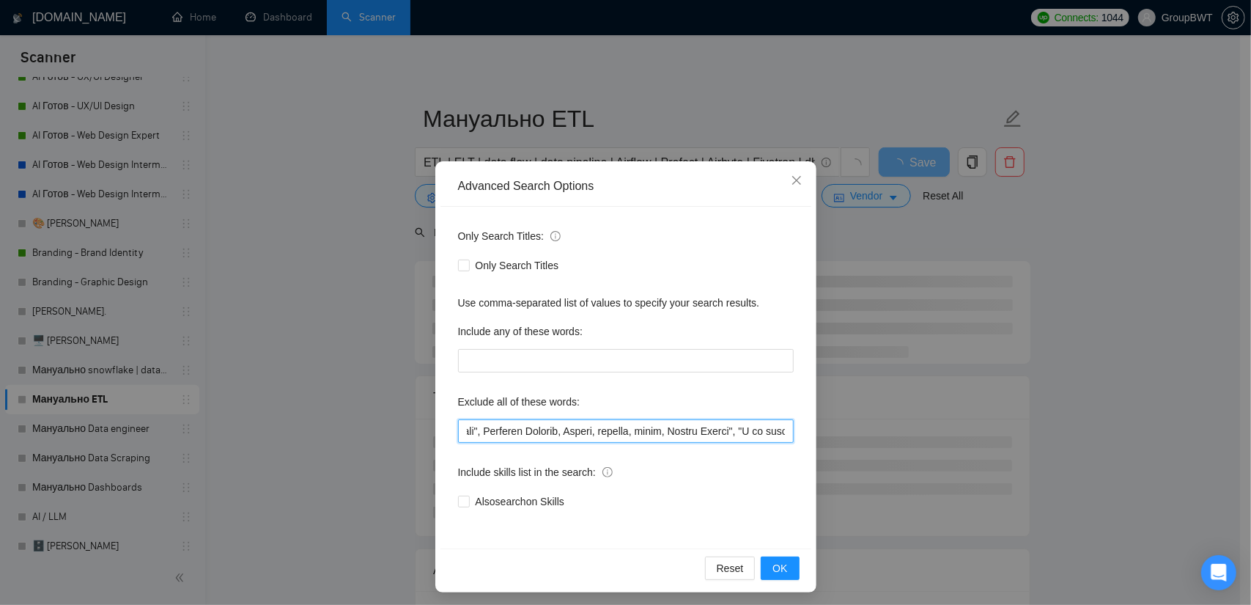
click at [503, 433] on input "text" at bounding box center [626, 430] width 336 height 23
click at [495, 433] on input "text" at bounding box center [626, 430] width 336 height 23
paste input """
drag, startPoint x: 467, startPoint y: 429, endPoint x: 617, endPoint y: 429, distance: 149.5
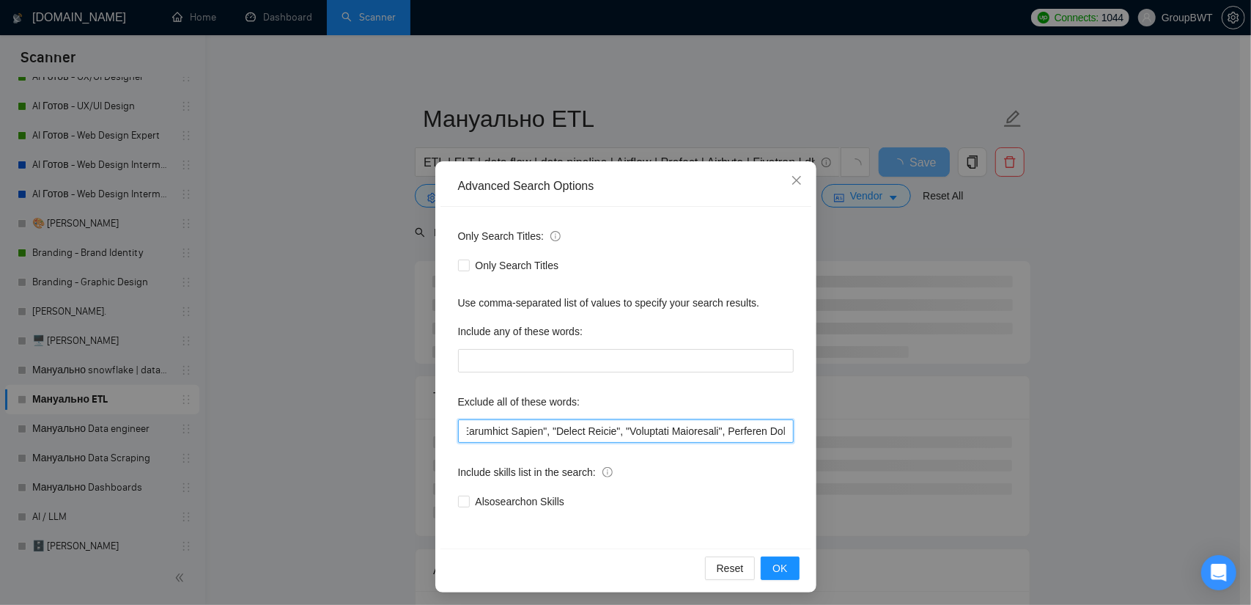
click at [617, 429] on input "text" at bounding box center [626, 430] width 336 height 23
click at [687, 435] on input "text" at bounding box center [626, 430] width 336 height 23
click at [627, 432] on input "text" at bounding box center [626, 430] width 336 height 23
click at [555, 432] on input "text" at bounding box center [626, 430] width 336 height 23
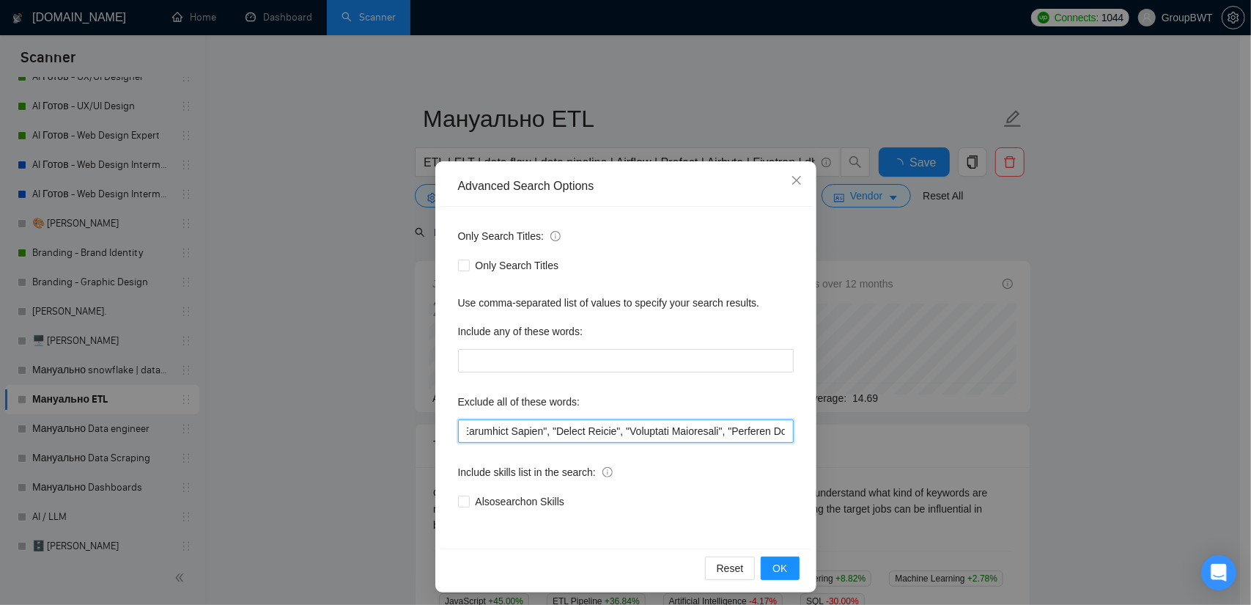
scroll to position [0, 5304]
drag, startPoint x: 702, startPoint y: 431, endPoint x: 678, endPoint y: 430, distance: 24.2
click at [678, 430] on input "text" at bounding box center [626, 430] width 336 height 23
click at [626, 430] on input "text" at bounding box center [626, 430] width 336 height 23
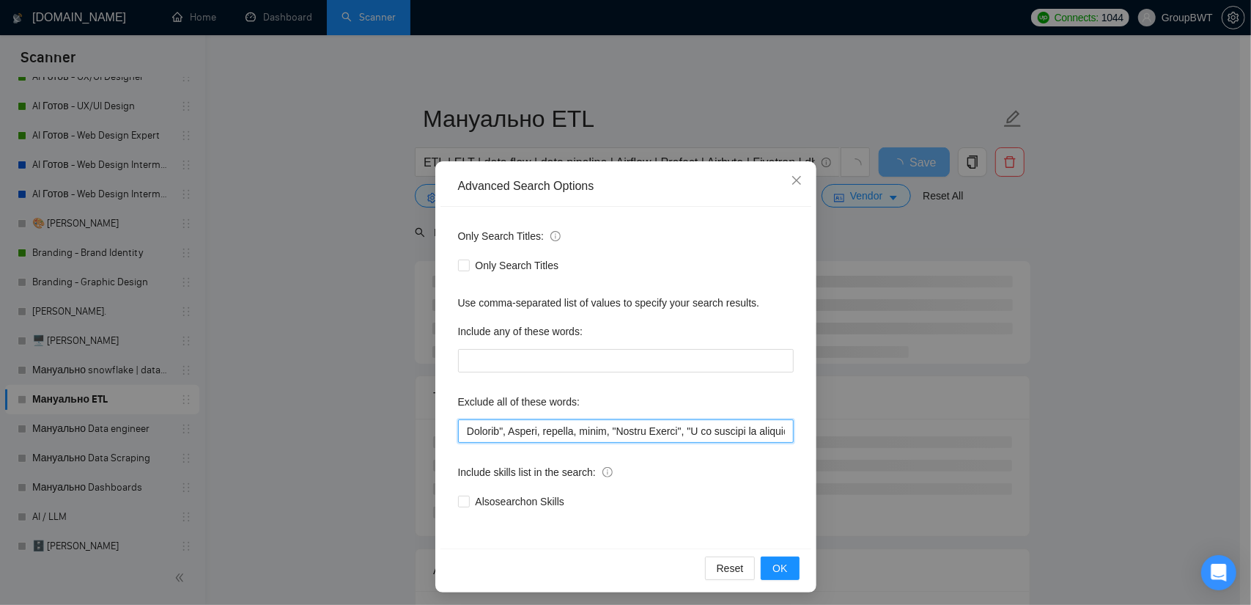
click at [725, 426] on input "text" at bounding box center [626, 430] width 336 height 23
drag, startPoint x: 761, startPoint y: 429, endPoint x: 752, endPoint y: 432, distance: 9.1
click at [752, 432] on input "text" at bounding box center [626, 430] width 336 height 23
click at [634, 438] on input "text" at bounding box center [626, 430] width 336 height 23
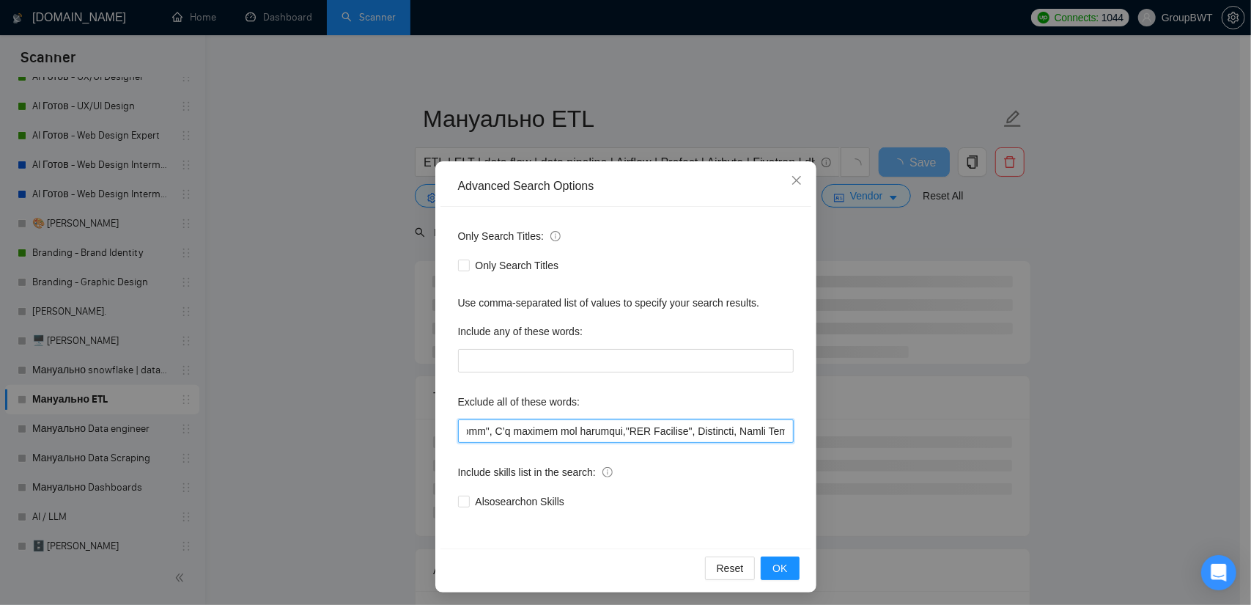
click at [572, 429] on input "text" at bounding box center [626, 430] width 336 height 23
click at [568, 430] on input "text" at bounding box center [626, 430] width 336 height 23
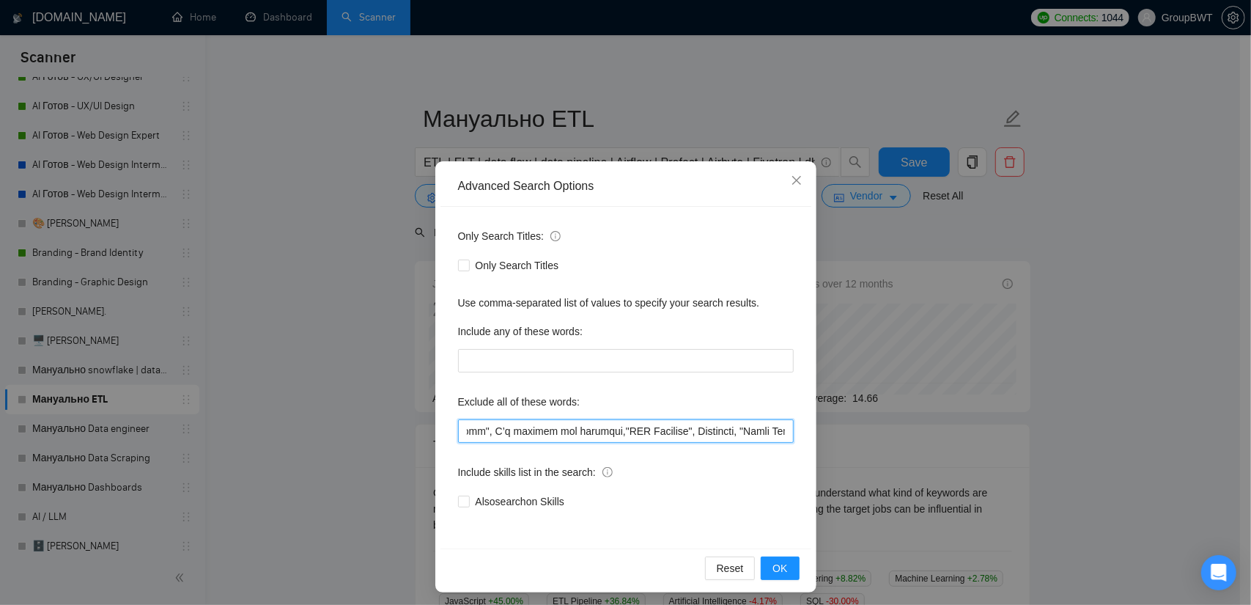
click at [652, 435] on input "text" at bounding box center [626, 430] width 336 height 23
click at [656, 435] on input "text" at bounding box center [626, 430] width 336 height 23
click at [665, 432] on input "text" at bounding box center [626, 430] width 336 height 23
click at [758, 429] on input "text" at bounding box center [626, 430] width 336 height 23
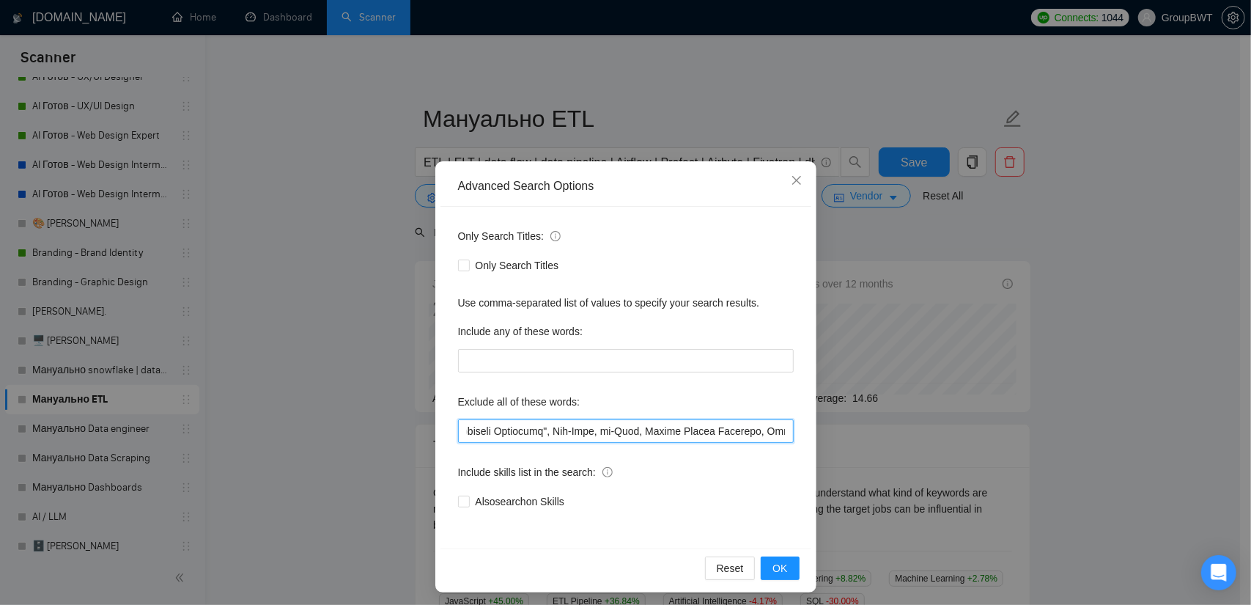
drag, startPoint x: 766, startPoint y: 430, endPoint x: 736, endPoint y: 433, distance: 30.9
click at [736, 433] on input "text" at bounding box center [626, 430] width 336 height 23
click at [618, 438] on input "text" at bounding box center [626, 430] width 336 height 23
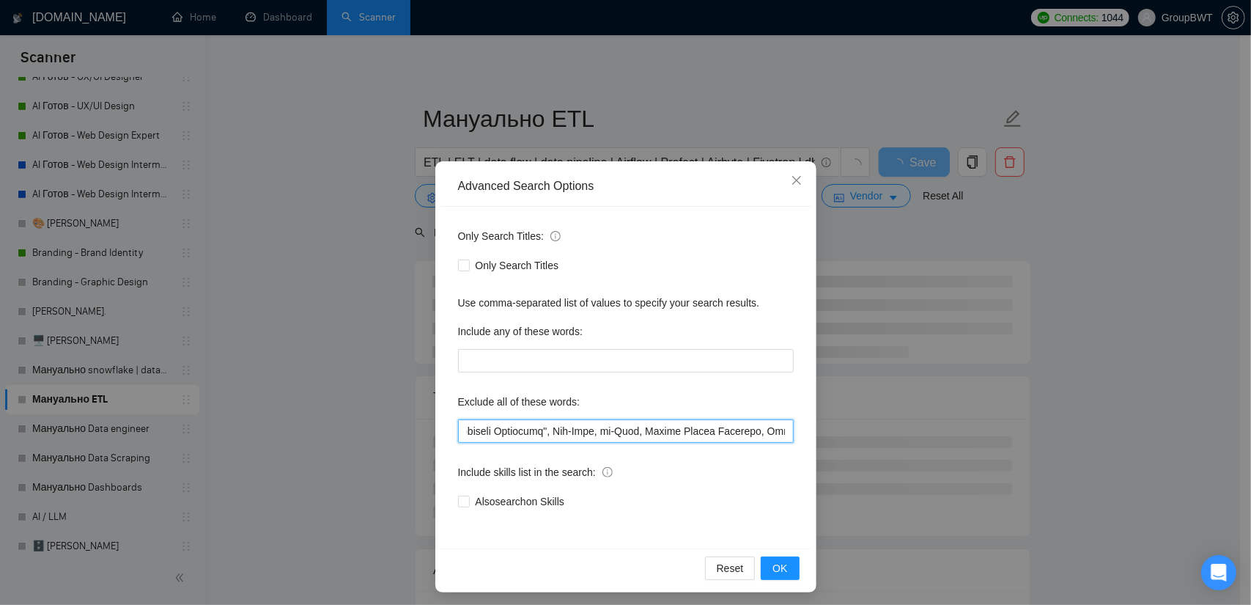
drag, startPoint x: 463, startPoint y: 432, endPoint x: 472, endPoint y: 432, distance: 8.8
click at [463, 431] on input "text" at bounding box center [626, 430] width 336 height 23
click at [574, 428] on input "text" at bounding box center [626, 430] width 336 height 23
click at [588, 431] on input "text" at bounding box center [626, 430] width 336 height 23
click at [651, 430] on input "text" at bounding box center [626, 430] width 336 height 23
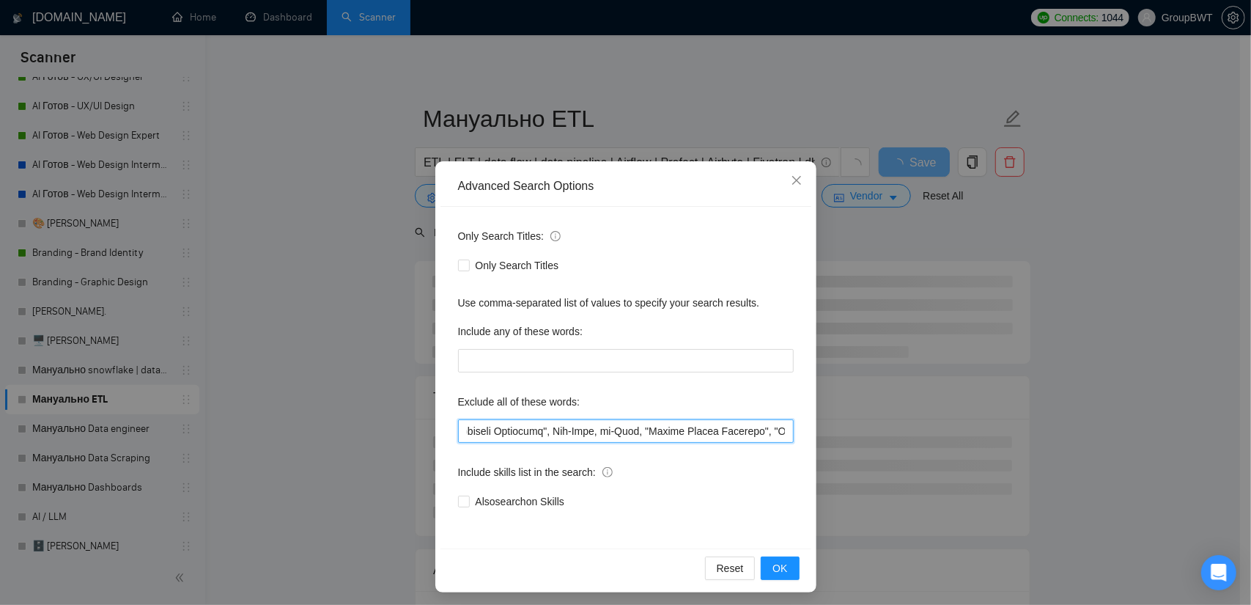
click at [666, 430] on input "text" at bounding box center [626, 430] width 336 height 23
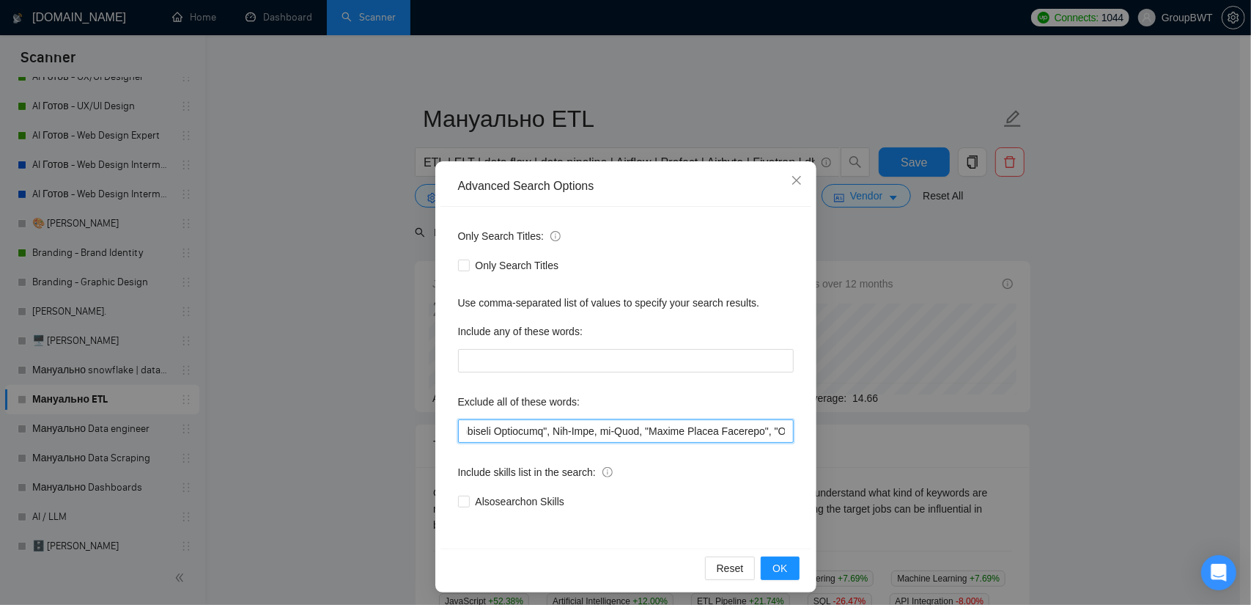
click at [662, 429] on input "text" at bounding box center [626, 430] width 336 height 23
click at [755, 429] on input "text" at bounding box center [626, 430] width 336 height 23
drag, startPoint x: 780, startPoint y: 437, endPoint x: 746, endPoint y: 436, distance: 33.7
click at [746, 436] on input "text" at bounding box center [626, 430] width 336 height 23
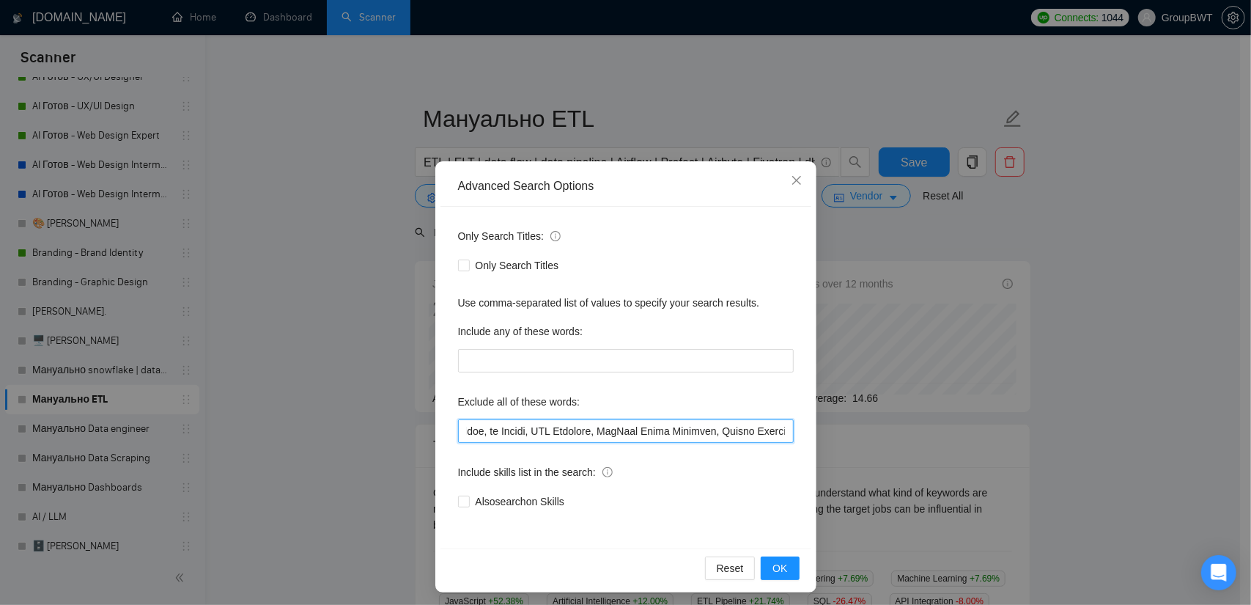
click at [602, 440] on input "text" at bounding box center [626, 430] width 336 height 23
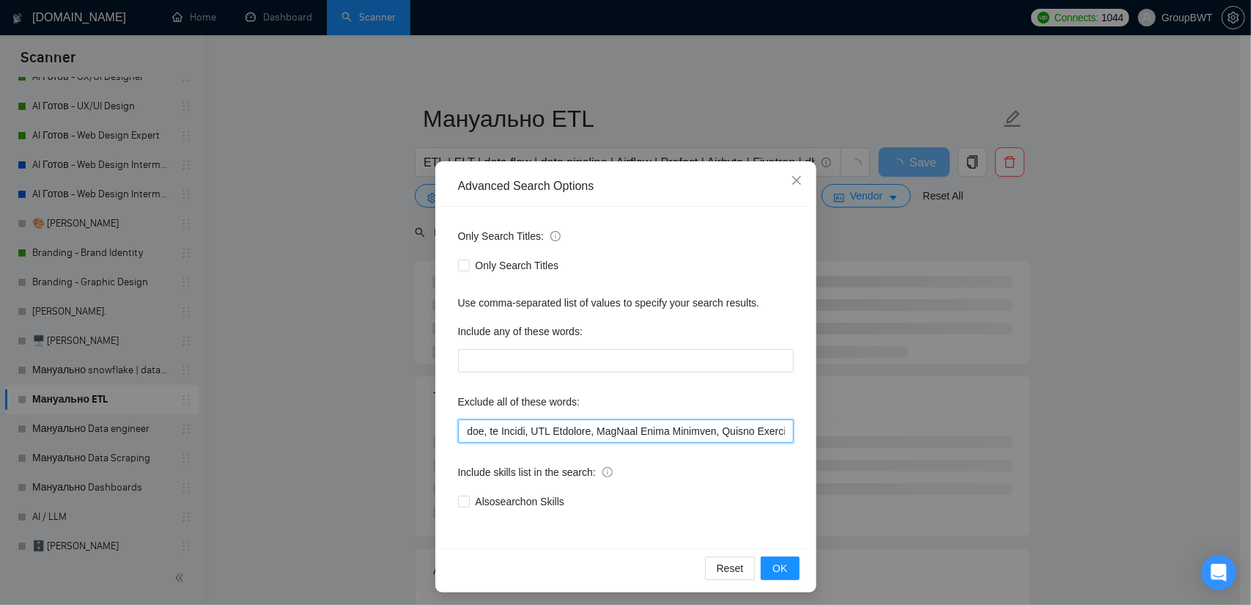
click at [534, 429] on input "text" at bounding box center [626, 430] width 336 height 23
drag, startPoint x: 503, startPoint y: 431, endPoint x: 548, endPoint y: 437, distance: 45.9
click at [546, 437] on input "text" at bounding box center [626, 430] width 336 height 23
click at [639, 437] on input "text" at bounding box center [626, 430] width 336 height 23
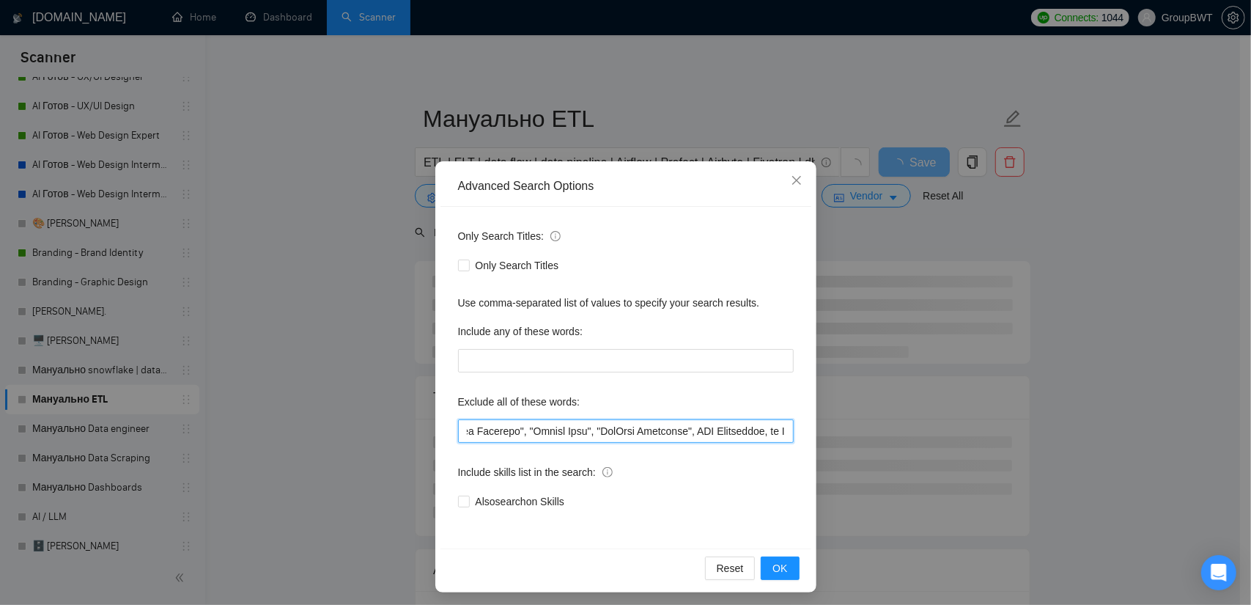
click at [709, 429] on input "text" at bounding box center [626, 430] width 336 height 23
drag, startPoint x: 774, startPoint y: 430, endPoint x: 665, endPoint y: 435, distance: 108.5
click at [702, 432] on input "text" at bounding box center [626, 430] width 336 height 23
click at [574, 434] on input "text" at bounding box center [626, 430] width 336 height 23
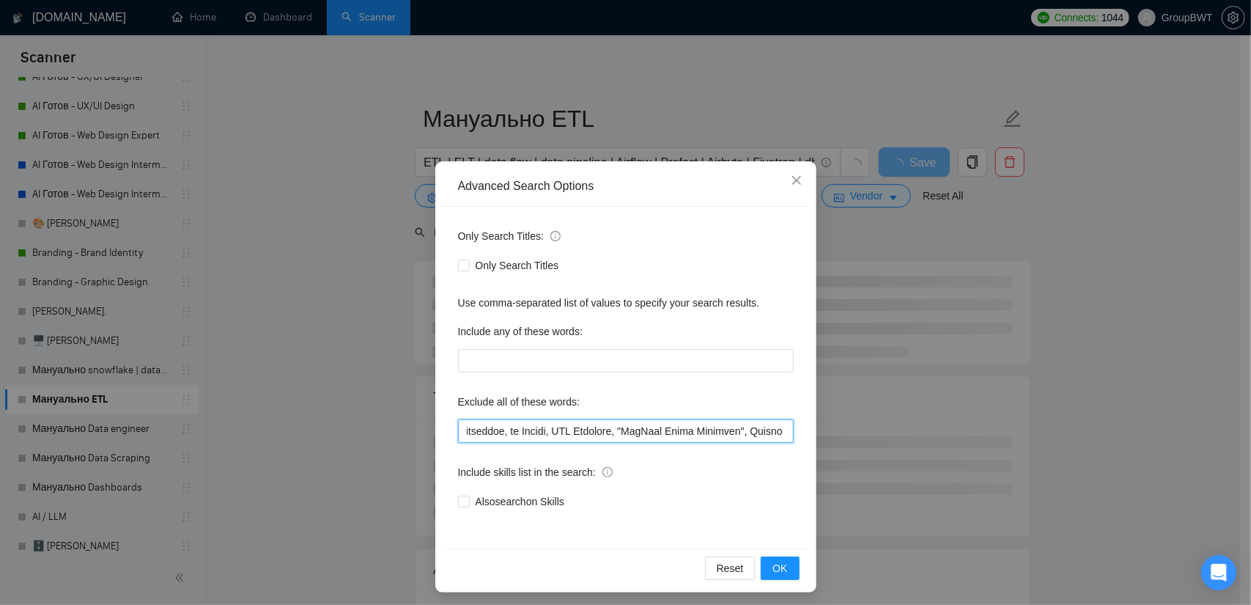
click at [570, 433] on input "text" at bounding box center [626, 430] width 336 height 23
click at [669, 433] on input "text" at bounding box center [626, 430] width 336 height 23
click at [682, 430] on input "text" at bounding box center [626, 430] width 336 height 23
click at [679, 430] on input "text" at bounding box center [626, 430] width 336 height 23
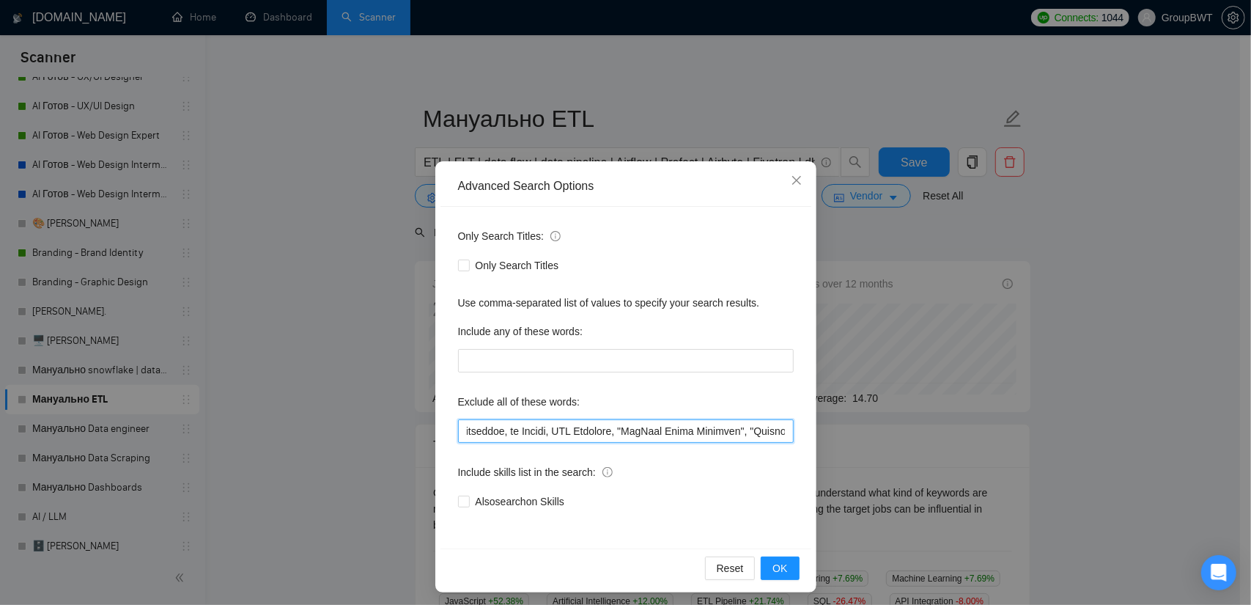
click at [741, 429] on input "text" at bounding box center [626, 430] width 336 height 23
click at [758, 432] on input "text" at bounding box center [626, 430] width 336 height 23
click at [753, 432] on input "text" at bounding box center [626, 430] width 336 height 23
drag, startPoint x: 787, startPoint y: 430, endPoint x: 733, endPoint y: 433, distance: 54.3
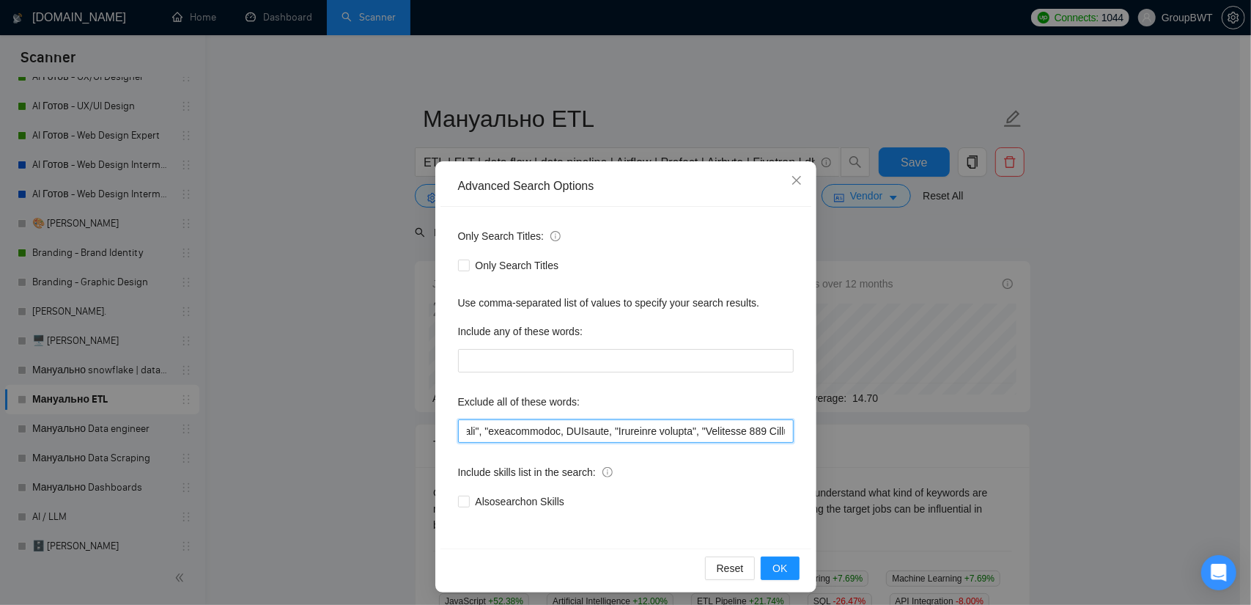
click at [733, 433] on input "text" at bounding box center [626, 430] width 336 height 23
click at [555, 430] on input "text" at bounding box center [626, 430] width 336 height 23
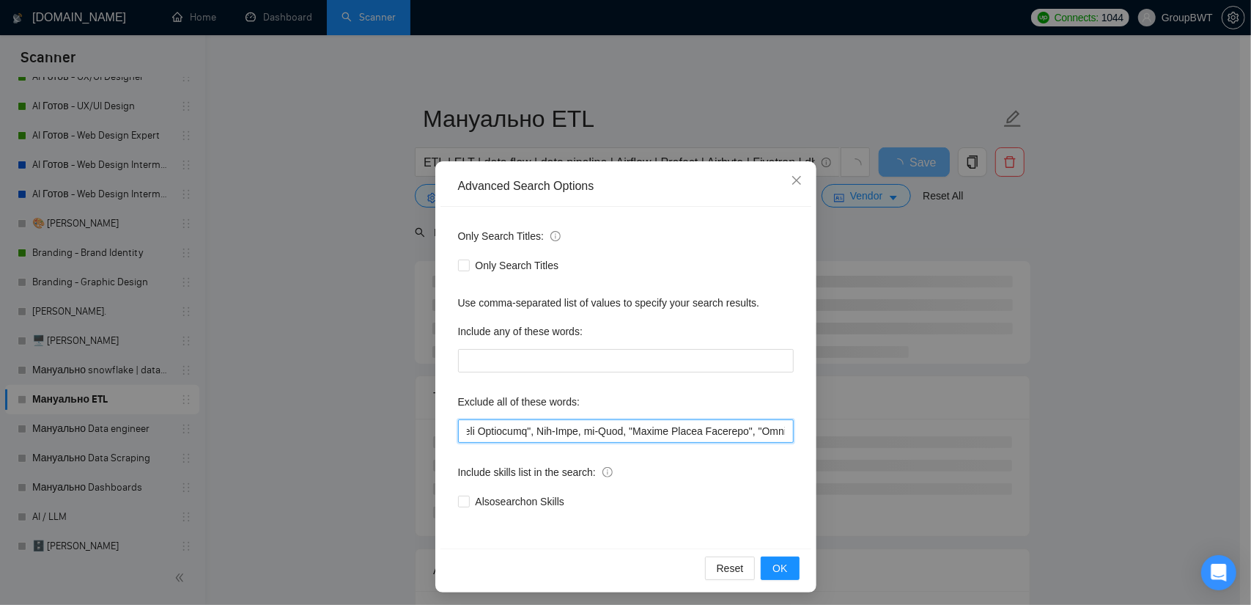
scroll to position [0, 5990]
drag, startPoint x: 570, startPoint y: 431, endPoint x: 661, endPoint y: 434, distance: 90.9
click at [640, 434] on input "text" at bounding box center [626, 430] width 336 height 23
click at [692, 432] on input "text" at bounding box center [626, 430] width 336 height 23
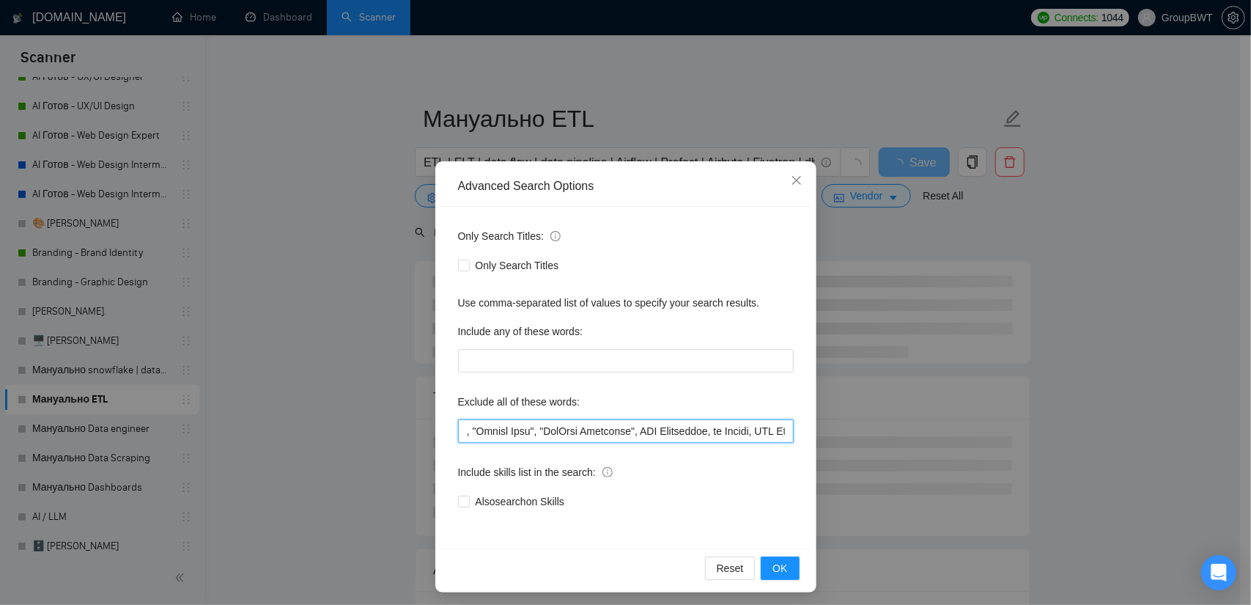
drag, startPoint x: 744, startPoint y: 426, endPoint x: 733, endPoint y: 432, distance: 12.1
click at [733, 432] on input "text" at bounding box center [626, 430] width 336 height 23
click at [680, 432] on input "text" at bounding box center [626, 430] width 336 height 23
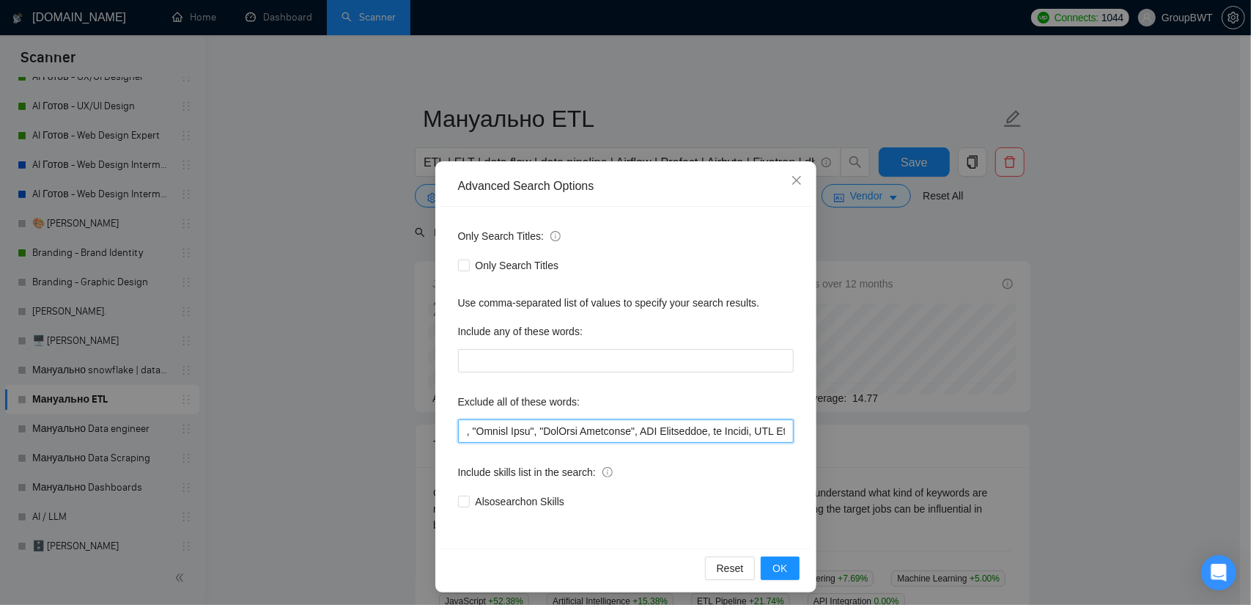
click at [646, 430] on input "text" at bounding box center [626, 430] width 336 height 23
click at [582, 430] on input "text" at bounding box center [626, 430] width 336 height 23
click at [574, 432] on input "text" at bounding box center [626, 430] width 336 height 23
click at [535, 429] on input "text" at bounding box center [626, 430] width 336 height 23
click at [532, 429] on input "text" at bounding box center [626, 430] width 336 height 23
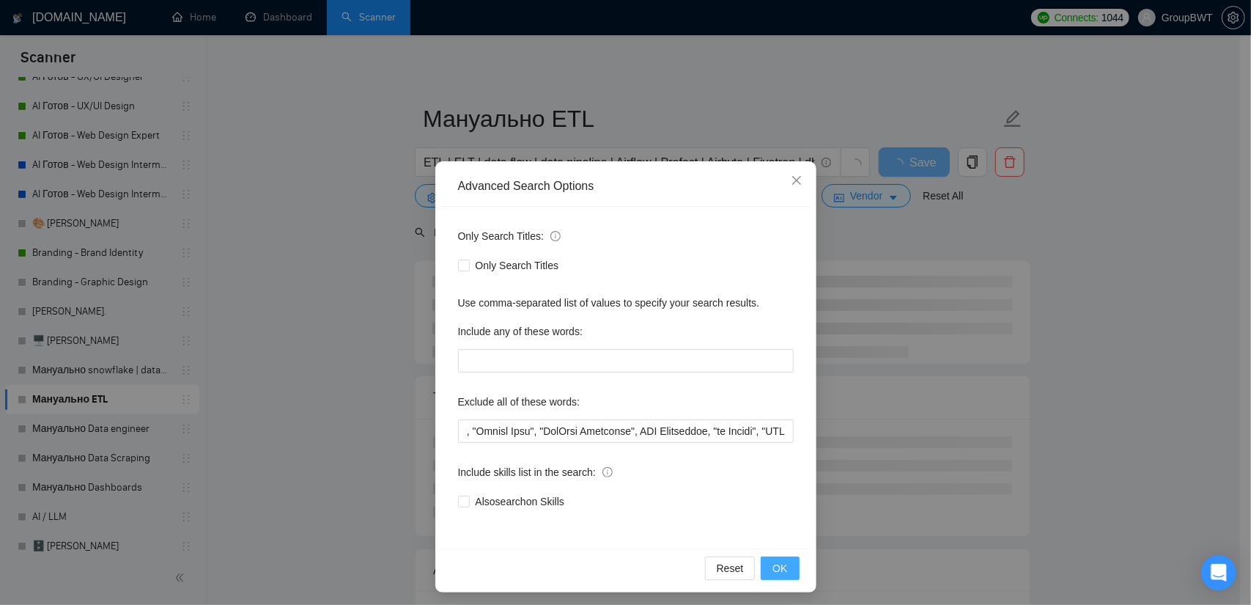
click at [778, 562] on span "OK" at bounding box center [779, 568] width 15 height 16
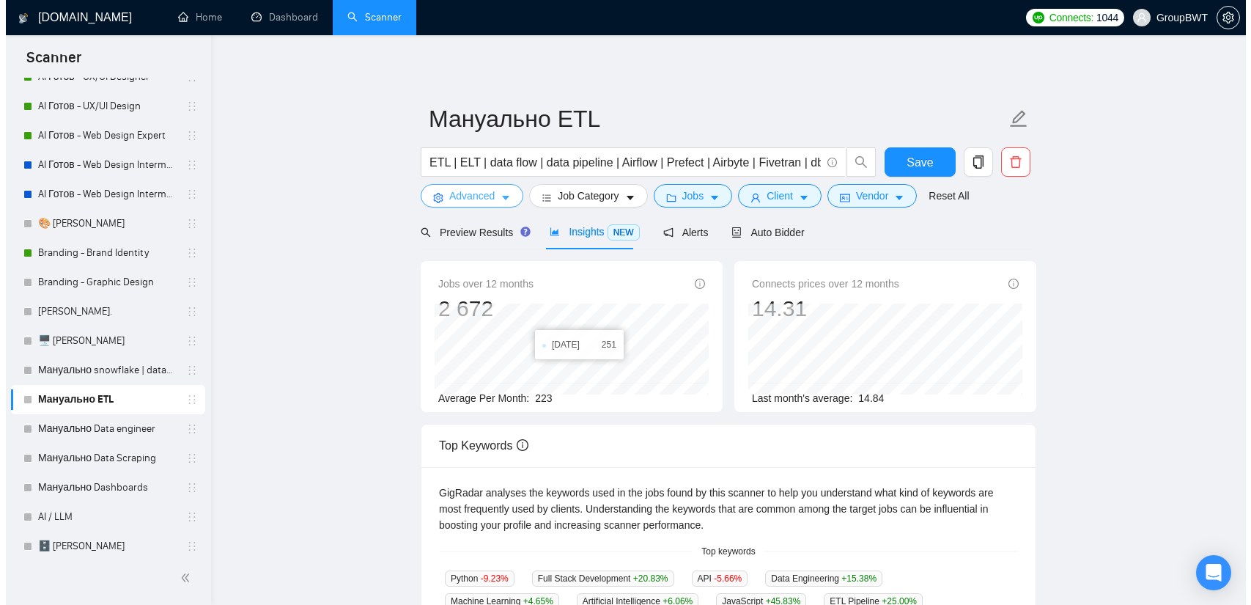
scroll to position [0, 0]
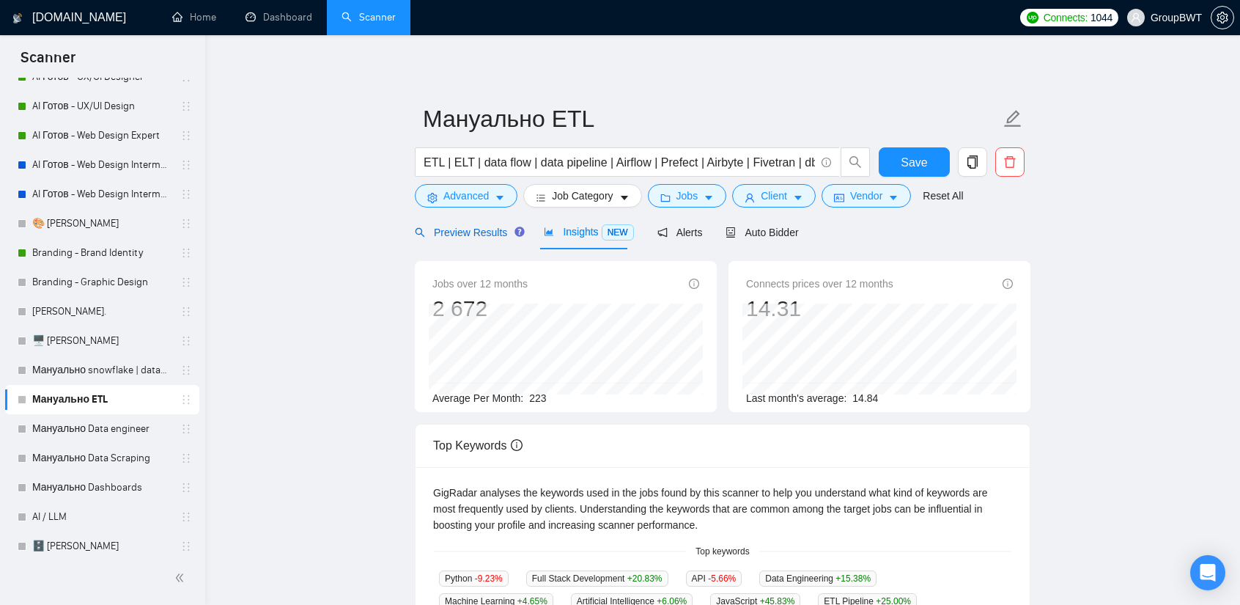
click at [485, 231] on span "Preview Results" at bounding box center [468, 232] width 106 height 12
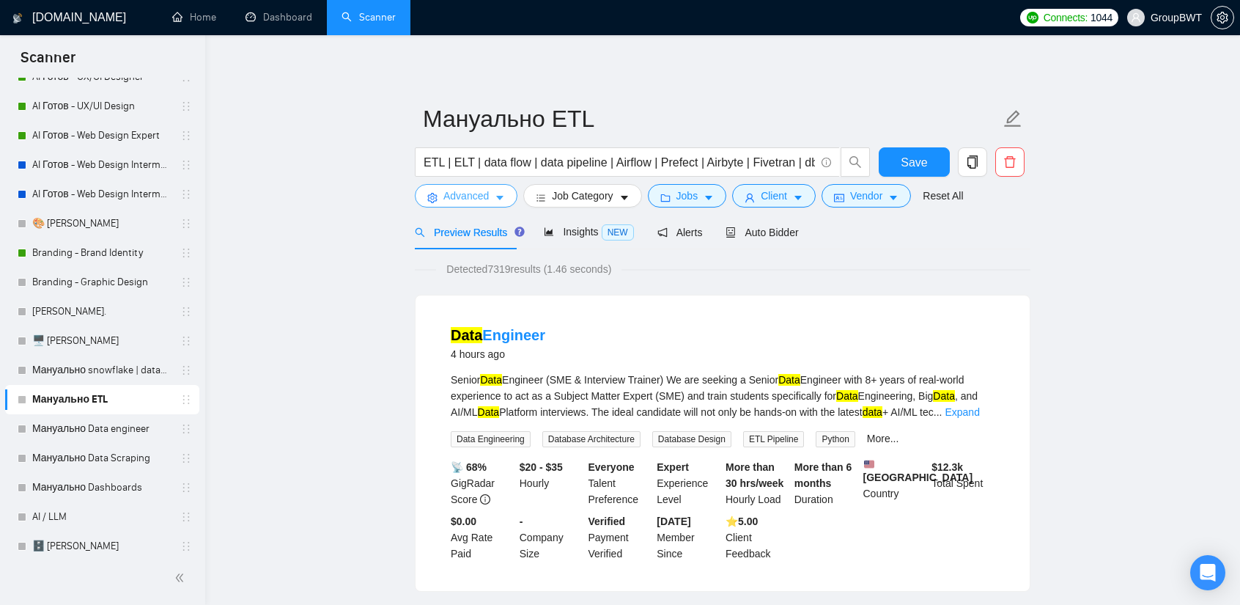
click at [472, 199] on span "Advanced" at bounding box center [465, 196] width 45 height 16
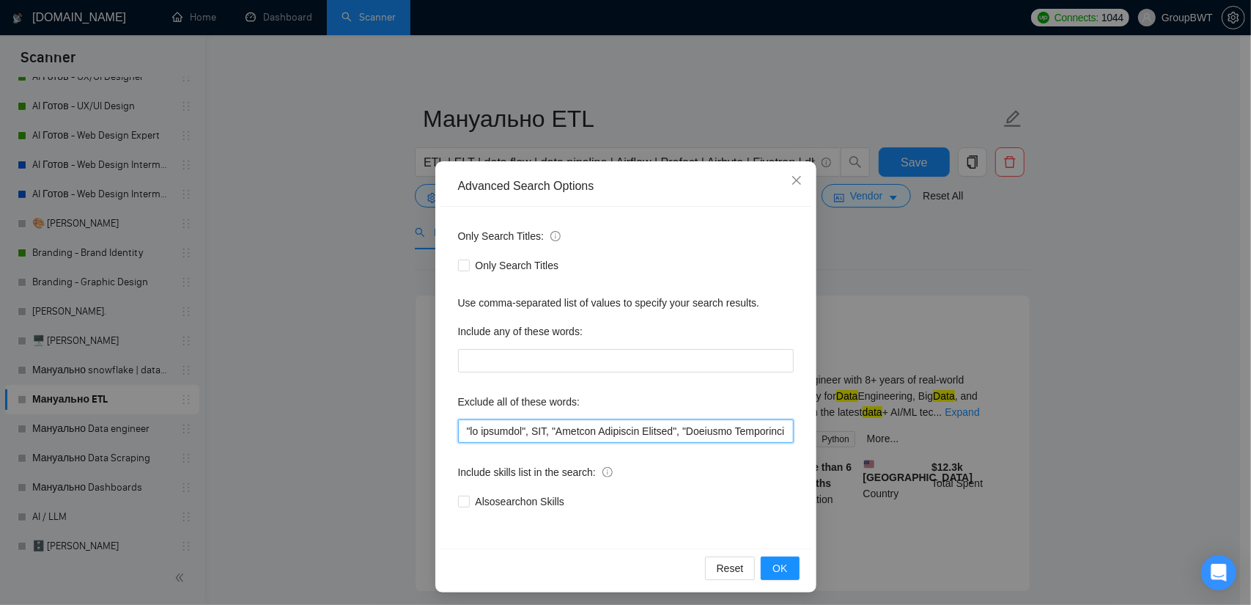
click at [640, 430] on input "text" at bounding box center [626, 430] width 336 height 23
click at [1068, 313] on div "Advanced Search Options Only Search Titles: Only Search Titles Use comma-separa…" at bounding box center [625, 302] width 1251 height 605
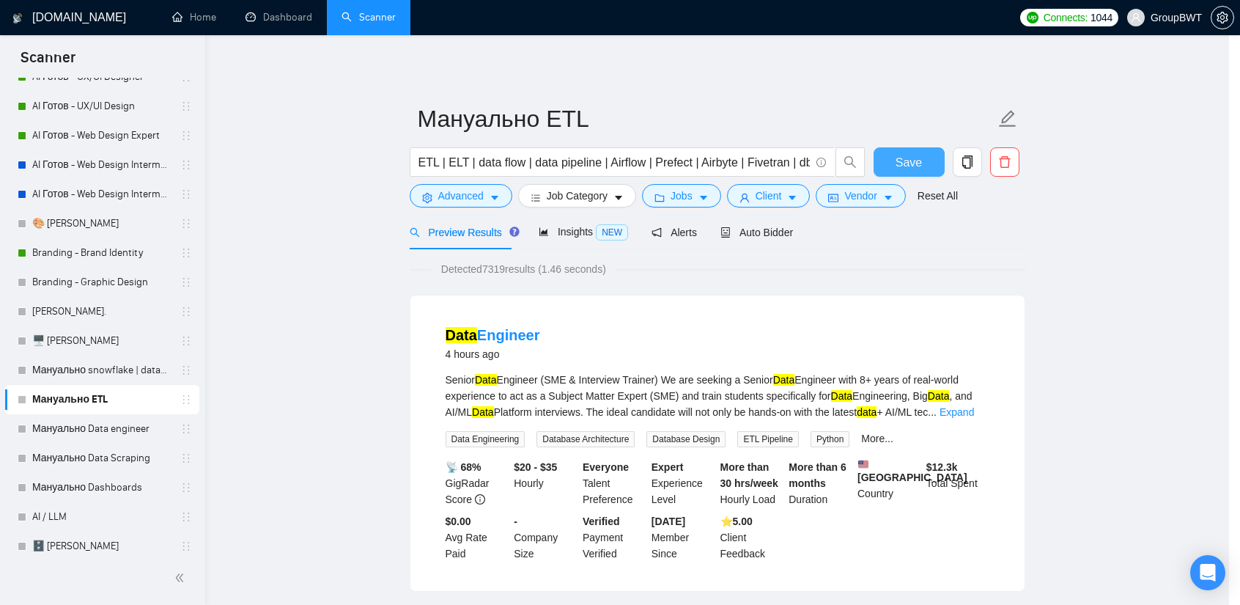
click at [922, 160] on span "Save" at bounding box center [908, 162] width 26 height 18
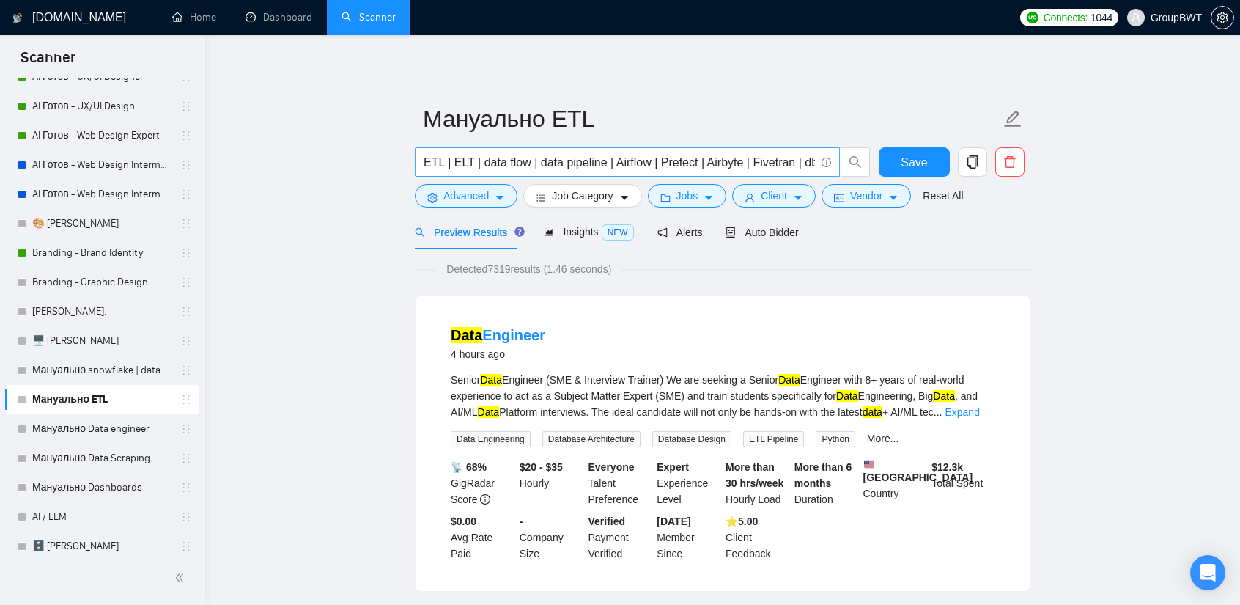
click at [601, 164] on input "ETL | ELT | data flow | data pipeline | Airflow | Prefect | Airbyte | Fivetran …" at bounding box center [619, 162] width 391 height 18
click at [489, 193] on button "Advanced" at bounding box center [466, 195] width 103 height 23
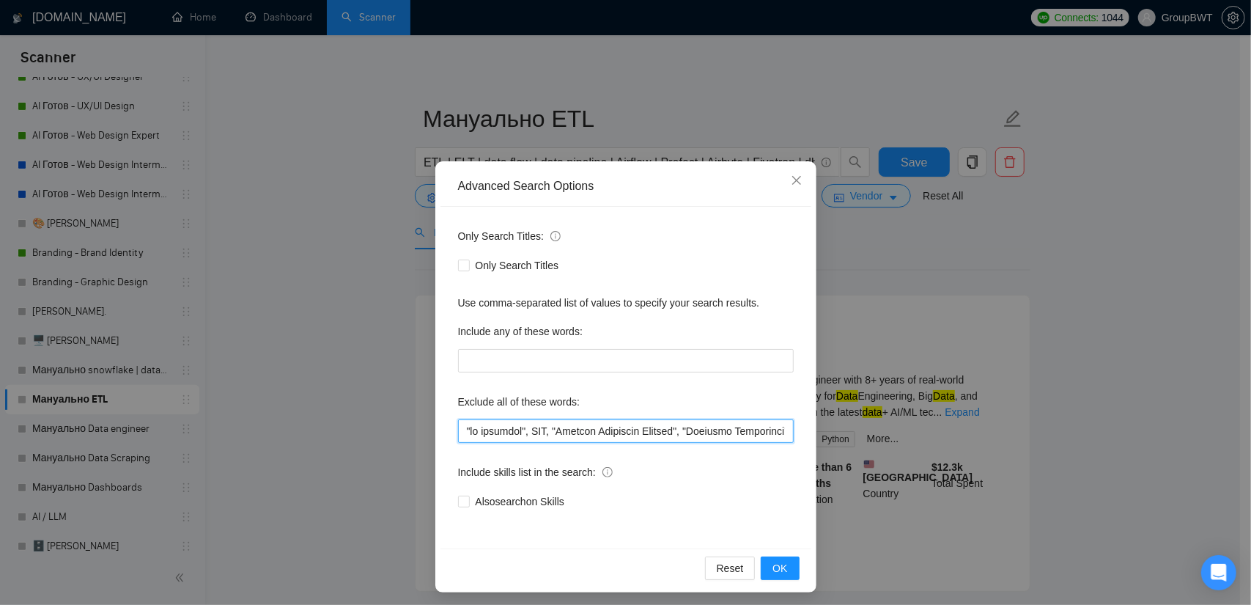
click at [592, 424] on input "text" at bounding box center [626, 430] width 336 height 23
paste input ""Low-Code", "no-Code", "Looker Studio Dashbord", "Mobile Game", "HubSpot Dashbo…"
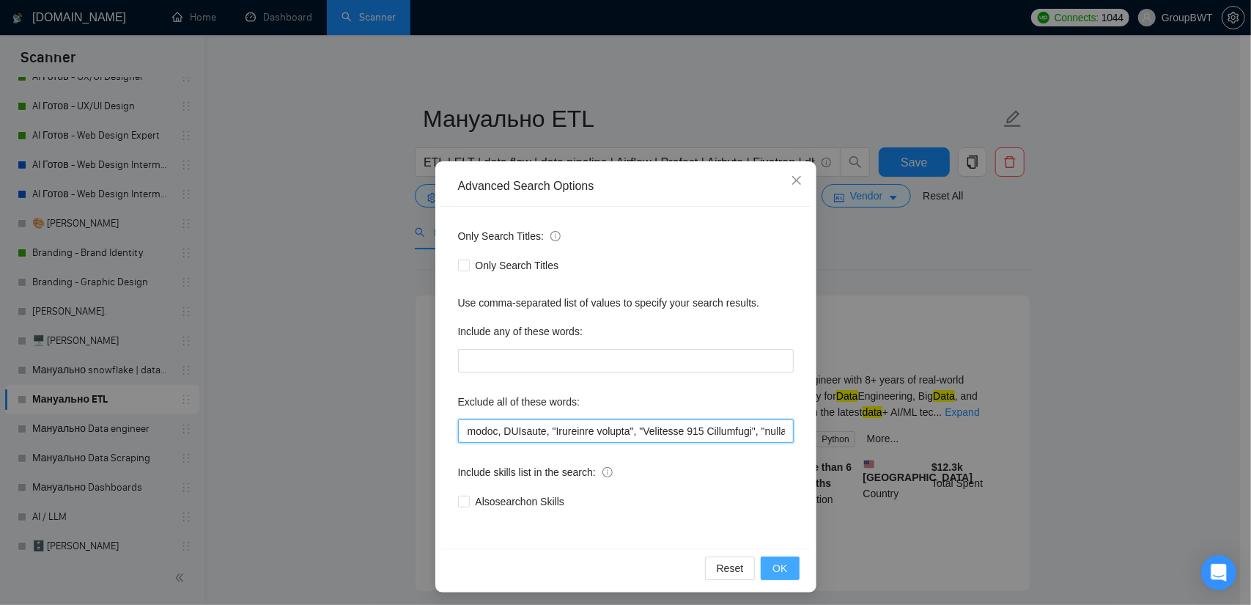
type input ""no agencies", SDR, "Digital Marketing Manager", "Creative Strategist", "Lead G…"
click at [775, 572] on span "OK" at bounding box center [779, 568] width 15 height 16
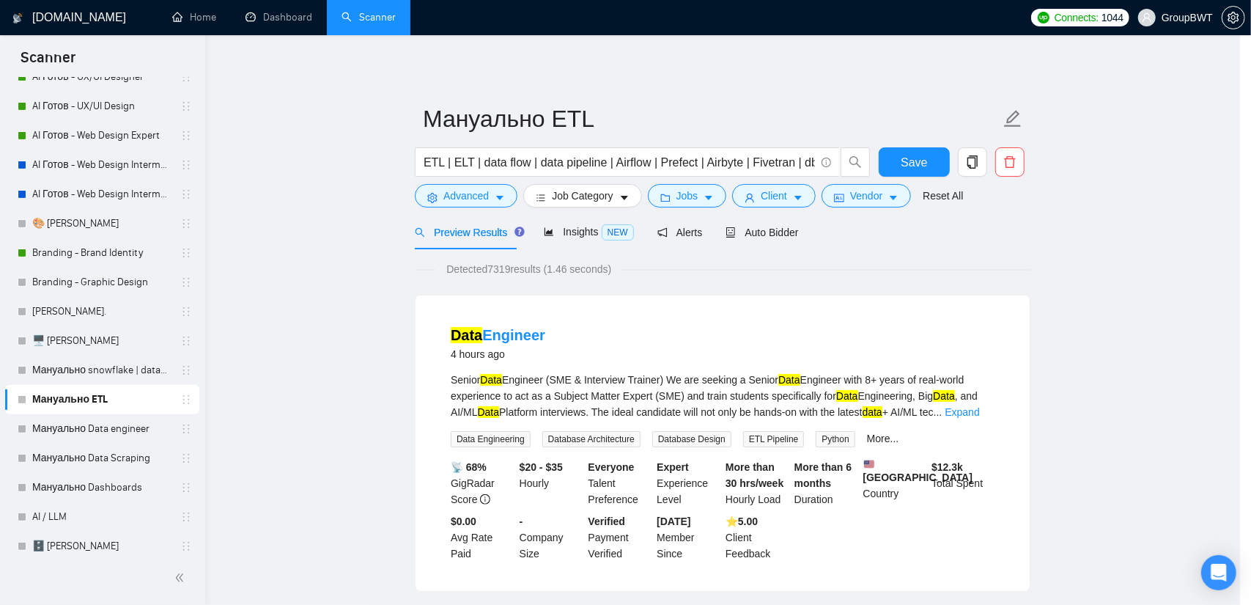
scroll to position [0, 0]
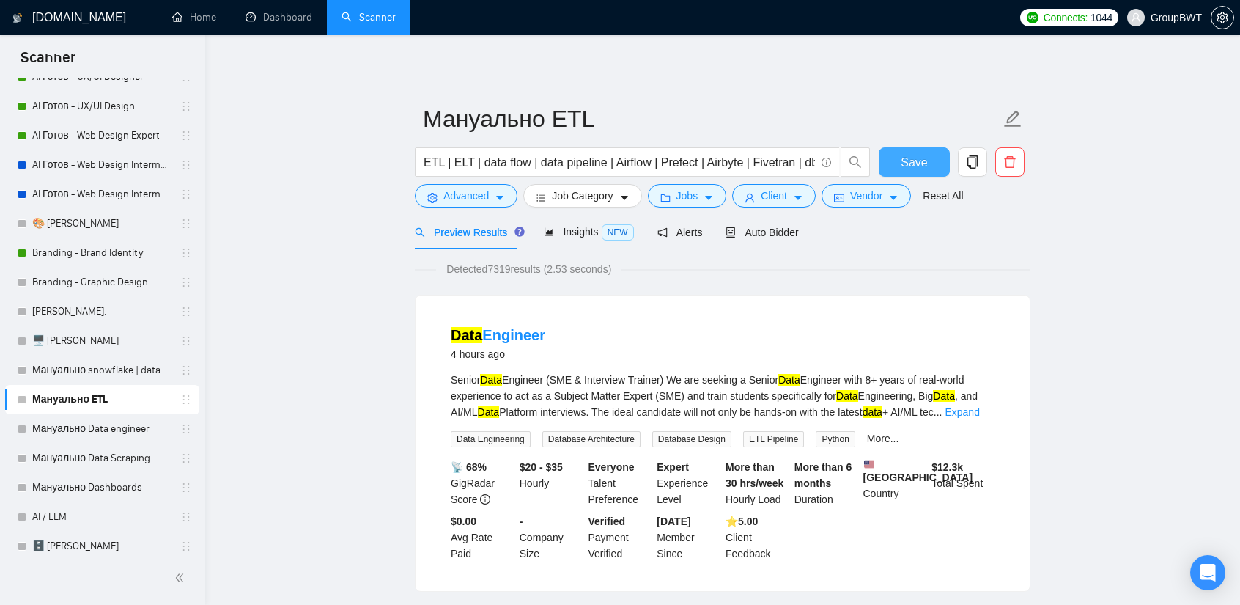
click at [907, 160] on span "Save" at bounding box center [914, 162] width 26 height 18
click at [113, 432] on link "Мануально Data engineer" at bounding box center [101, 428] width 139 height 29
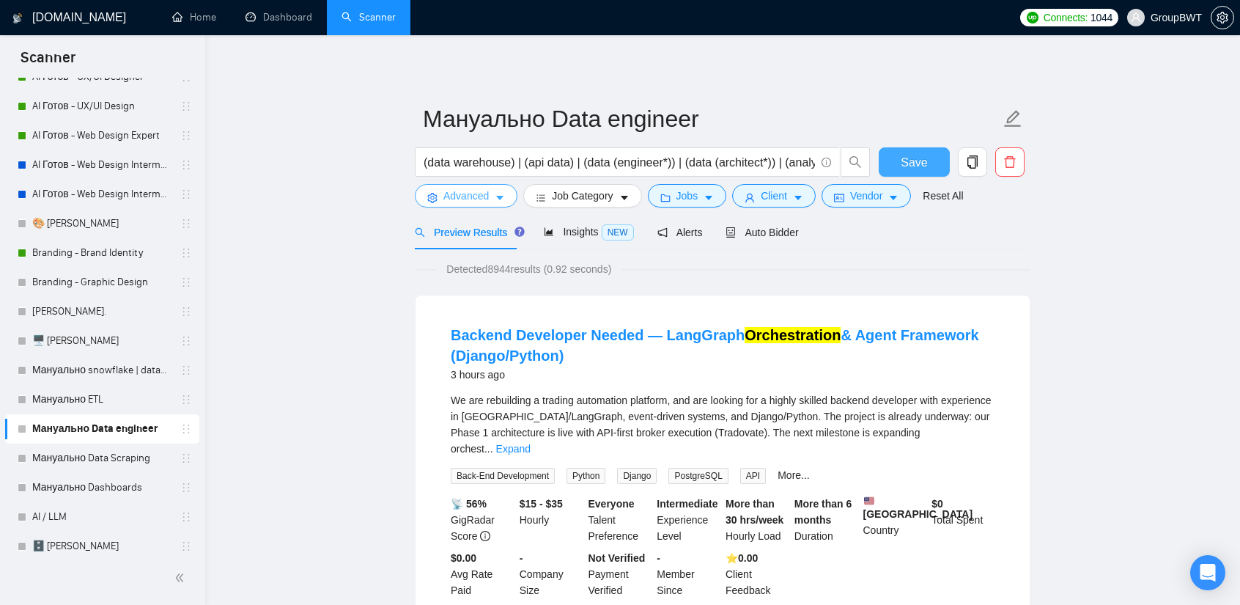
click at [465, 185] on button "Advanced" at bounding box center [466, 195] width 103 height 23
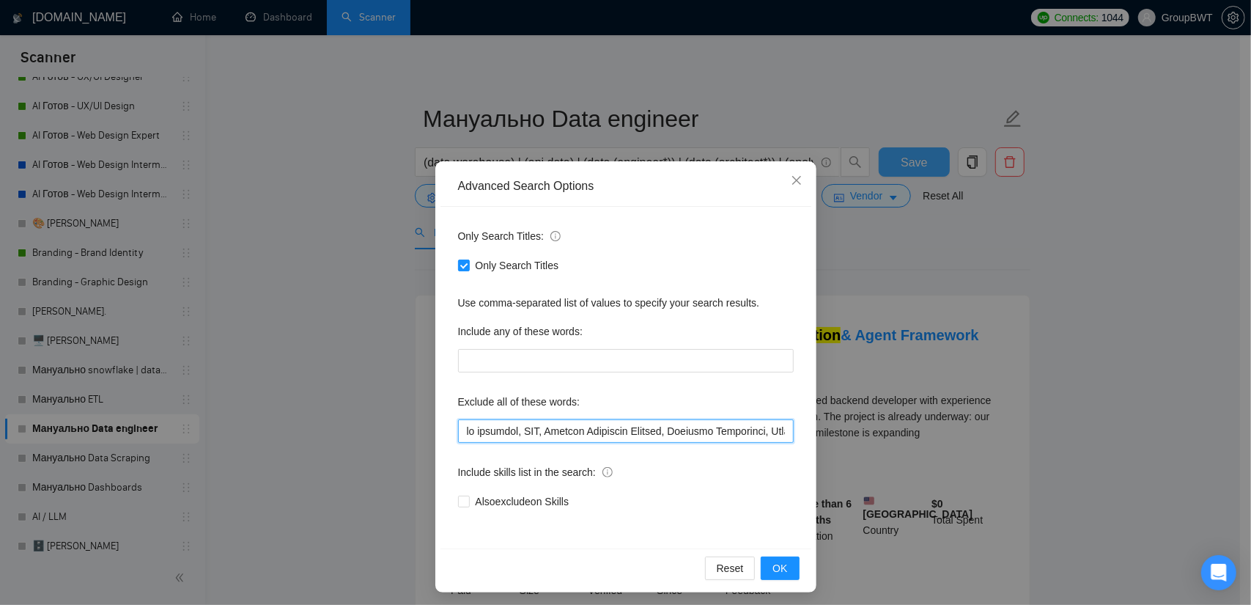
click at [588, 423] on input "text" at bounding box center [626, 430] width 336 height 23
paste input ""no agencies", SDR, "Digital Marketing Manager", "Creative Strategist", "Lead G…"
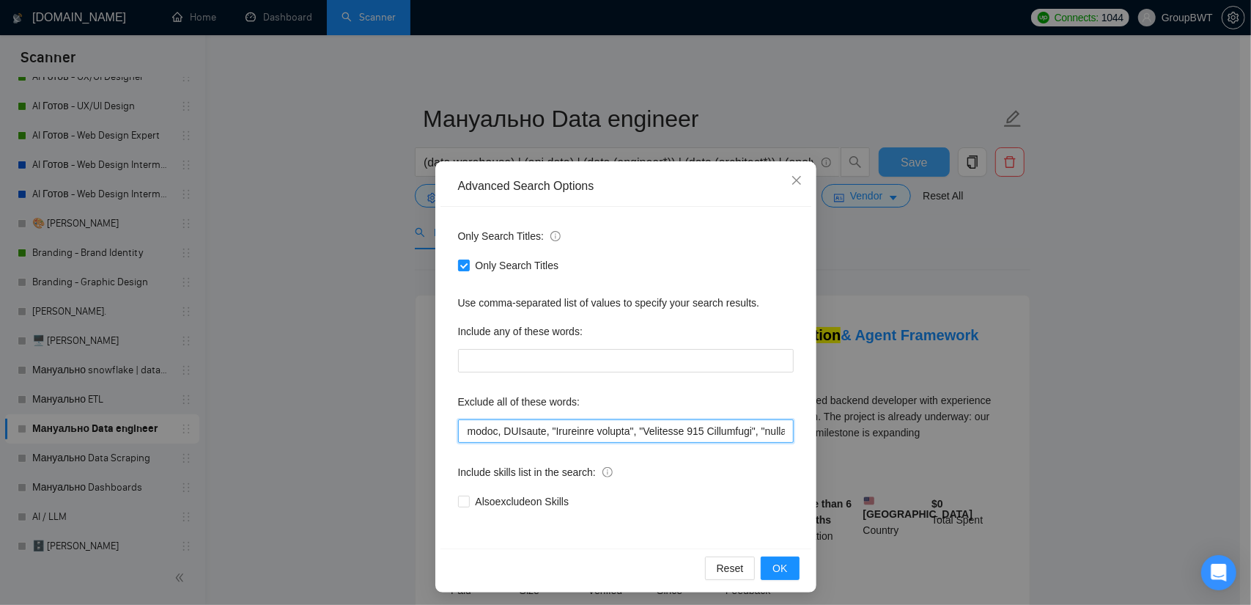
drag, startPoint x: 755, startPoint y: 436, endPoint x: 819, endPoint y: 487, distance: 82.4
click at [890, 434] on div "Advanced Search Options Only Search Titles: Only Search Titles Use comma-separa…" at bounding box center [625, 302] width 1251 height 605
type input ""no agencies", SDR, "Digital Marketing Manager", "Creative Strategist", "Lead G…"
click at [783, 562] on button "OK" at bounding box center [780, 567] width 38 height 23
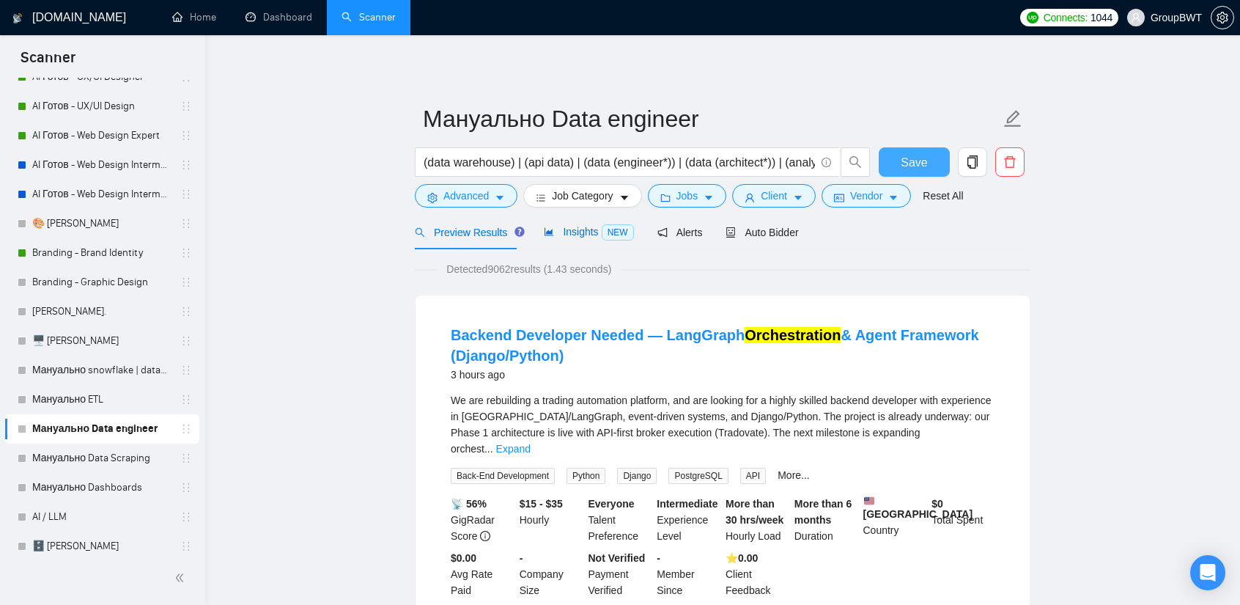
click at [583, 232] on span "Insights NEW" at bounding box center [588, 232] width 89 height 12
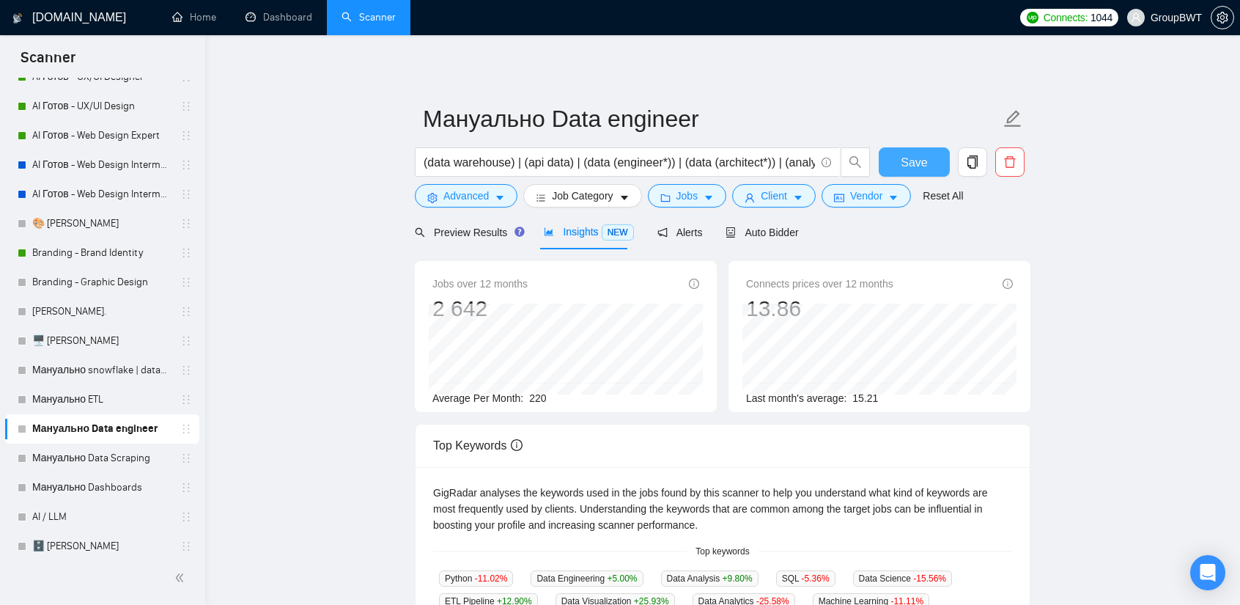
click at [917, 160] on span "Save" at bounding box center [914, 162] width 26 height 18
click at [130, 455] on link "Мануально Data Scraping" at bounding box center [101, 457] width 139 height 29
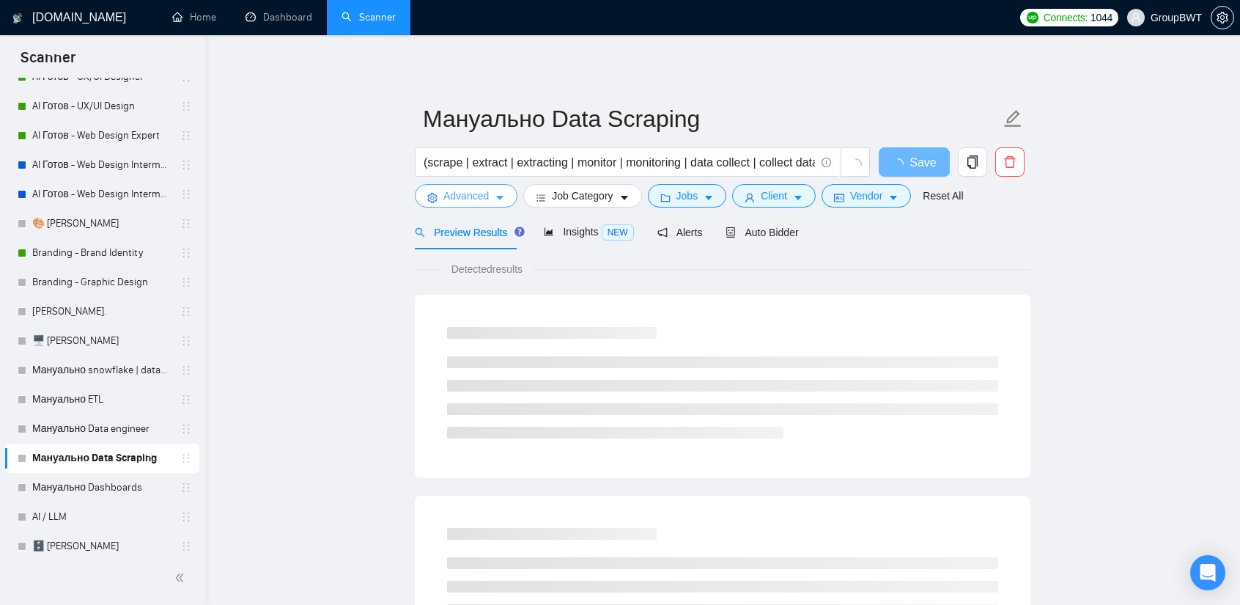
click at [491, 194] on button "Advanced" at bounding box center [466, 195] width 103 height 23
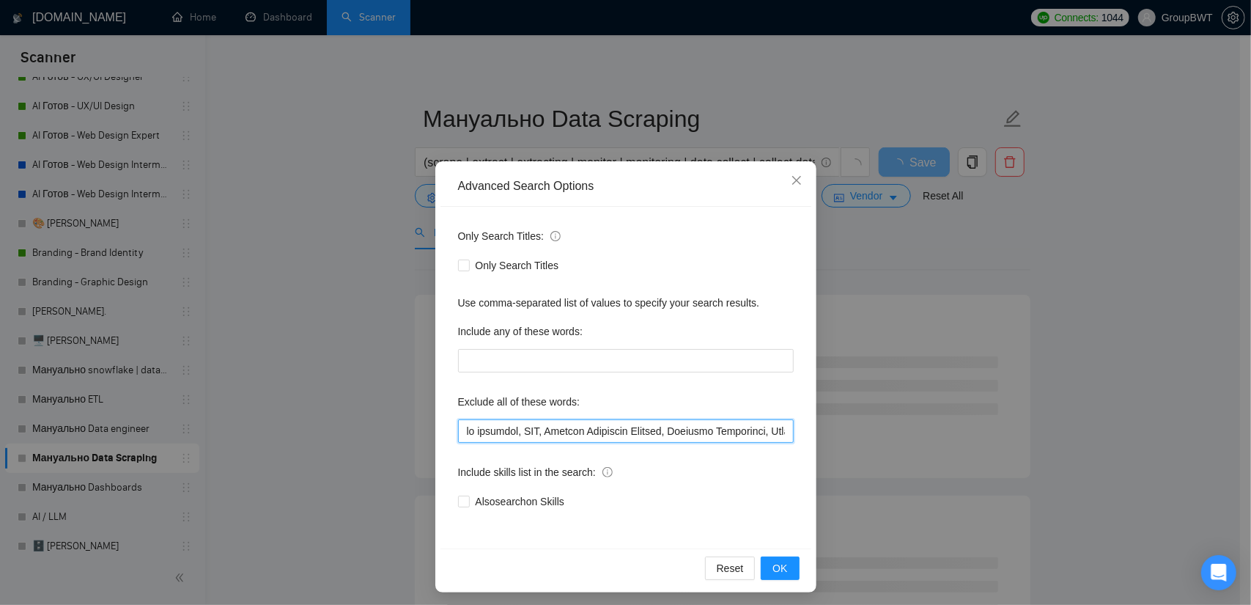
click at [599, 419] on input "text" at bounding box center [626, 430] width 336 height 23
paste input ""no agencies", SDR, "Digital Marketing Manager", "Creative Strategist", "Lead G…"
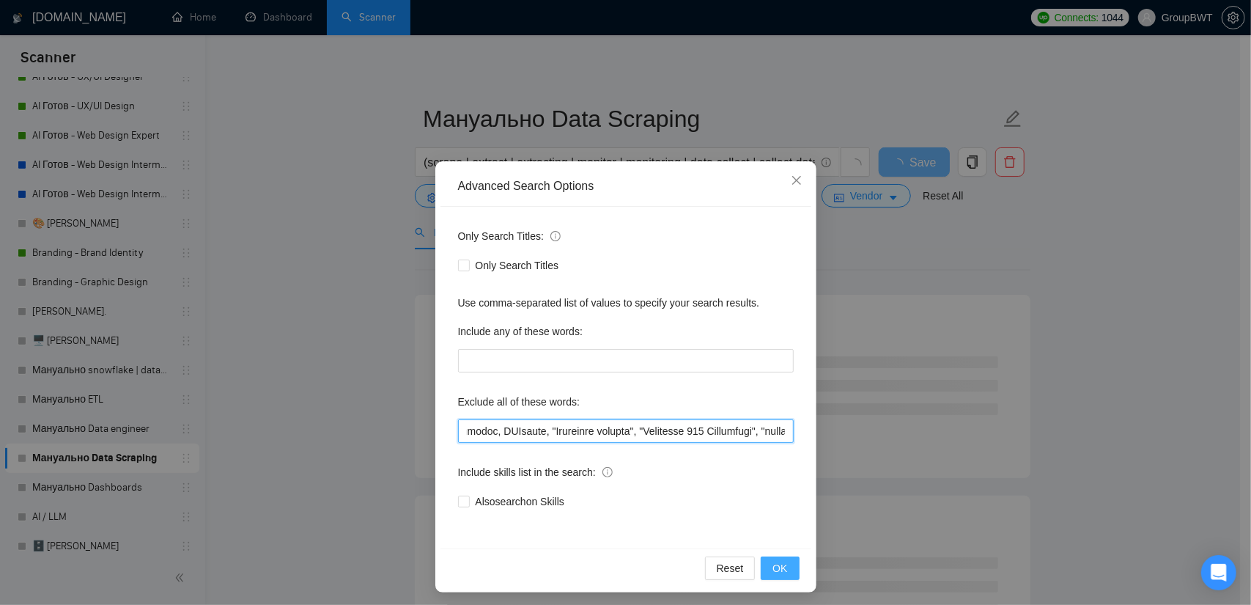
type input ""no agencies", SDR, "Digital Marketing Manager", "Creative Strategist", "Lead G…"
click at [779, 563] on span "OK" at bounding box center [779, 568] width 15 height 16
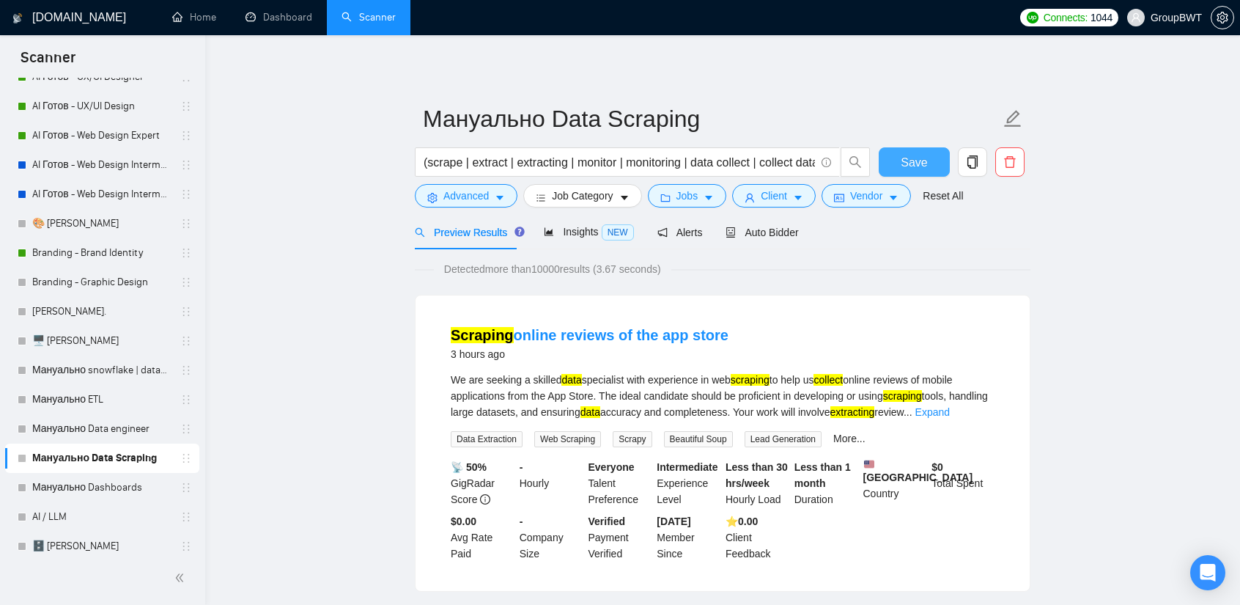
click at [909, 165] on span "Save" at bounding box center [914, 162] width 26 height 18
click at [108, 486] on link "Мануально Dashboards" at bounding box center [101, 487] width 139 height 29
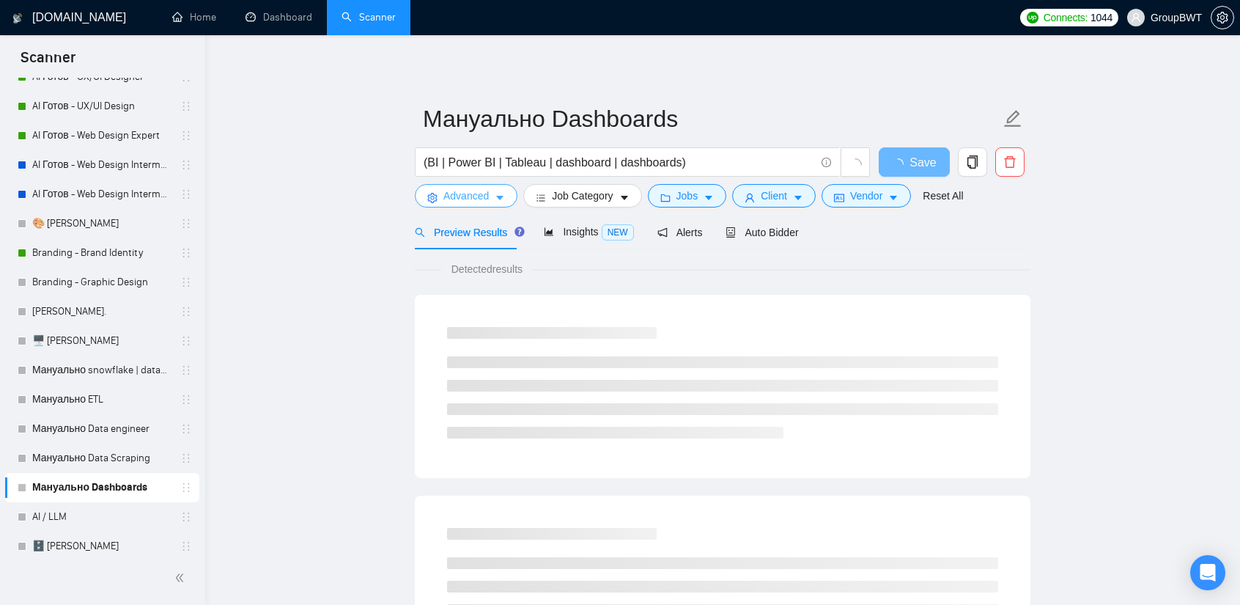
click at [482, 191] on span "Advanced" at bounding box center [465, 196] width 45 height 16
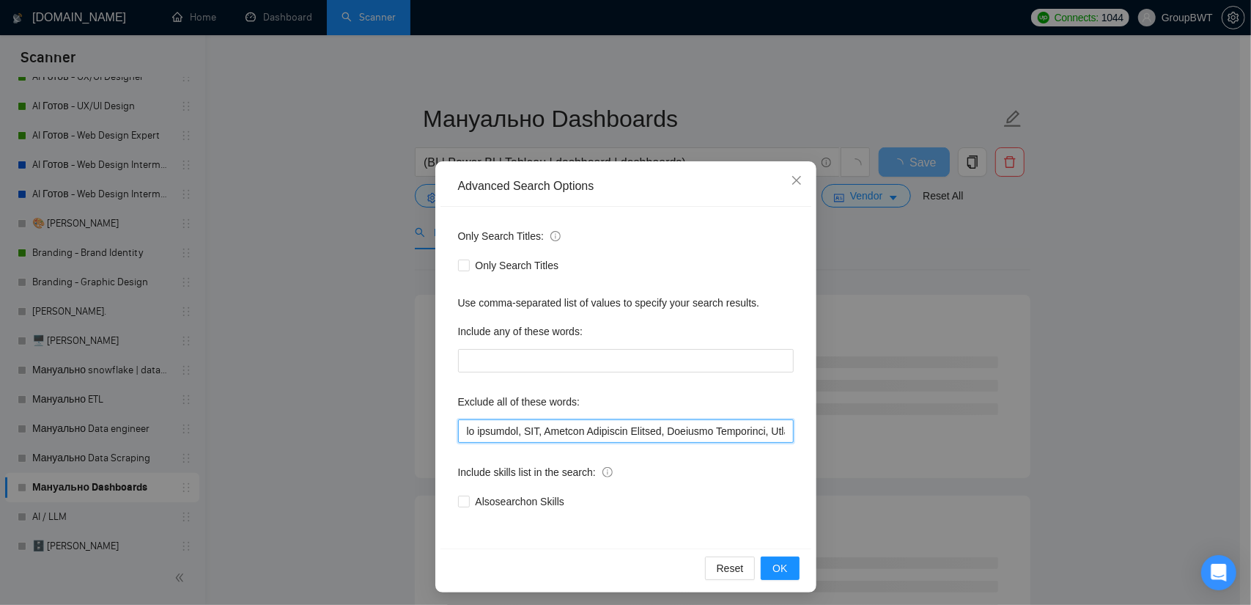
click at [552, 429] on input "text" at bounding box center [626, 430] width 336 height 23
paste input ""no agencies", SDR, "Digital Marketing Manager", "Creative Strategist", "Lead G…"
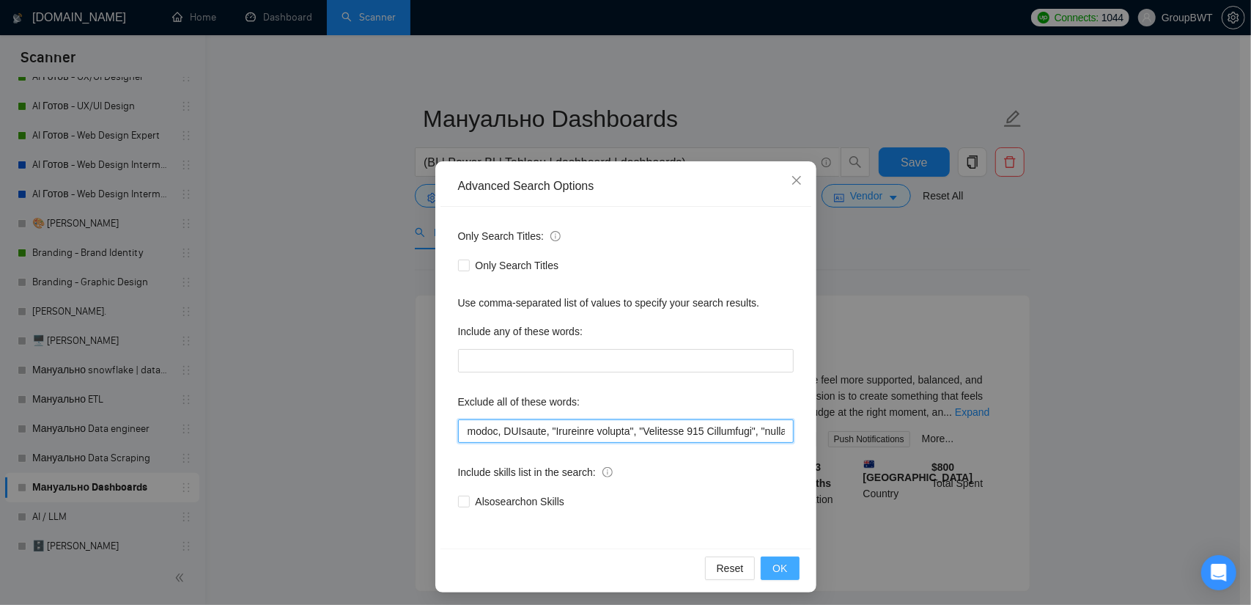
type input ""no agencies", SDR, "Digital Marketing Manager", "Creative Strategist", "Lead G…"
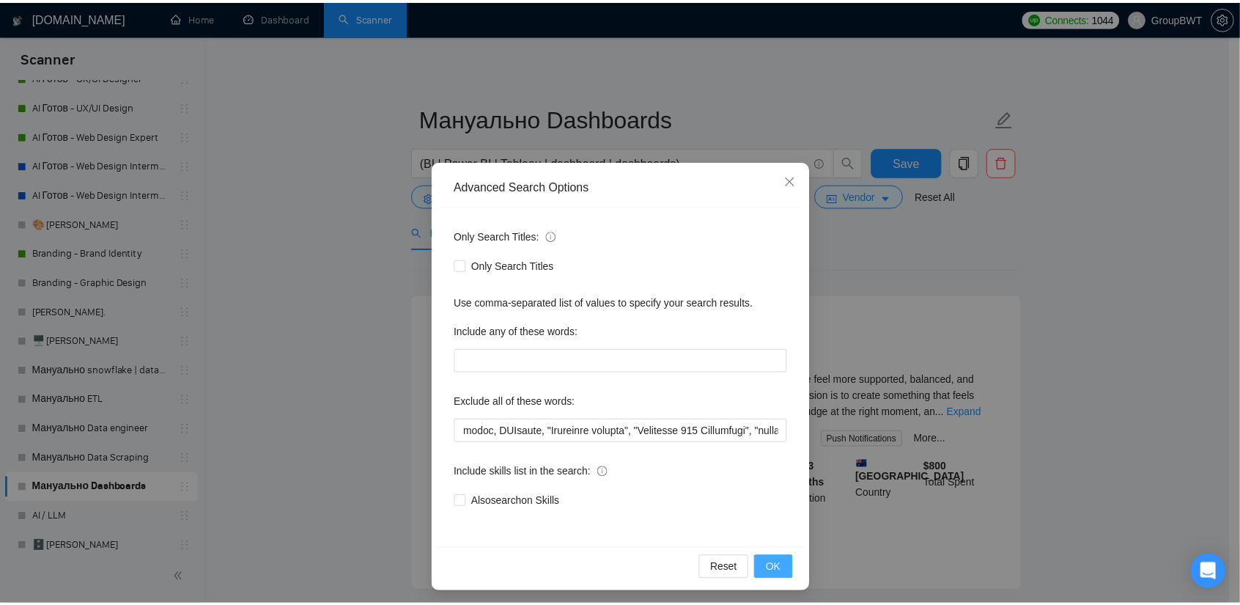
scroll to position [0, 0]
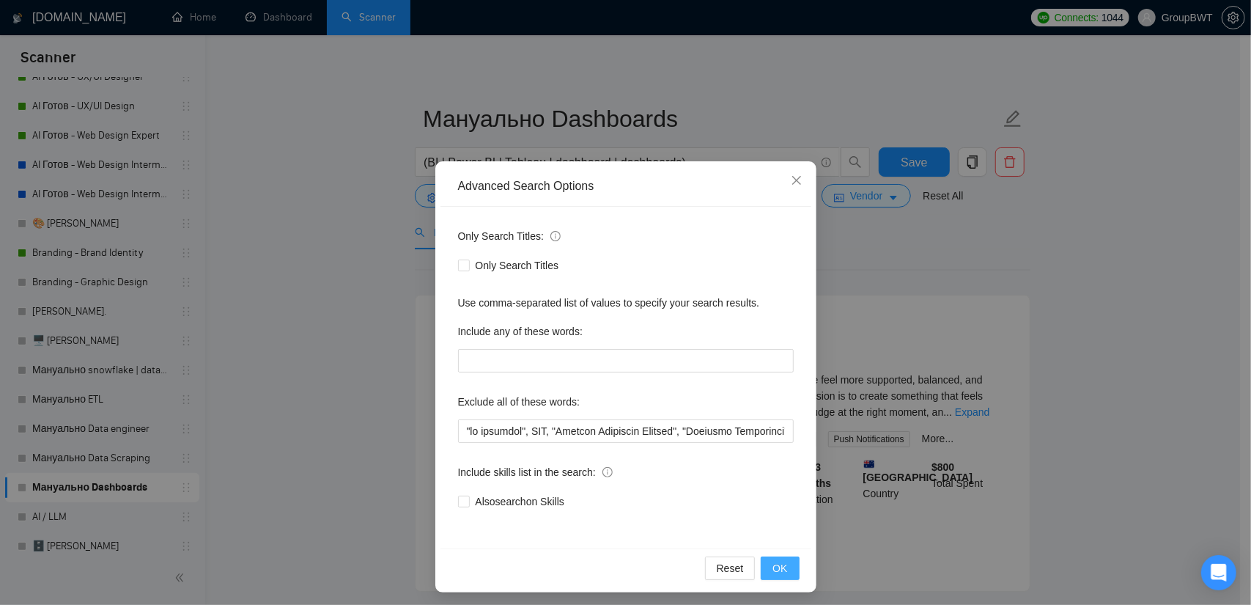
click at [777, 571] on span "OK" at bounding box center [779, 568] width 15 height 16
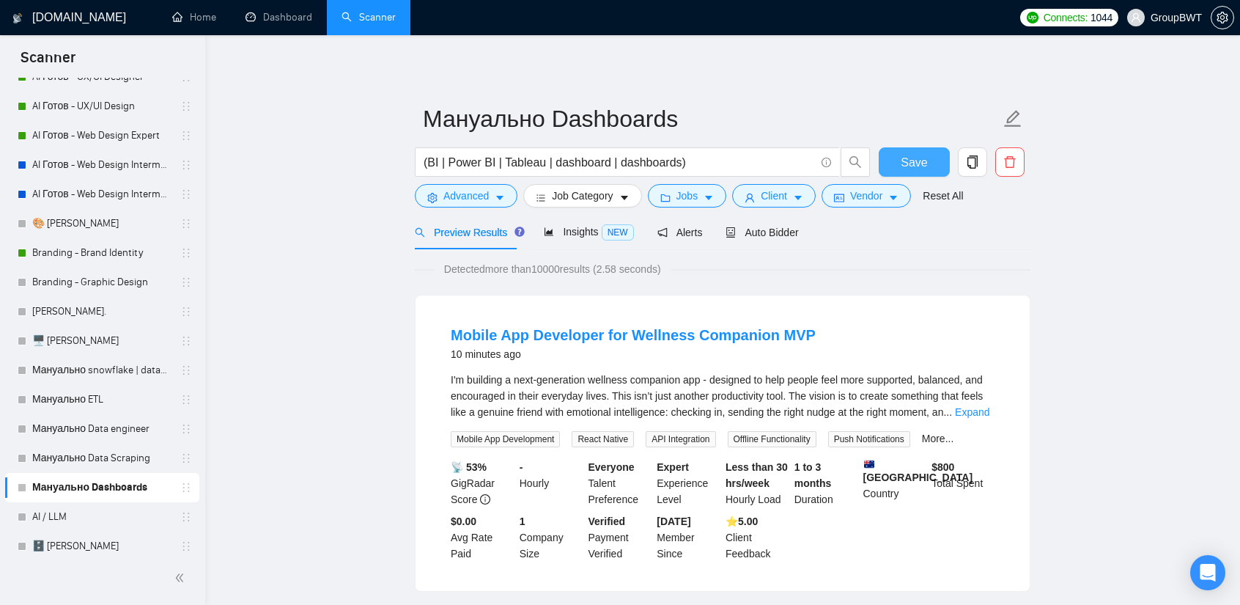
click at [903, 160] on span "Save" at bounding box center [914, 162] width 26 height 18
click at [582, 229] on span "Insights NEW" at bounding box center [588, 232] width 89 height 12
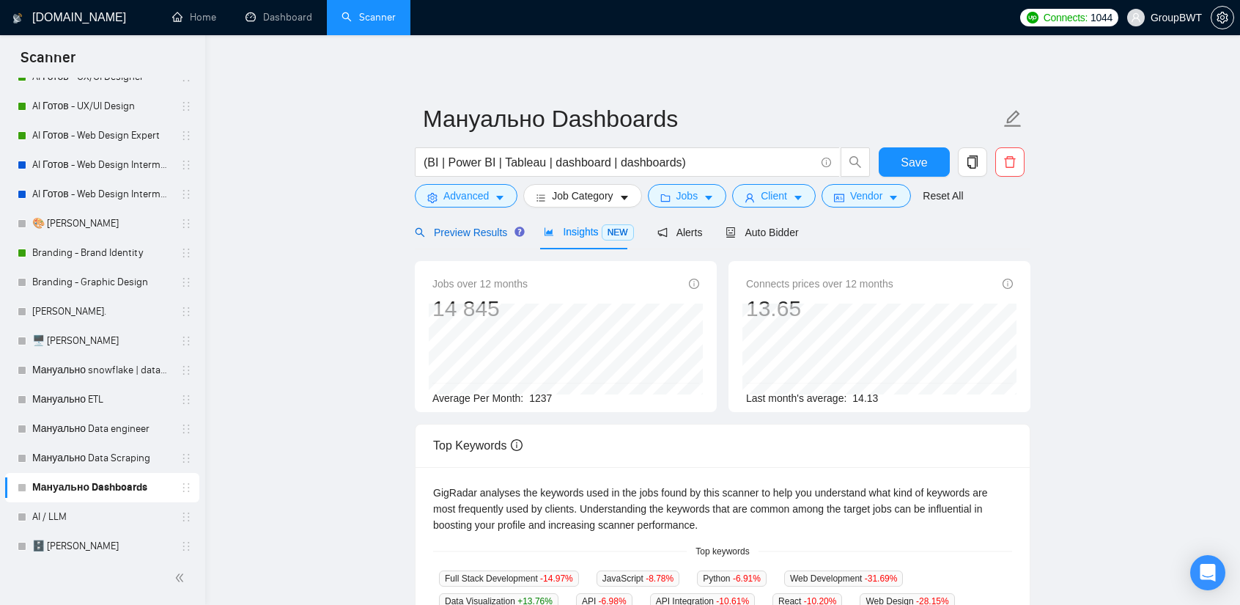
click at [478, 228] on span "Preview Results" at bounding box center [468, 232] width 106 height 12
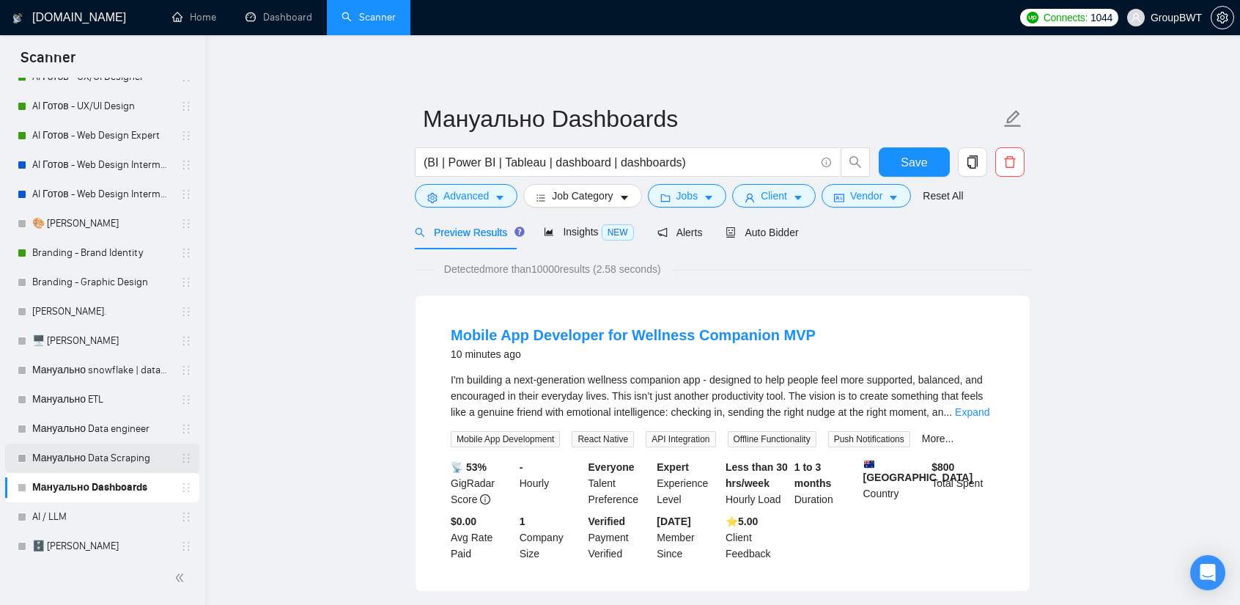
click at [106, 461] on link "Мануально Data Scraping" at bounding box center [101, 457] width 139 height 29
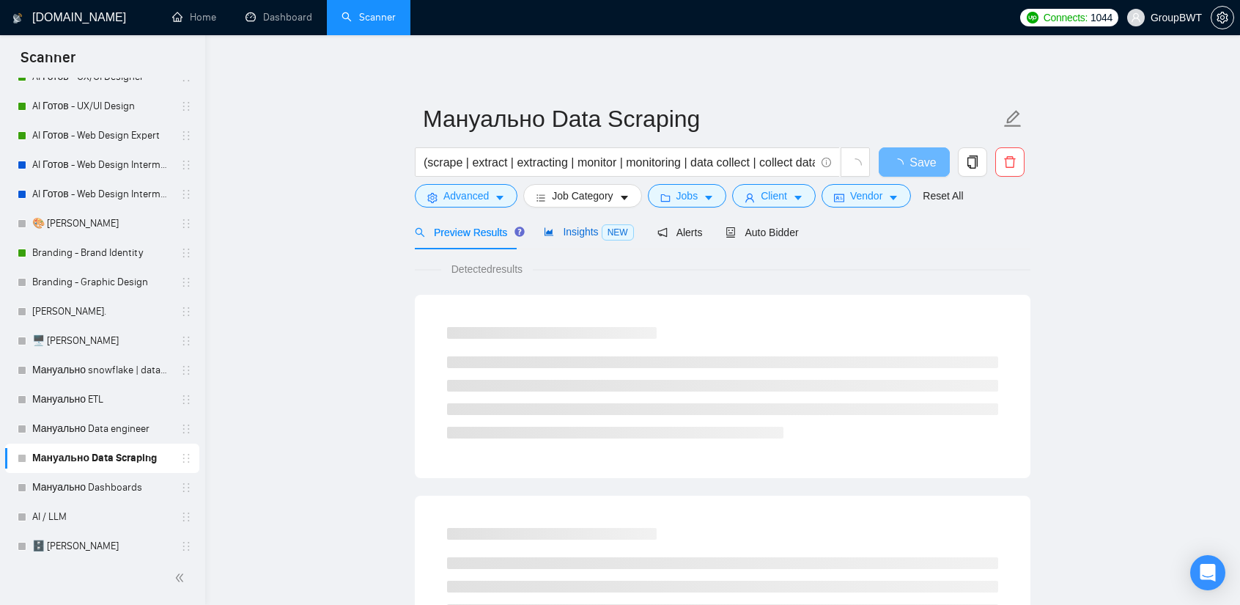
click at [552, 229] on span "Insights NEW" at bounding box center [588, 232] width 89 height 12
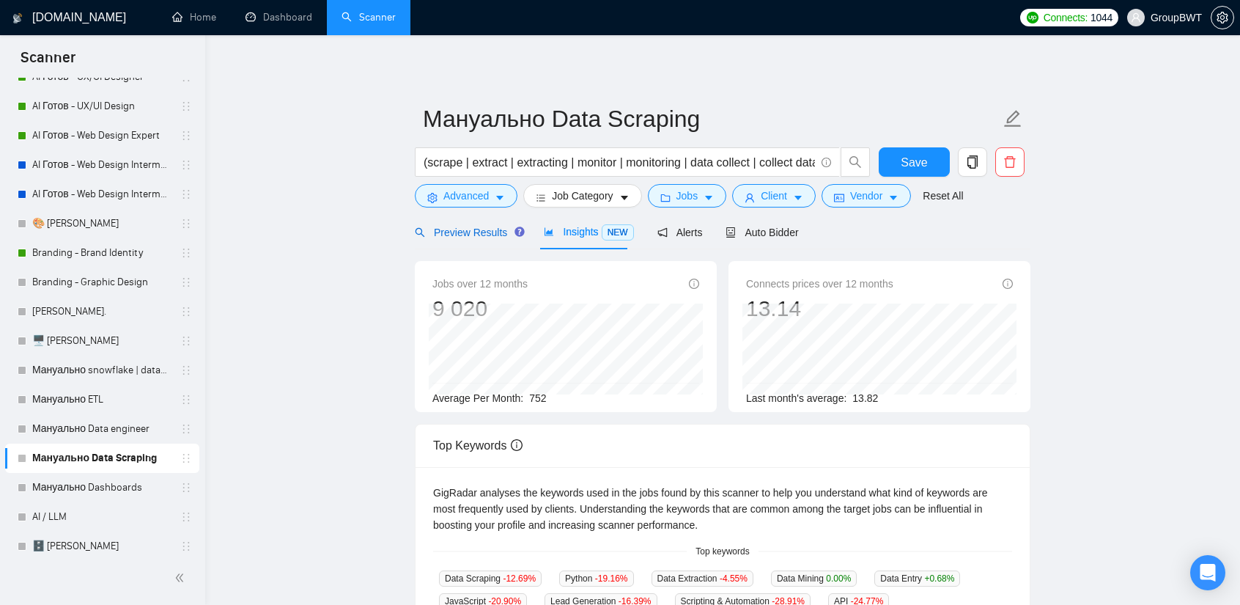
click at [466, 232] on span "Preview Results" at bounding box center [468, 232] width 106 height 12
